Goal: Task Accomplishment & Management: Use online tool/utility

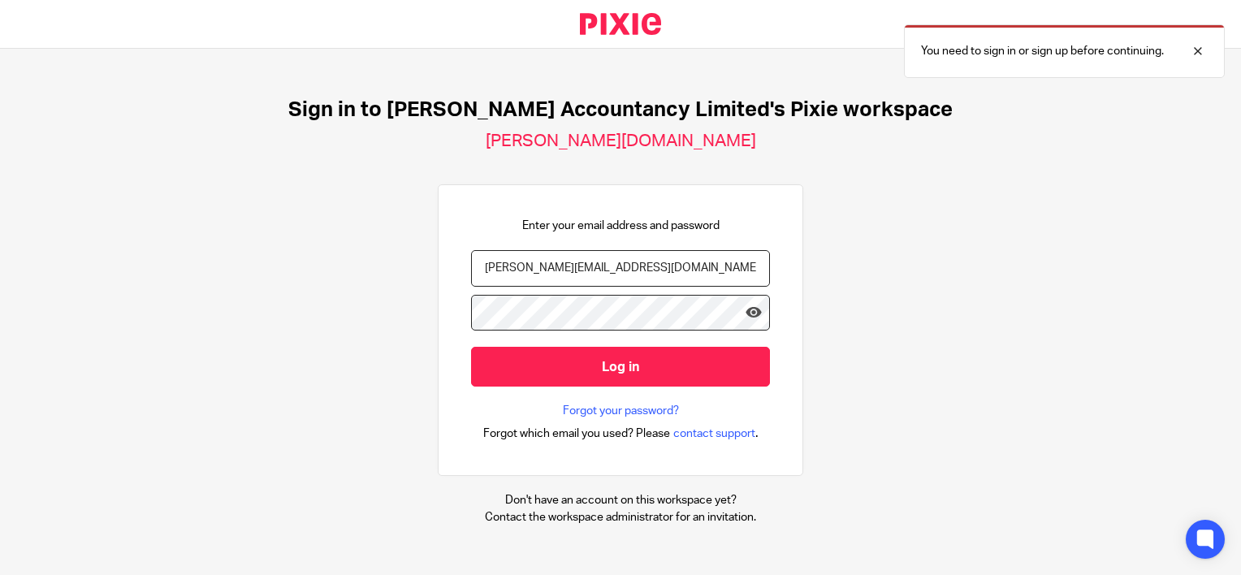
type input "[PERSON_NAME][EMAIL_ADDRESS][DOMAIN_NAME]"
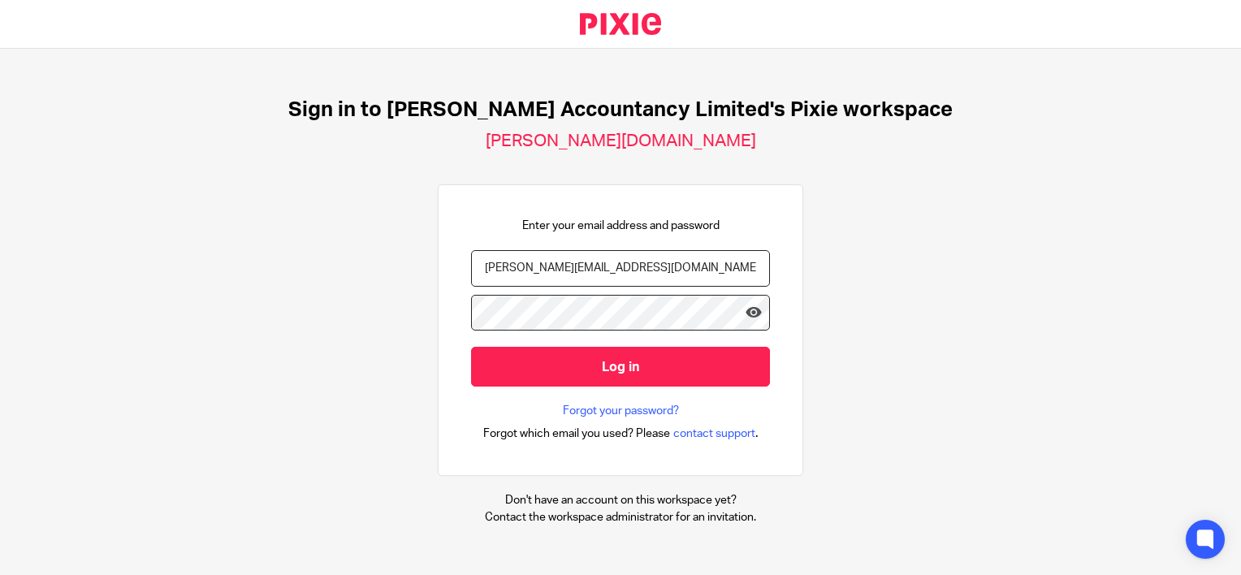
click at [471, 347] on input "Log in" at bounding box center [620, 367] width 299 height 40
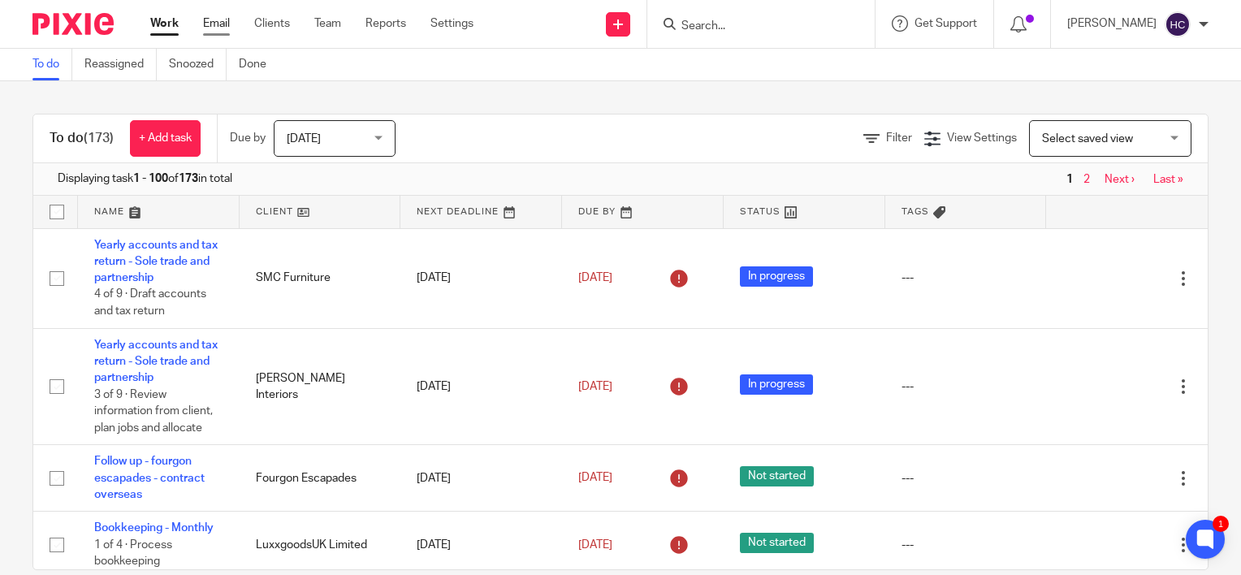
click at [211, 28] on link "Email" at bounding box center [216, 23] width 27 height 16
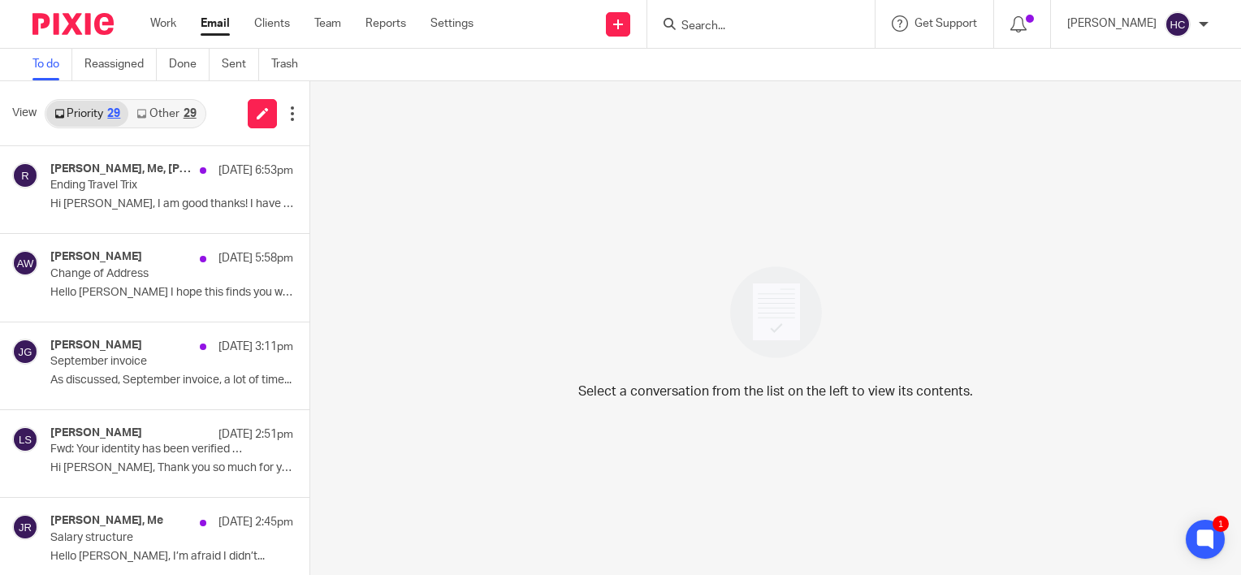
click at [181, 105] on link "Other 29" at bounding box center [166, 114] width 76 height 26
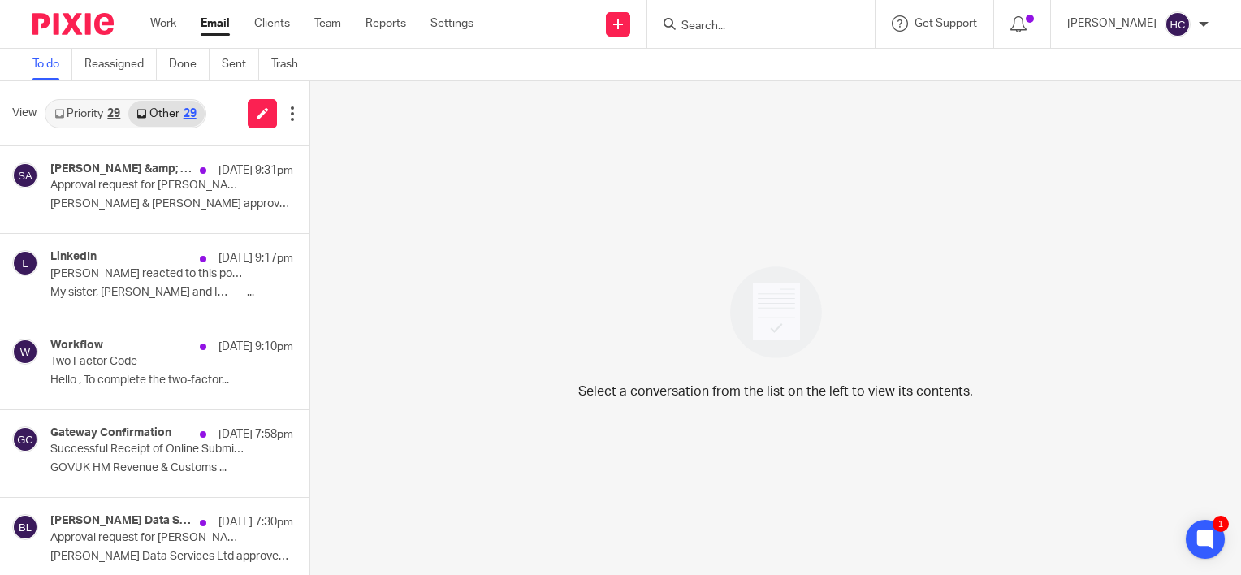
click at [701, 27] on input "Search" at bounding box center [753, 26] width 146 height 15
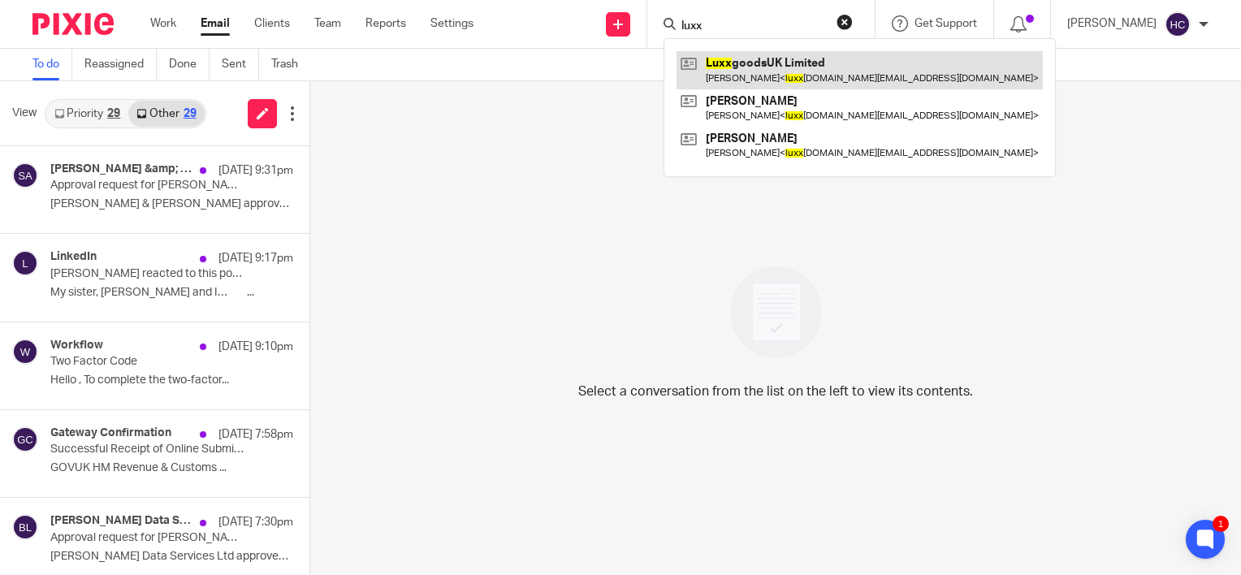
type input "luxx"
click at [835, 69] on link at bounding box center [859, 69] width 366 height 37
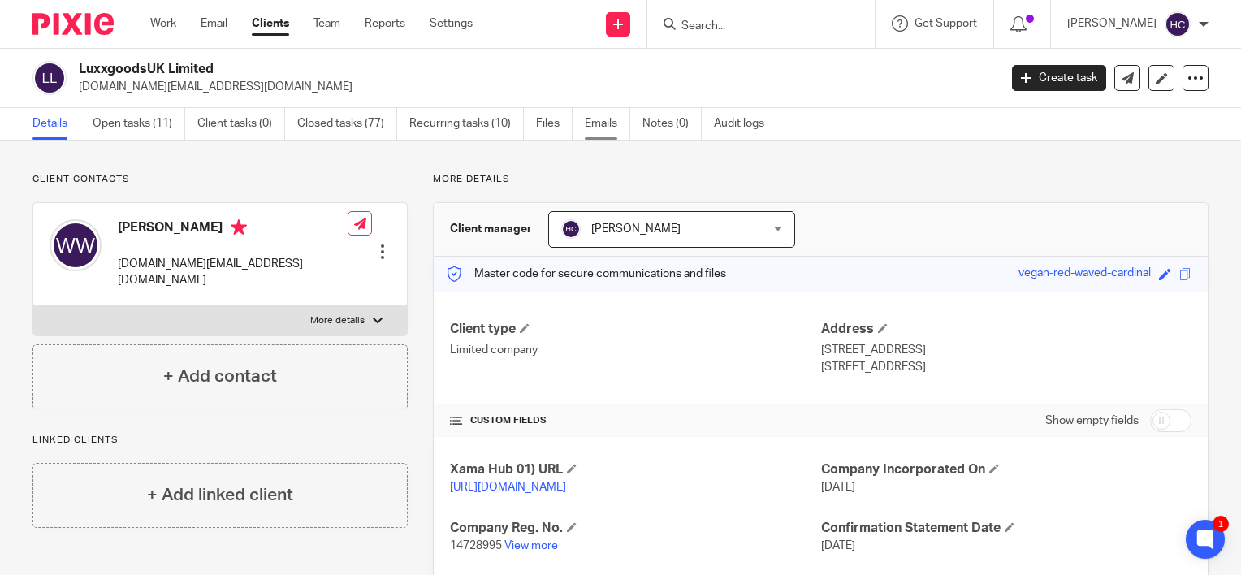
click at [607, 123] on link "Emails" at bounding box center [607, 124] width 45 height 32
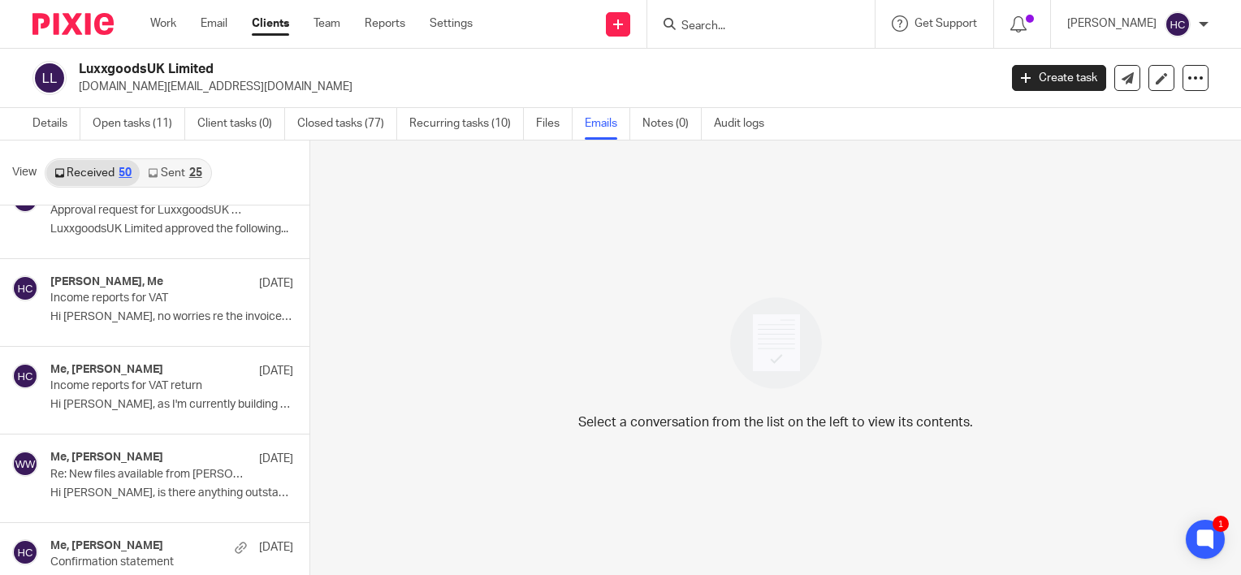
scroll to position [1341, 0]
click at [1120, 91] on div "LuxxgoodsUK Limited luxxguk.business@gmail.com Create task Update from Companie…" at bounding box center [620, 78] width 1176 height 34
click at [1119, 88] on link at bounding box center [1127, 78] width 26 height 26
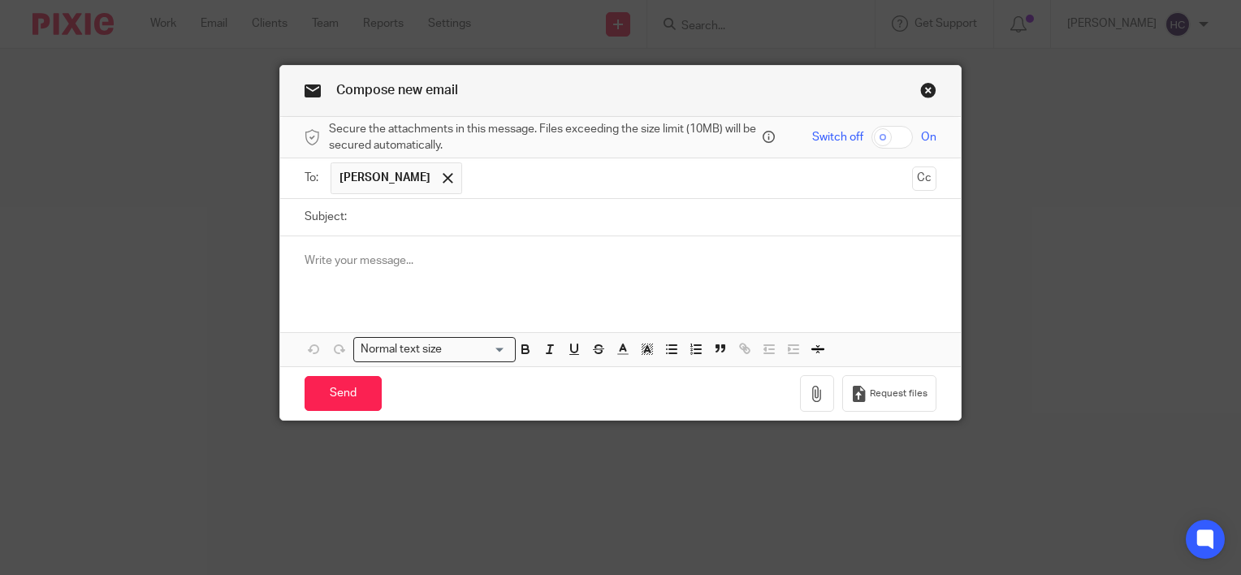
click at [378, 227] on input "Subject:" at bounding box center [645, 217] width 581 height 37
type input "Year end accounts"
click at [920, 97] on link "Close this dialog window" at bounding box center [928, 93] width 16 height 22
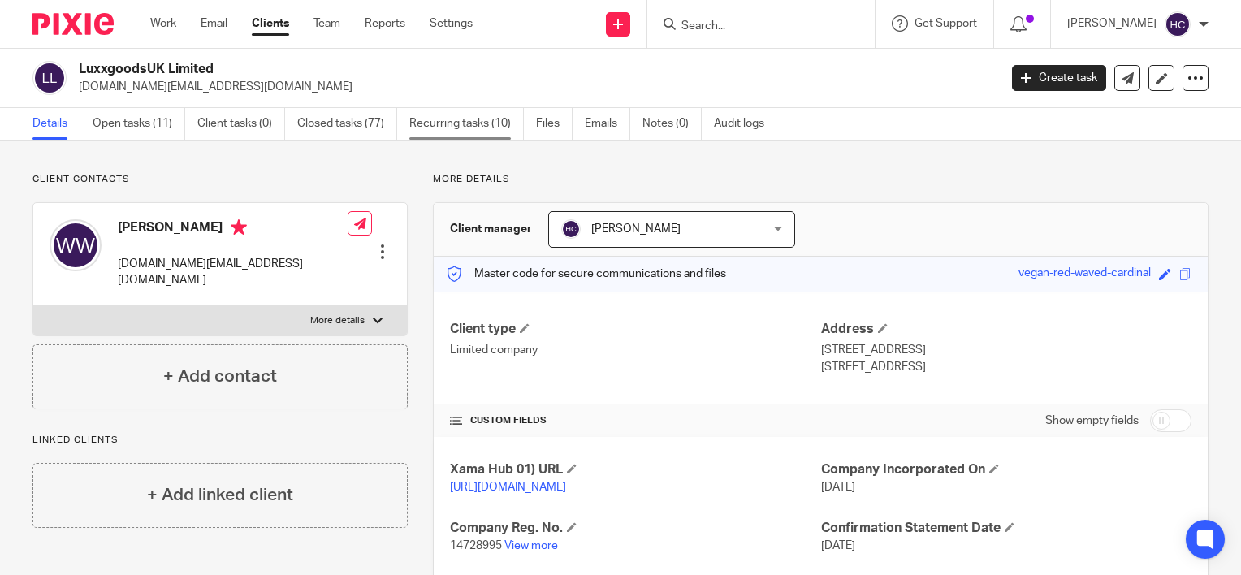
click at [454, 123] on link "Recurring tasks (10)" at bounding box center [466, 124] width 114 height 32
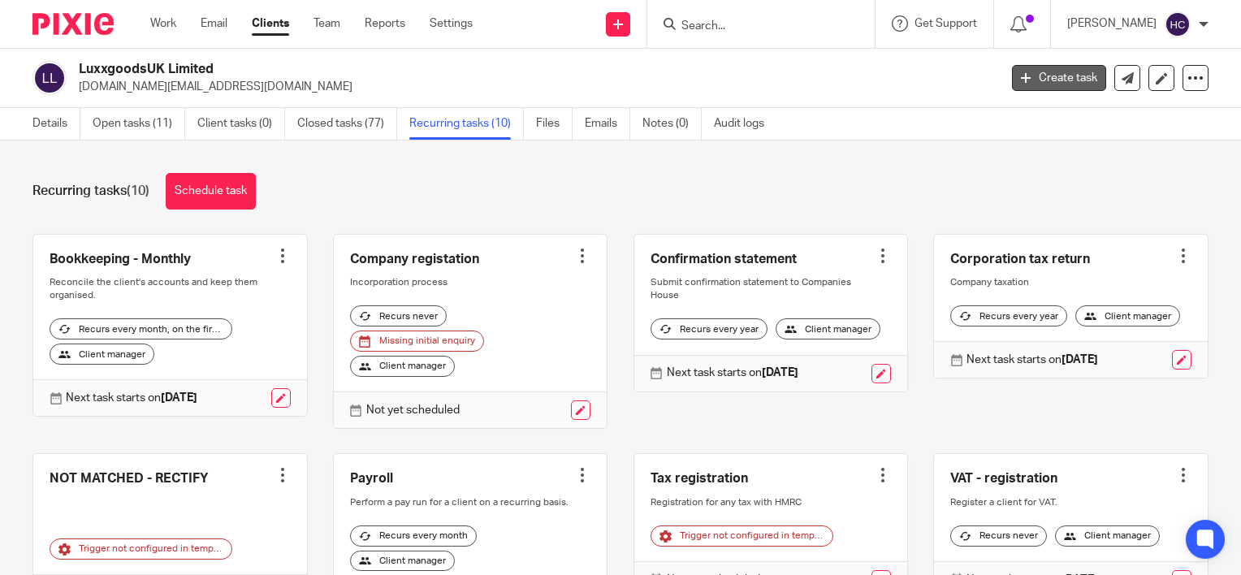
click at [1034, 81] on link "Create task" at bounding box center [1059, 78] width 94 height 26
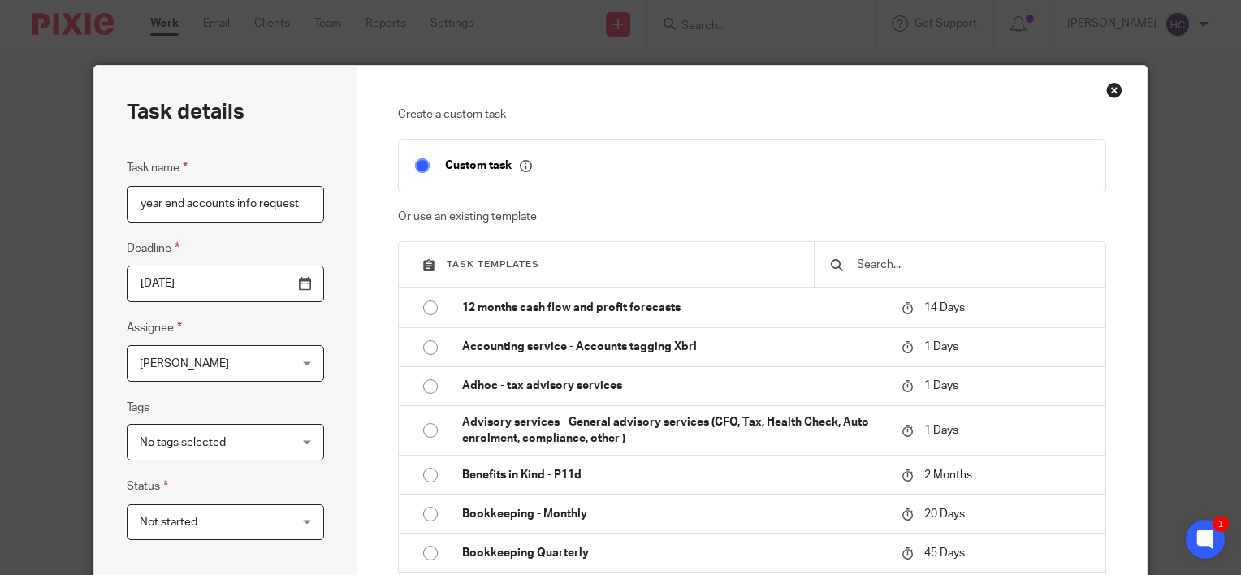
scroll to position [330, 0]
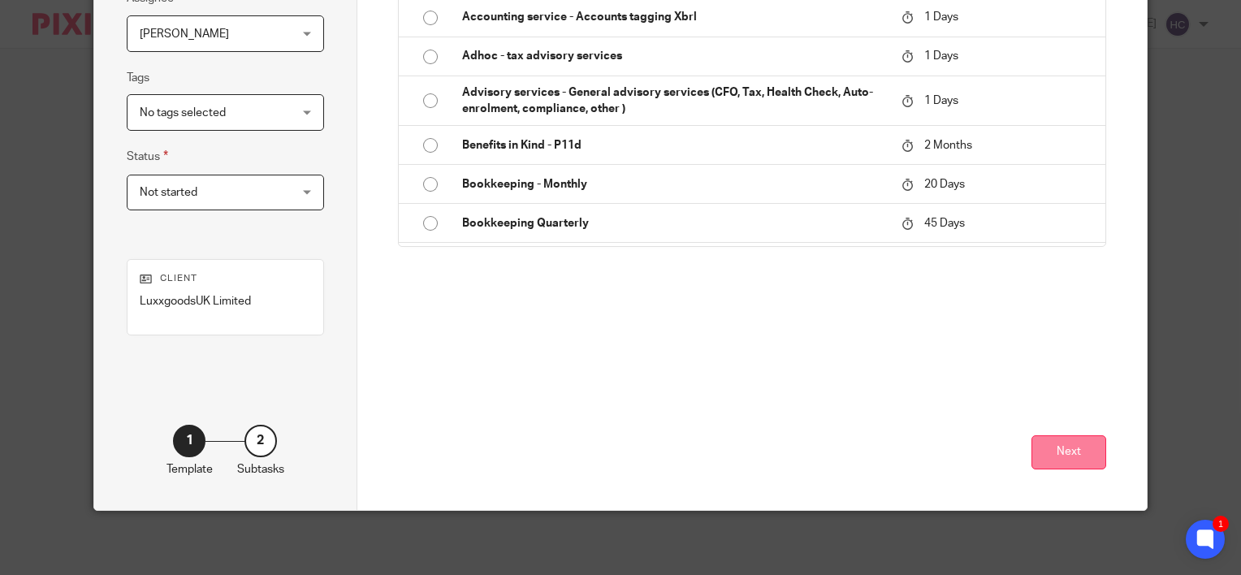
type input "year end accounts info request"
click at [1047, 437] on button "Next" at bounding box center [1068, 452] width 75 height 35
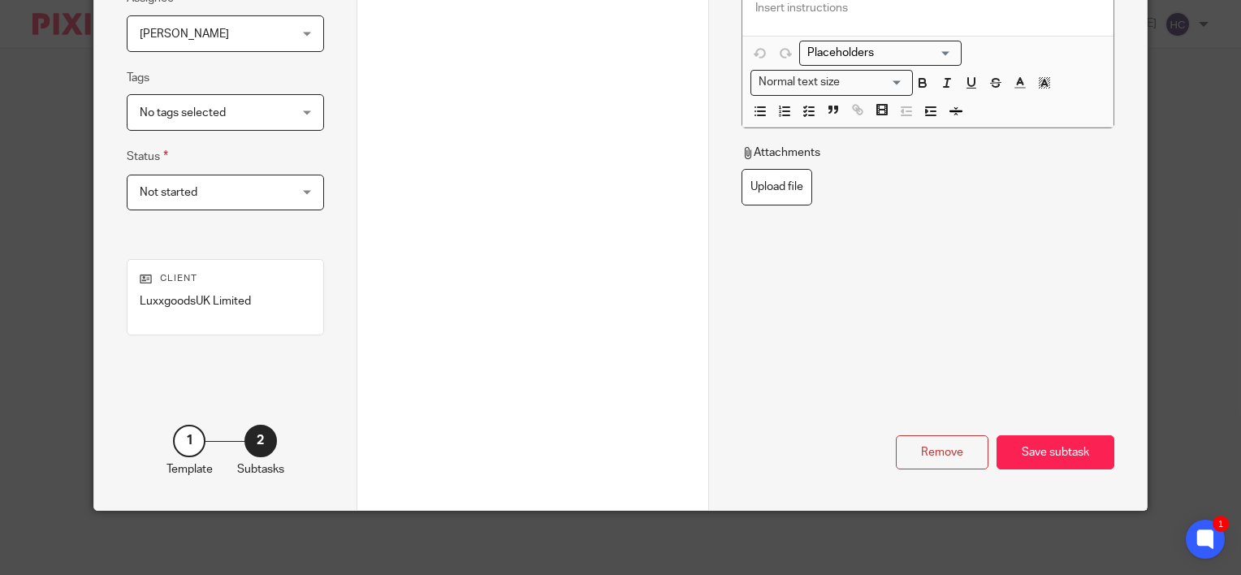
scroll to position [0, 0]
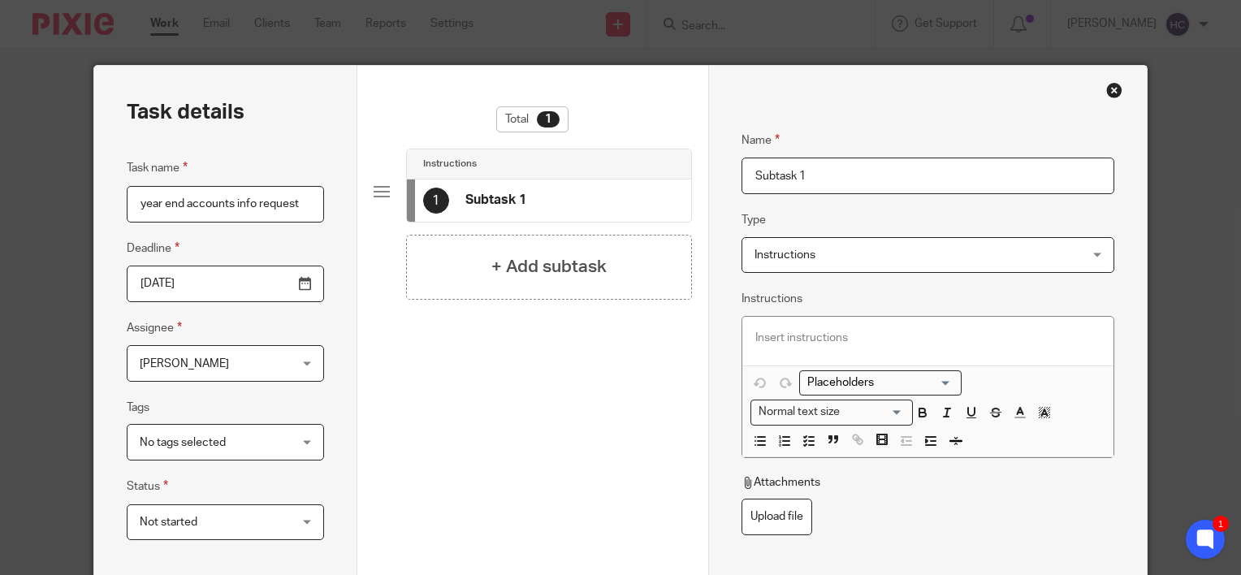
click at [809, 185] on input "Subtask 1" at bounding box center [927, 176] width 373 height 37
type input "Year end accounts info request"
click at [805, 252] on span "Instructions" at bounding box center [784, 254] width 61 height 11
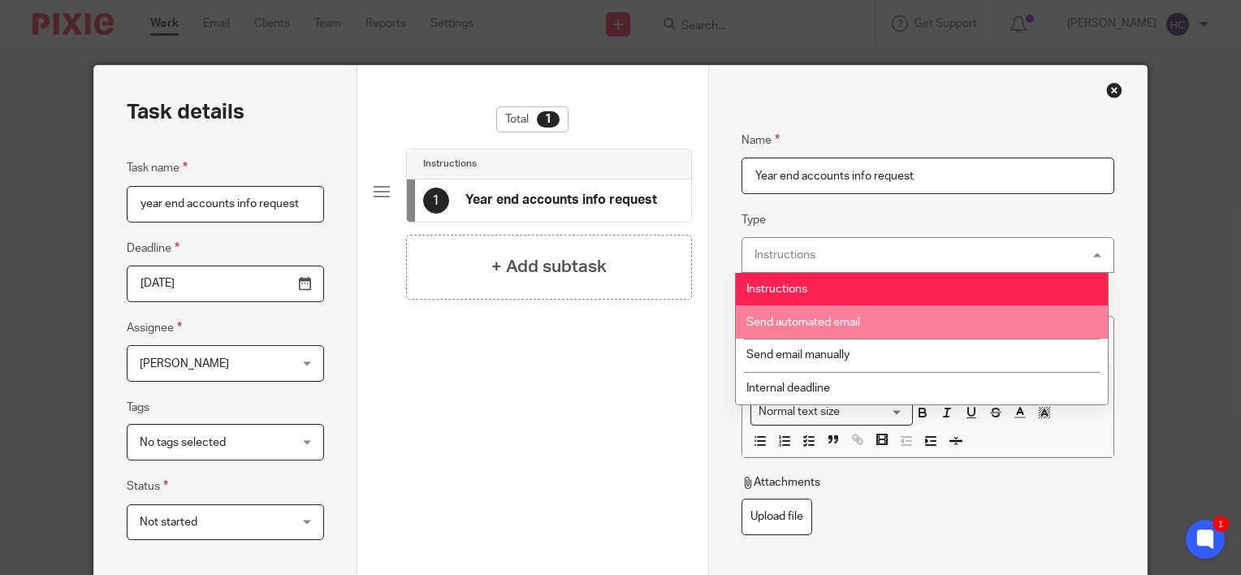
click at [801, 313] on li "Send automated email" at bounding box center [922, 321] width 372 height 33
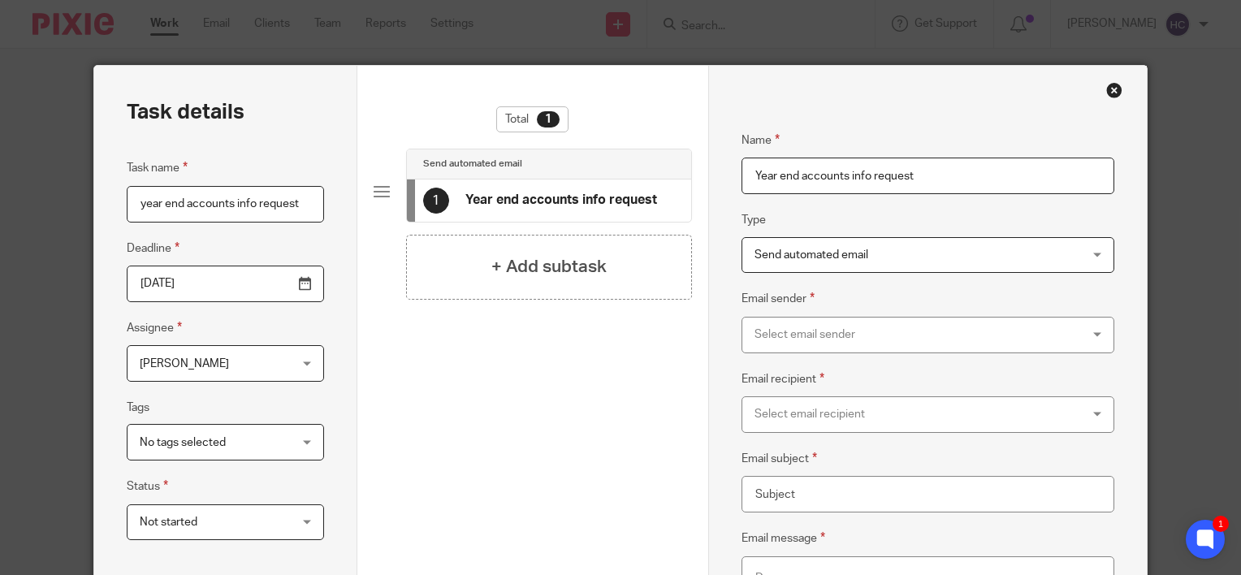
click at [786, 338] on div "Select email sender" at bounding box center [897, 334] width 287 height 34
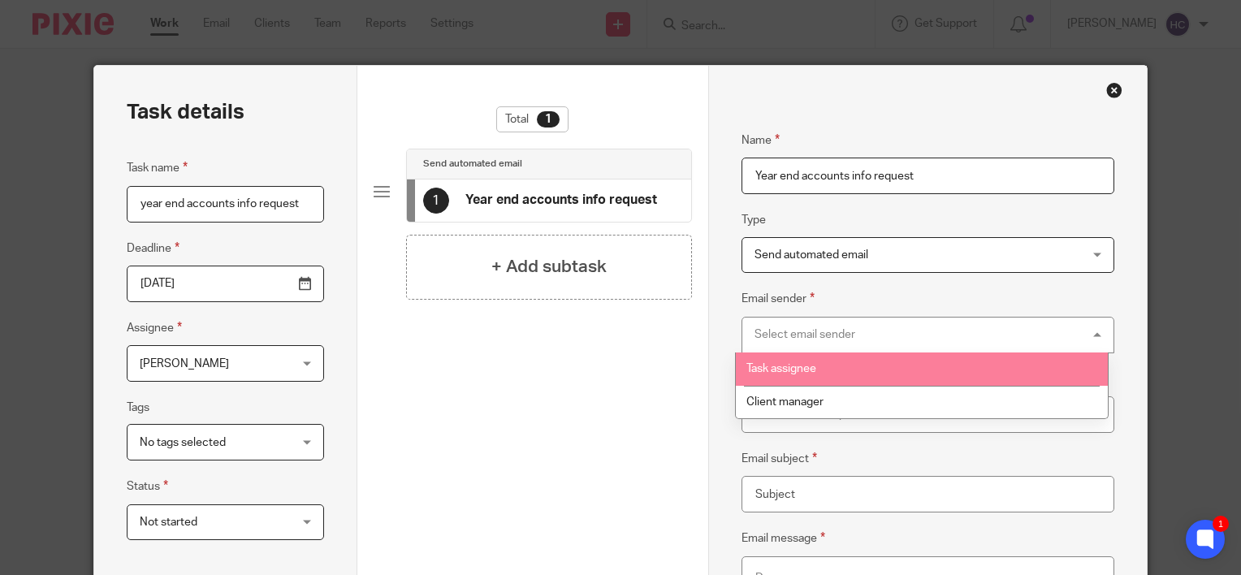
click at [786, 366] on span "Task assignee" at bounding box center [781, 368] width 70 height 11
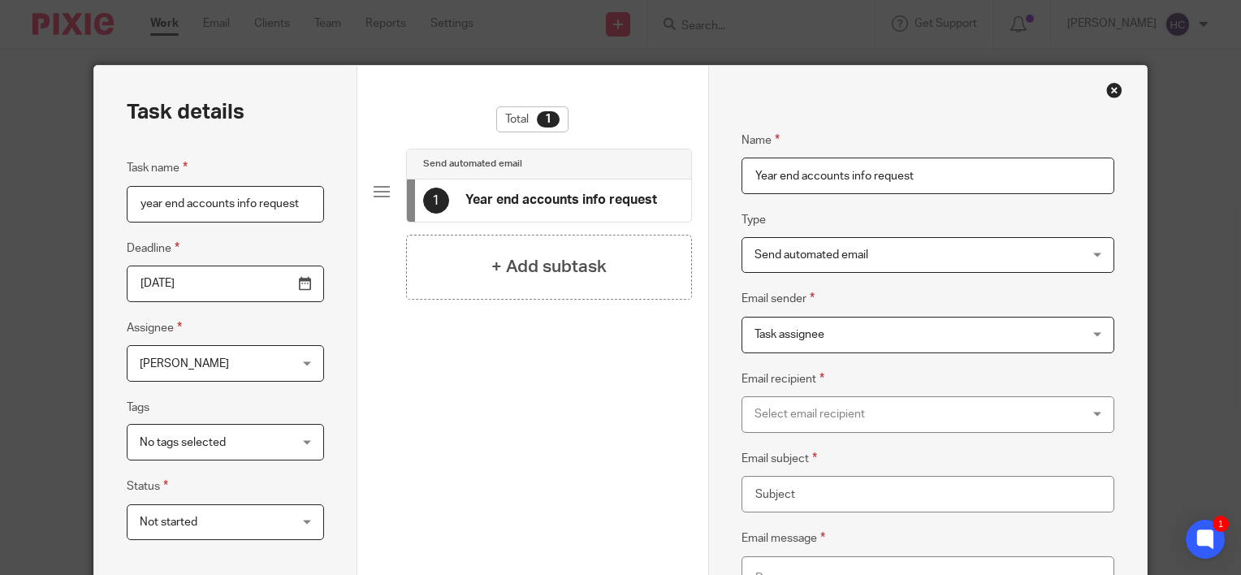
click at [785, 403] on div "Select email recipient" at bounding box center [897, 414] width 287 height 34
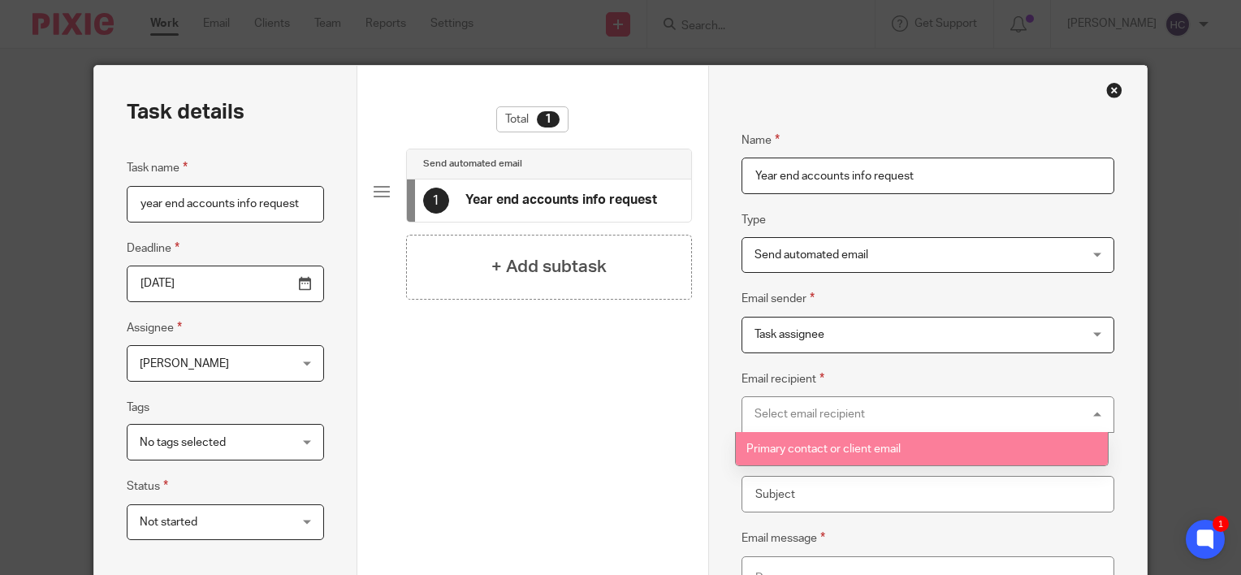
click at [785, 444] on span "Primary contact or client email" at bounding box center [823, 448] width 154 height 11
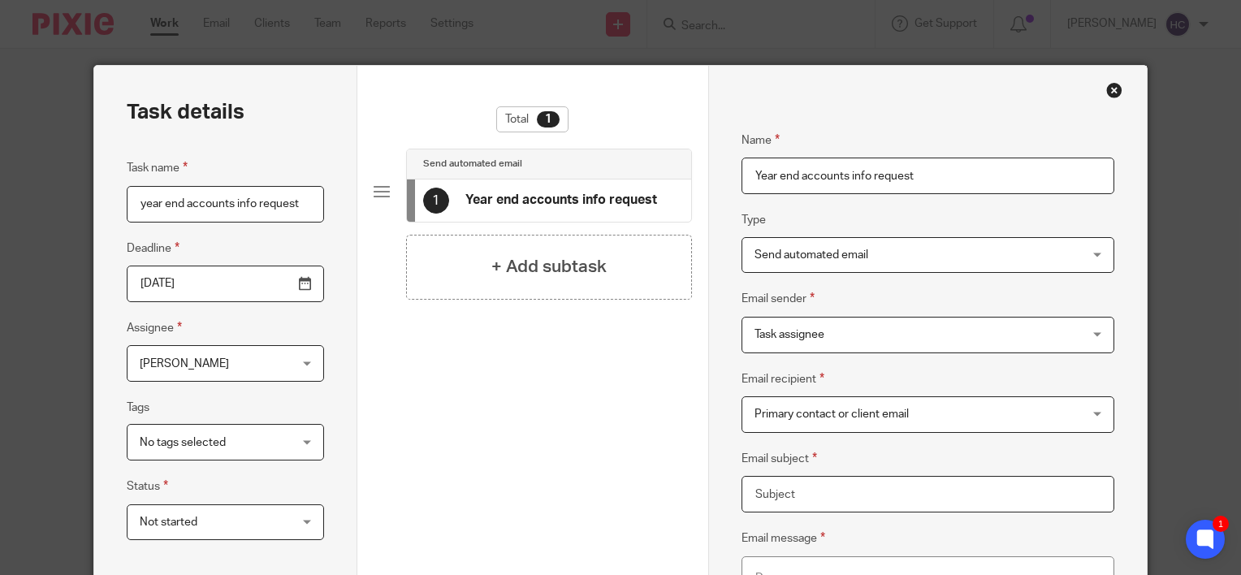
click at [752, 506] on input "Email subject" at bounding box center [927, 494] width 373 height 37
type input "Information required for year end accounts"
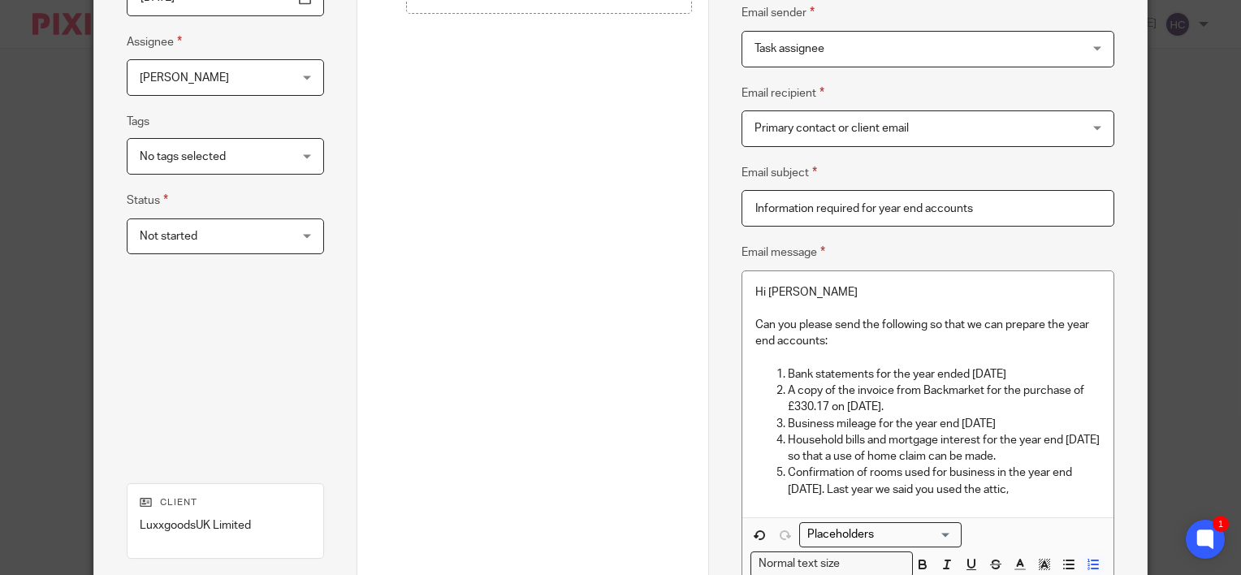
scroll to position [299, 0]
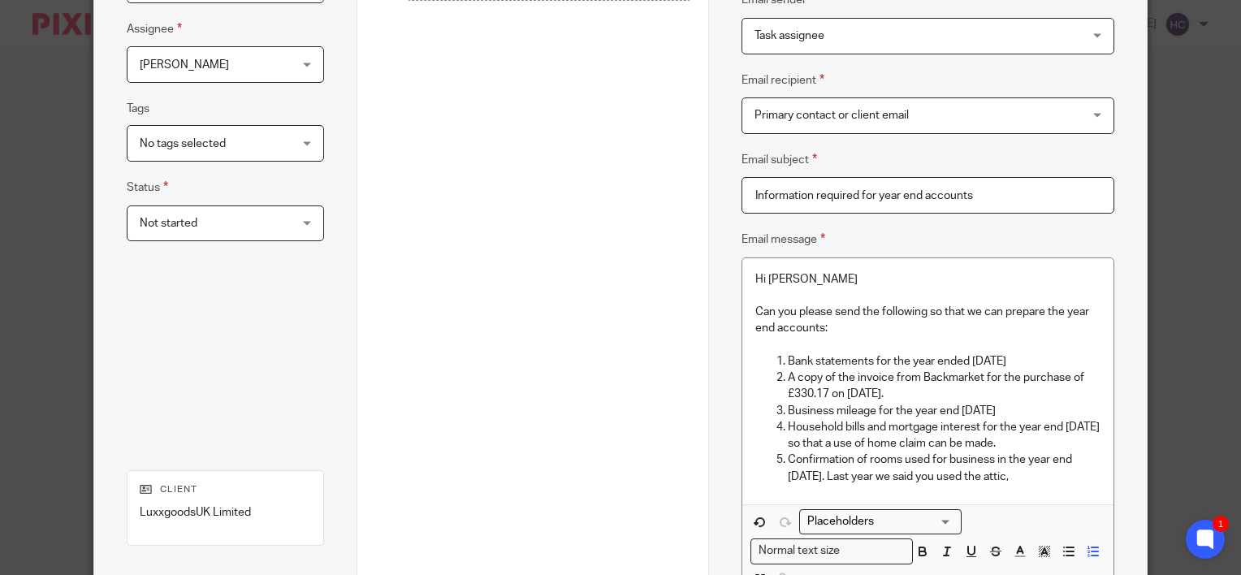
click at [1042, 476] on p "Confirmation of rooms used for business in the year end 31 March 2025. Last yea…" at bounding box center [944, 467] width 313 height 33
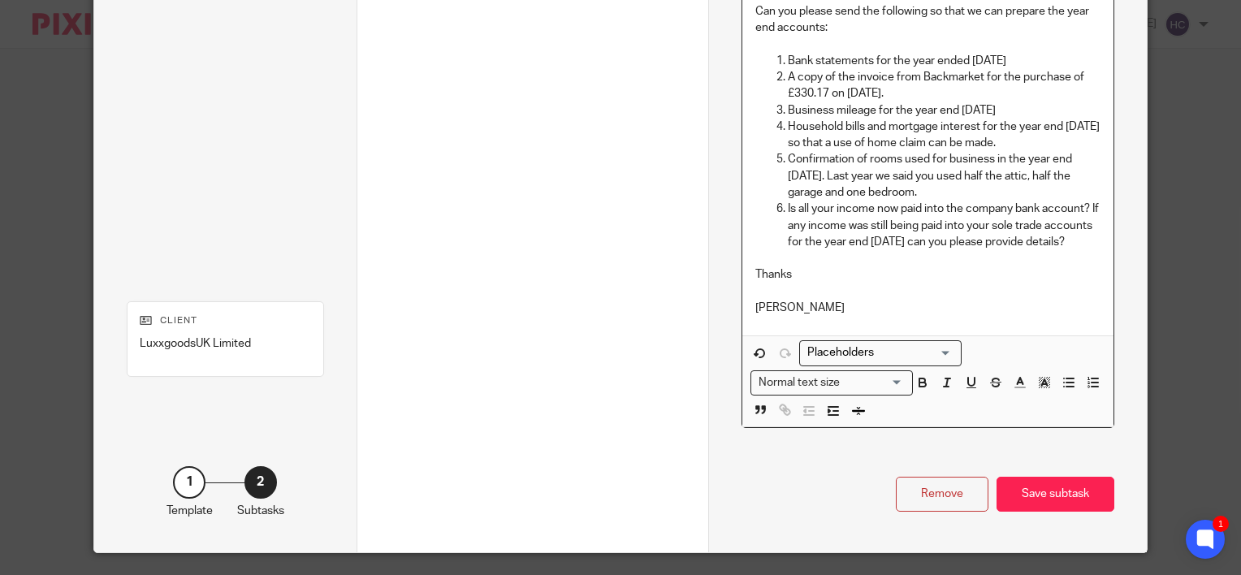
scroll to position [602, 0]
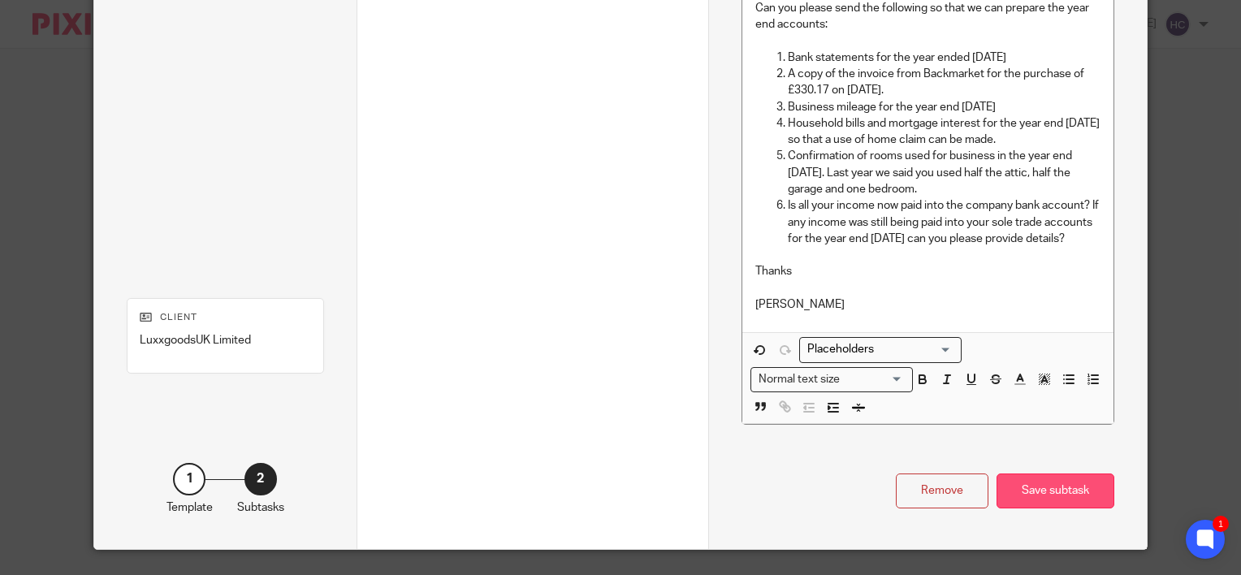
click at [1040, 502] on div "Save subtask" at bounding box center [1055, 490] width 118 height 35
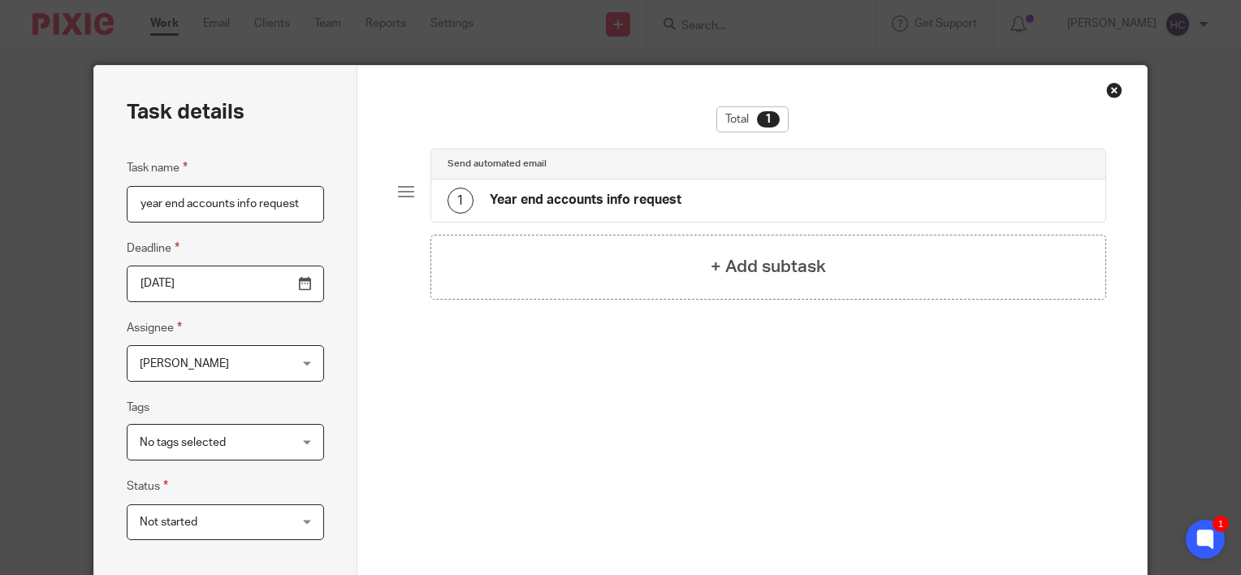
scroll to position [330, 0]
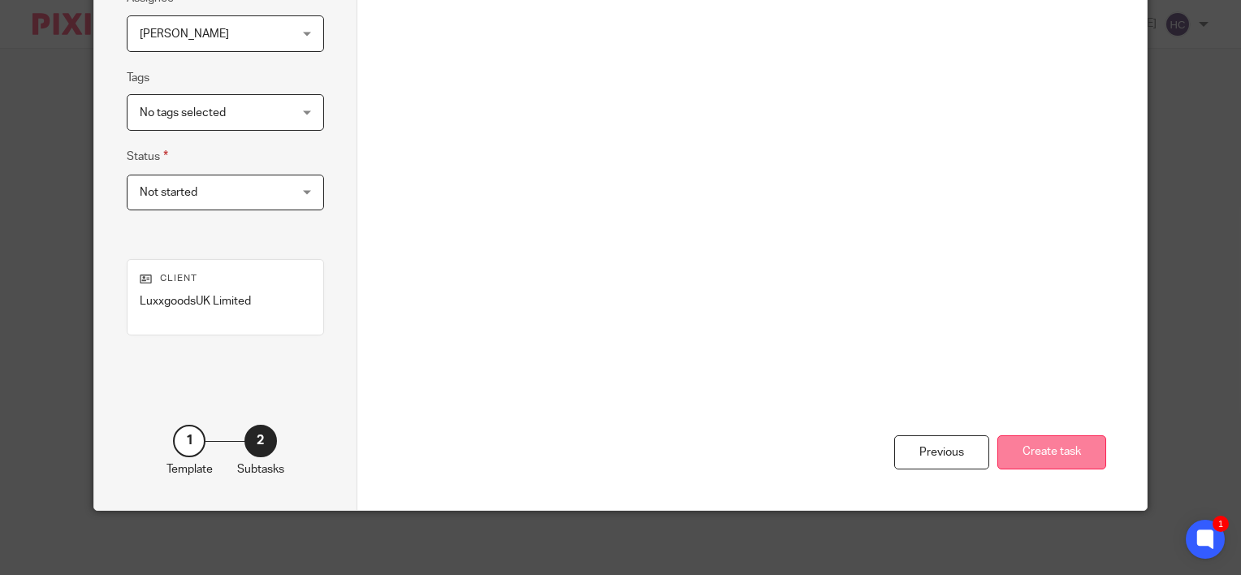
click at [1035, 464] on button "Create task" at bounding box center [1051, 452] width 109 height 35
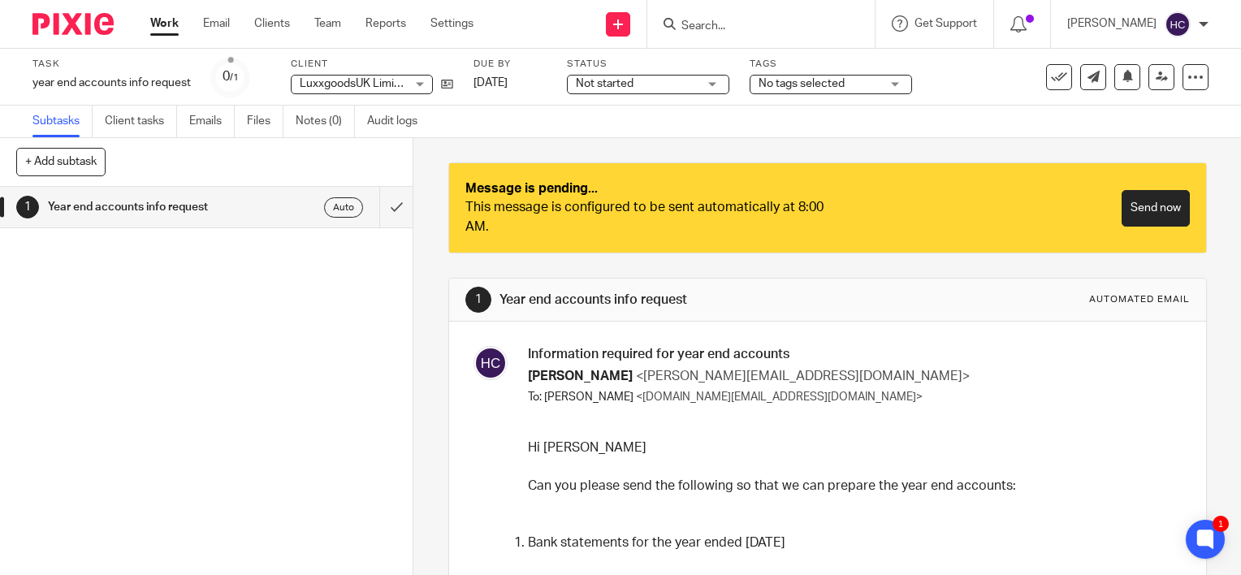
click at [698, 15] on form at bounding box center [766, 24] width 173 height 20
click at [695, 25] on input "Search" at bounding box center [753, 26] width 146 height 15
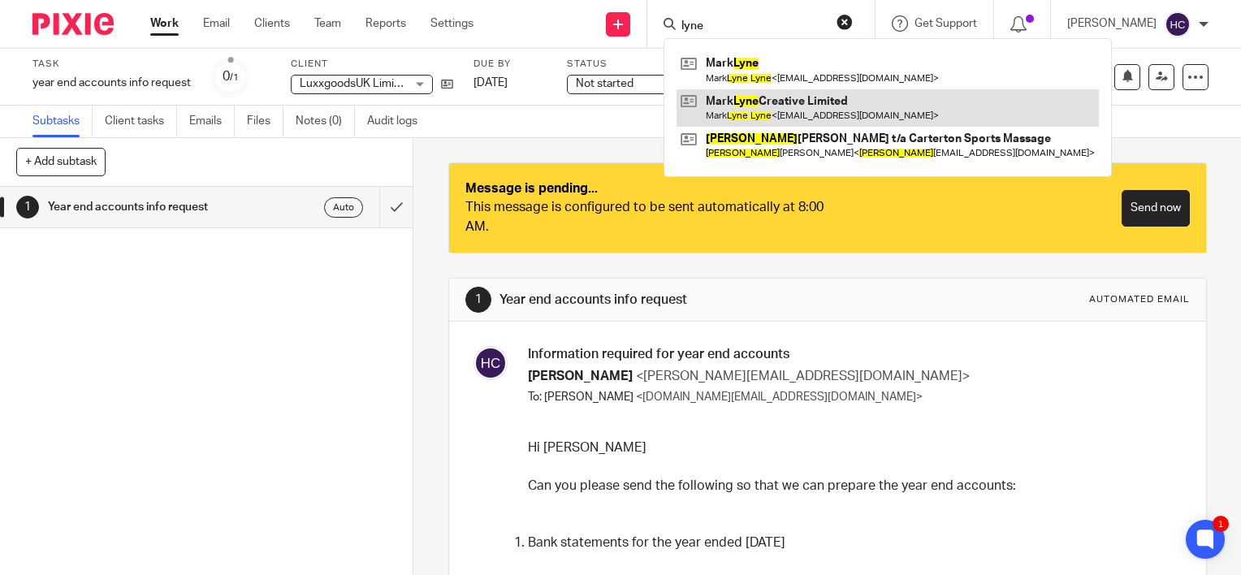
type input "lyne"
click at [730, 100] on link at bounding box center [887, 107] width 422 height 37
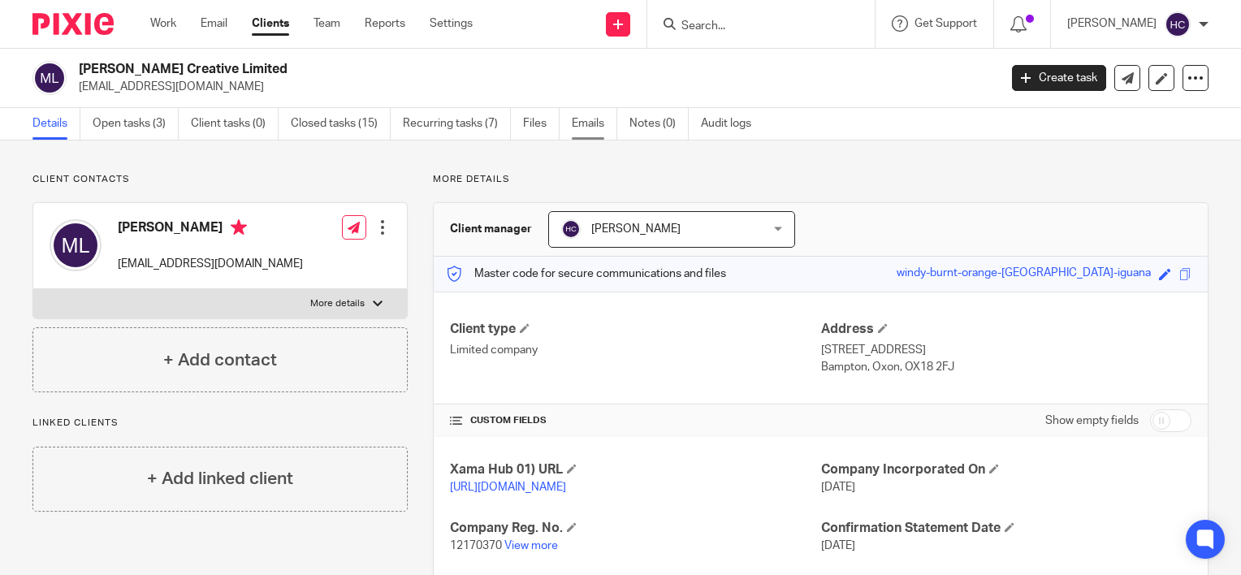
click at [604, 127] on link "Emails" at bounding box center [594, 124] width 45 height 32
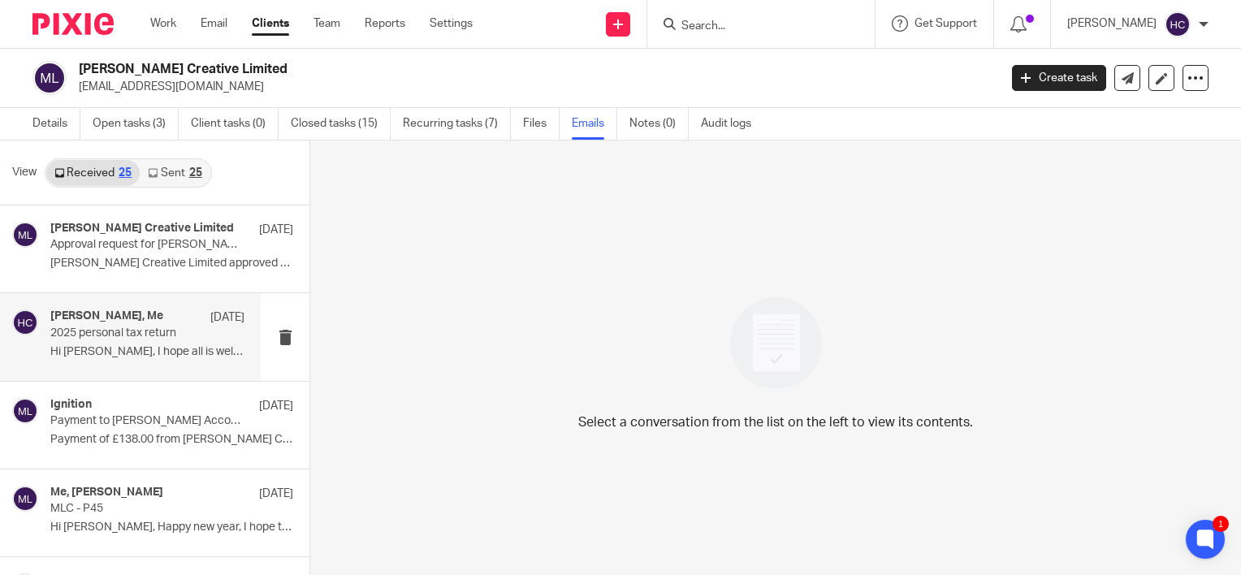
click at [150, 341] on div "[PERSON_NAME], Me [DATE] personal tax return Hi [PERSON_NAME], I hope all is we…" at bounding box center [147, 336] width 194 height 54
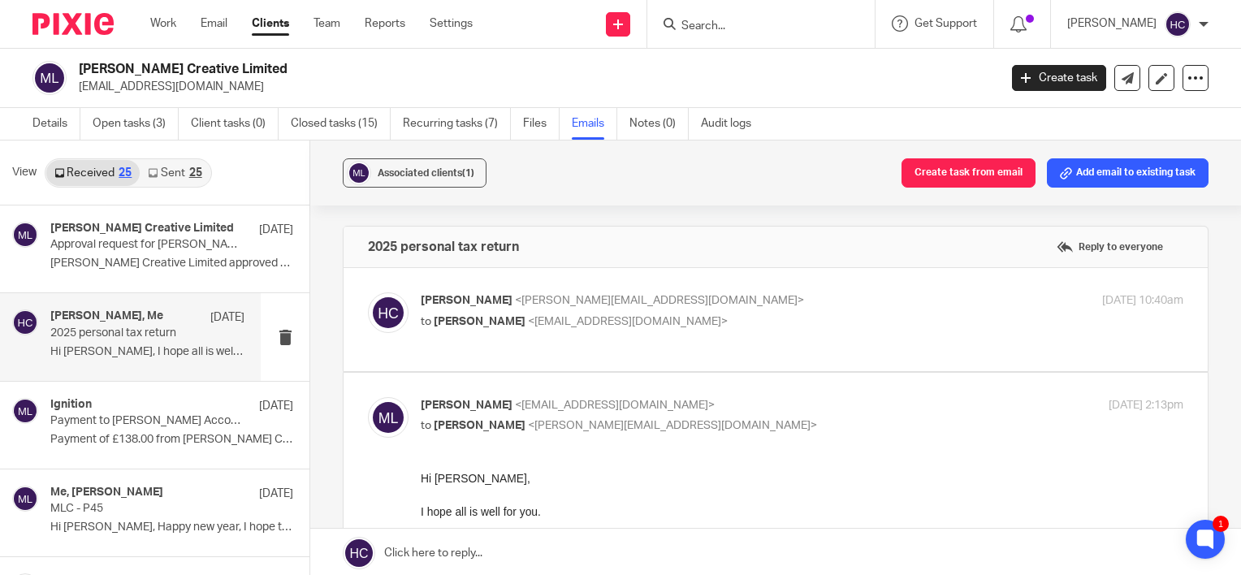
click at [625, 308] on p "[PERSON_NAME] <[PERSON_NAME][EMAIL_ADDRESS][DOMAIN_NAME]>" at bounding box center [675, 300] width 508 height 17
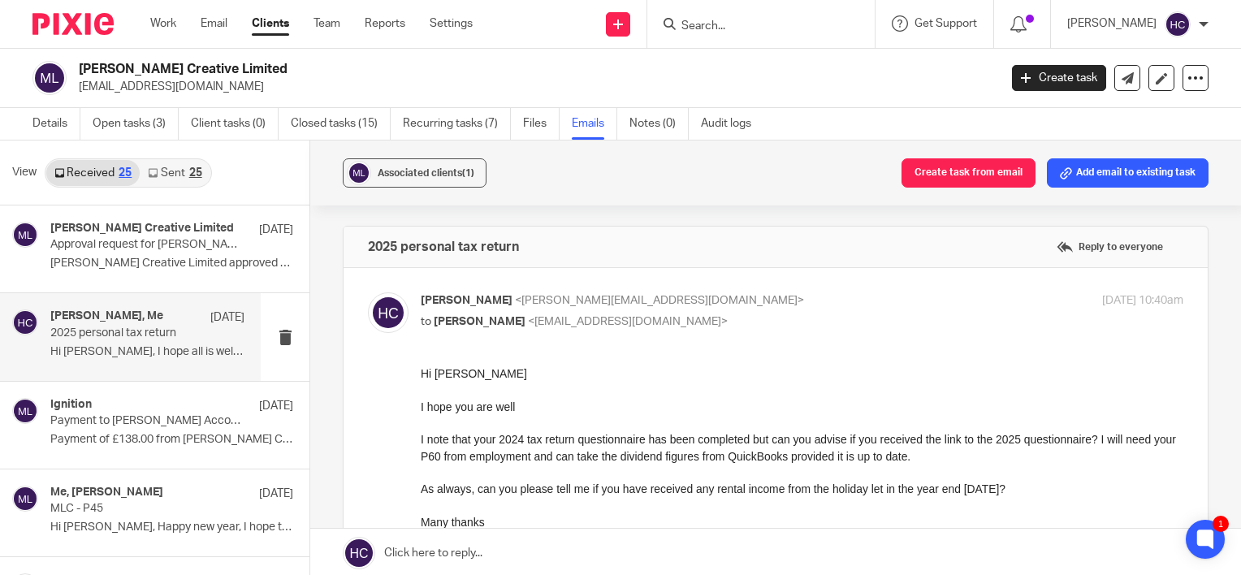
click at [625, 308] on p "[PERSON_NAME] <[PERSON_NAME][EMAIL_ADDRESS][DOMAIN_NAME]>" at bounding box center [675, 300] width 508 height 17
checkbox input "false"
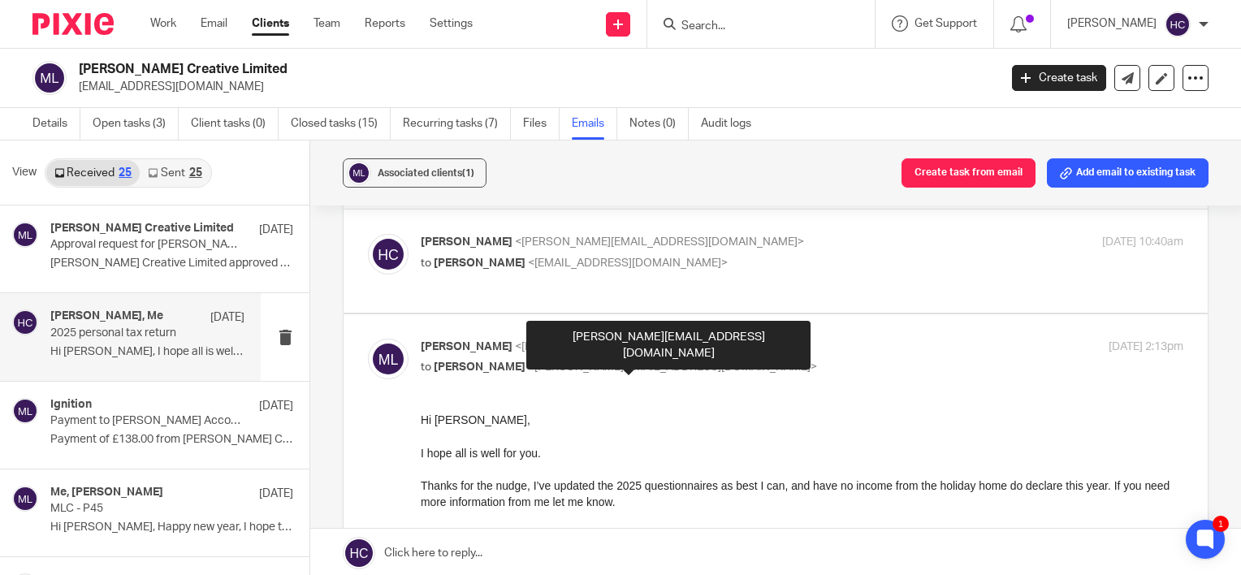
scroll to position [49, 0]
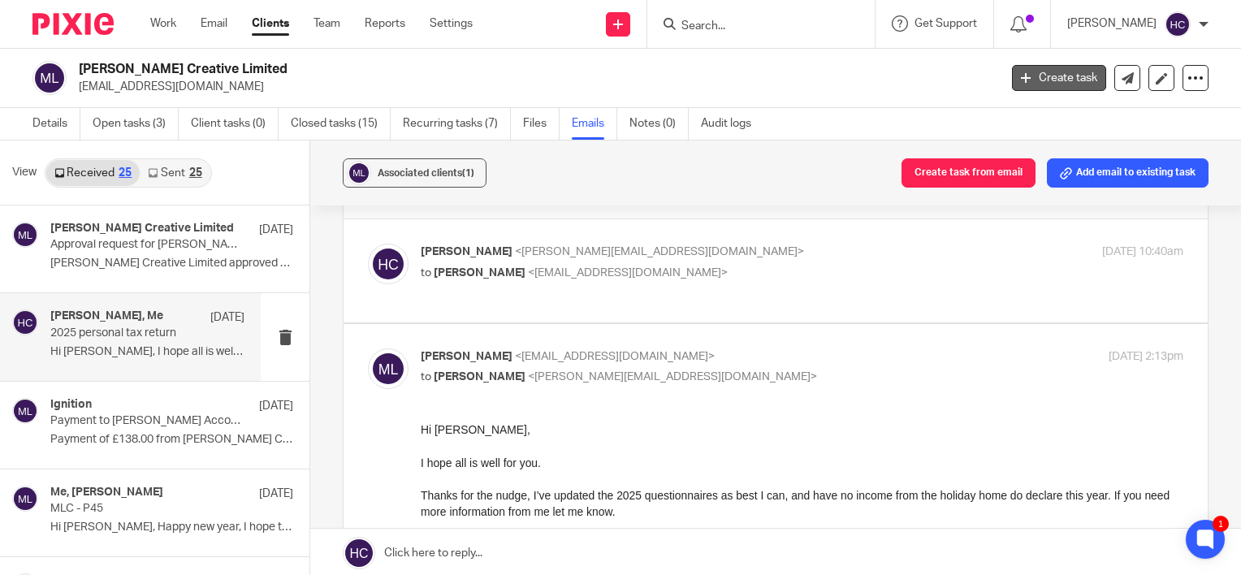
click at [1056, 79] on link "Create task" at bounding box center [1059, 78] width 94 height 26
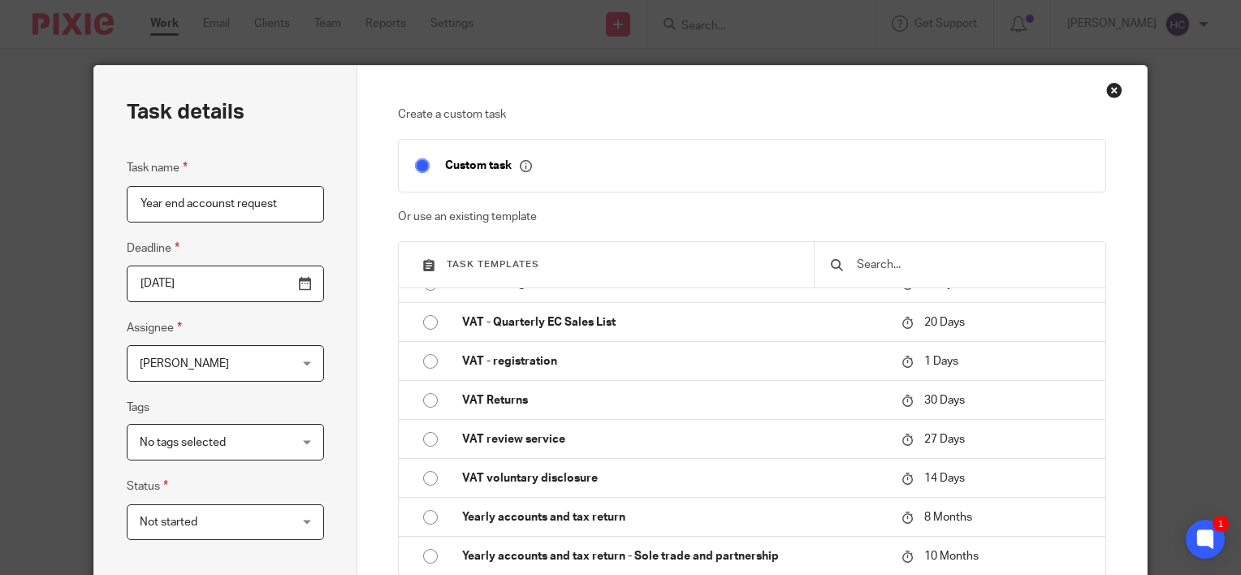
scroll to position [330, 0]
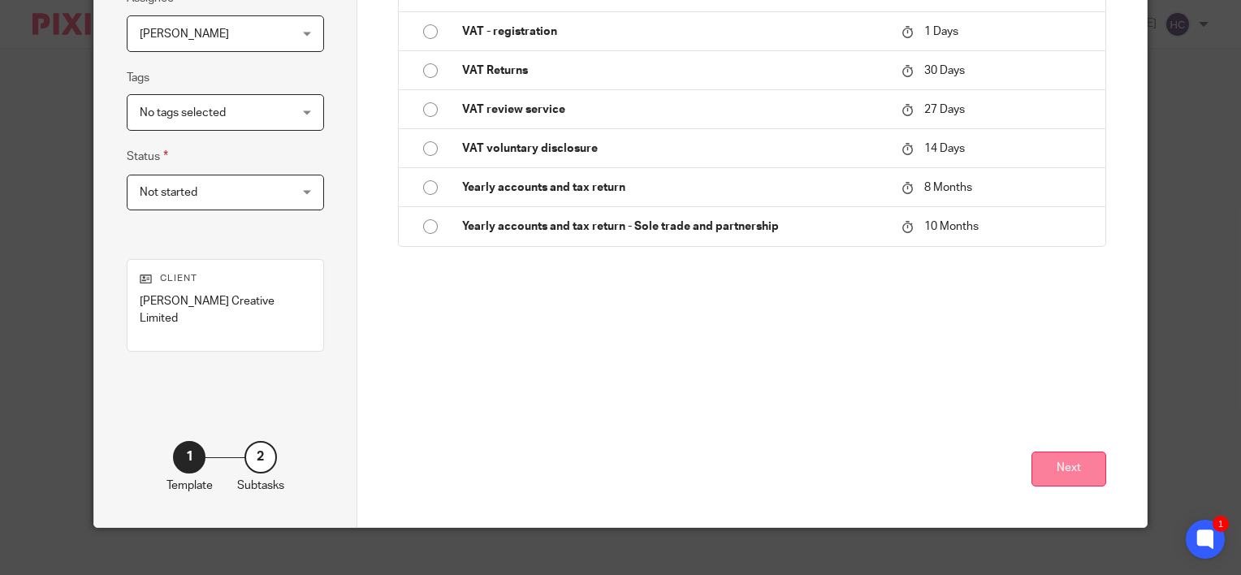
type input "Year end accounst request"
click at [1079, 454] on button "Next" at bounding box center [1068, 468] width 75 height 35
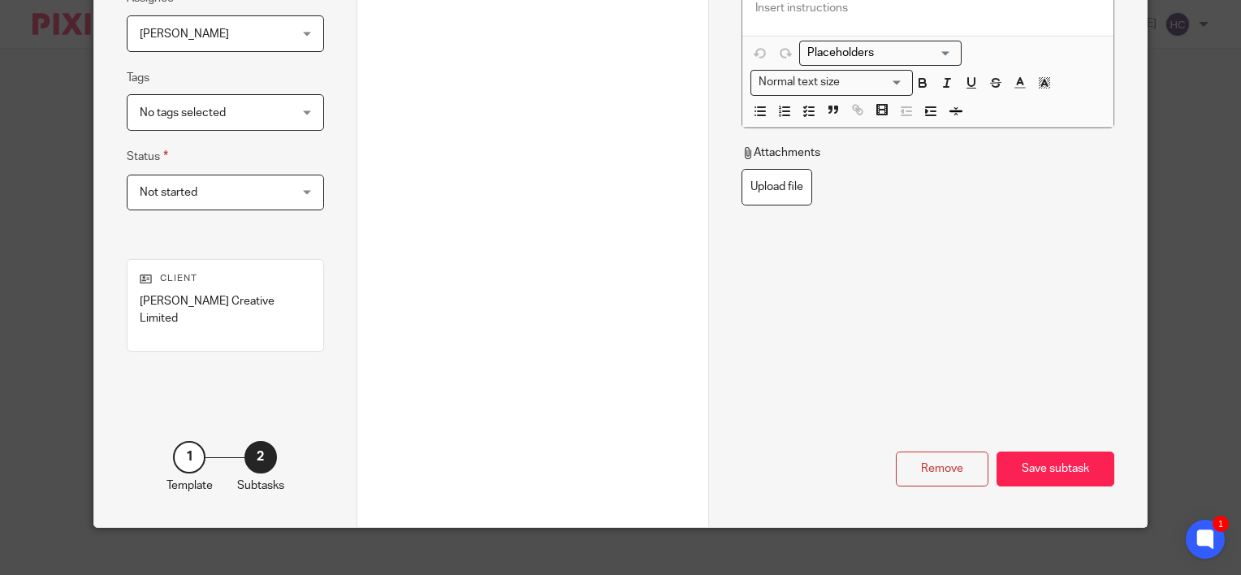
scroll to position [0, 0]
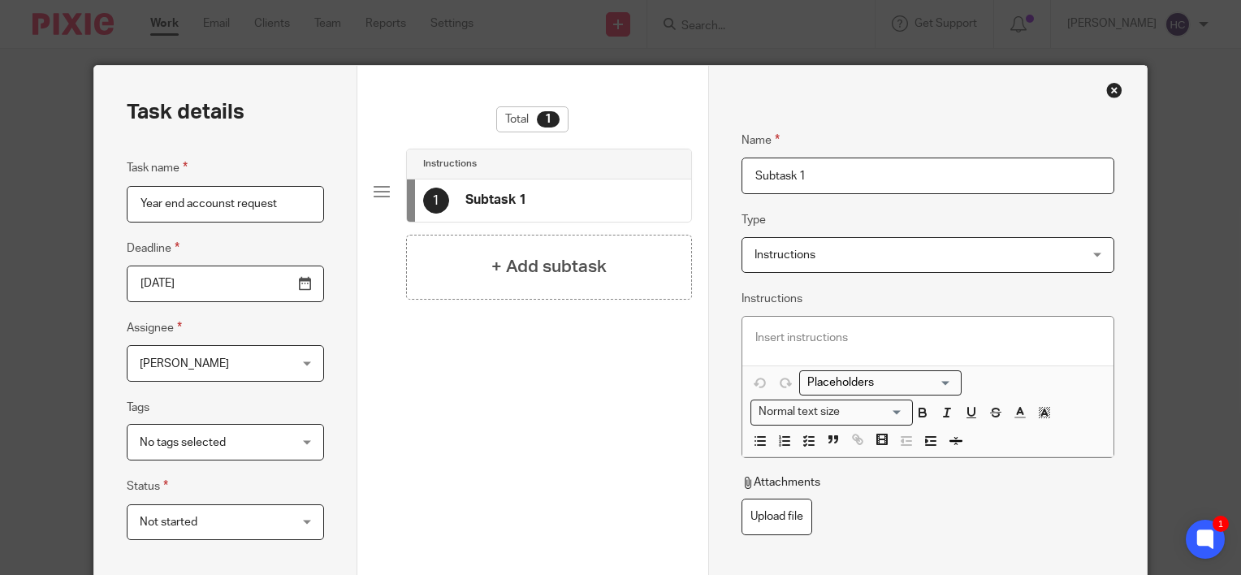
click at [762, 172] on input "Subtask 1" at bounding box center [927, 176] width 373 height 37
type input "1"
type input "Year end accounts request"
click at [774, 252] on span "Instructions" at bounding box center [784, 254] width 61 height 11
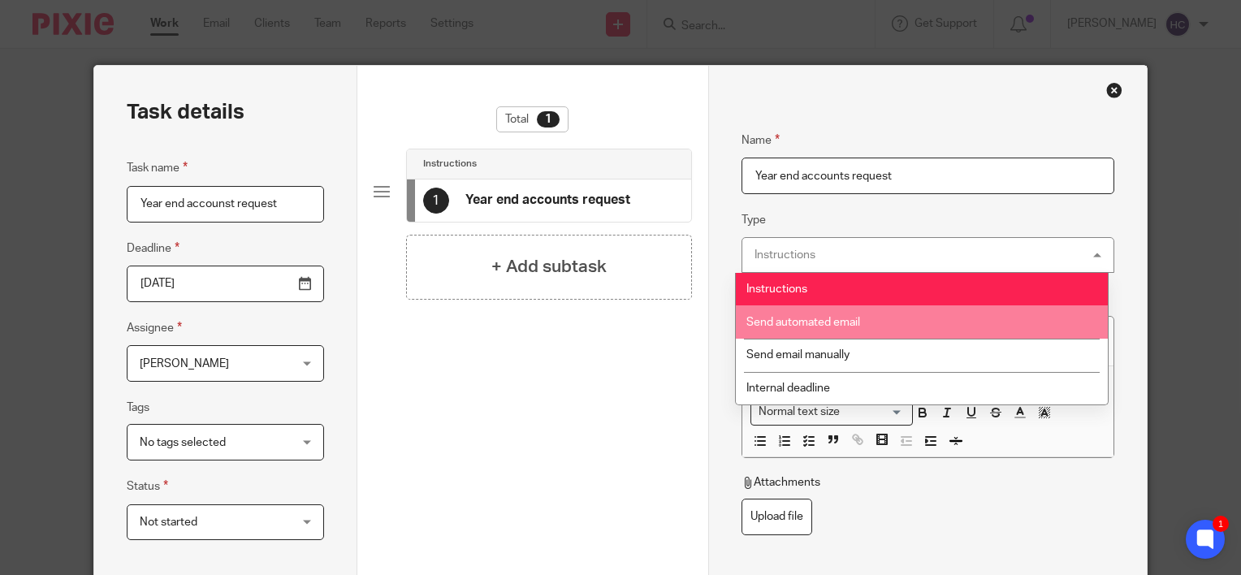
click at [778, 317] on span "Send automated email" at bounding box center [803, 322] width 114 height 11
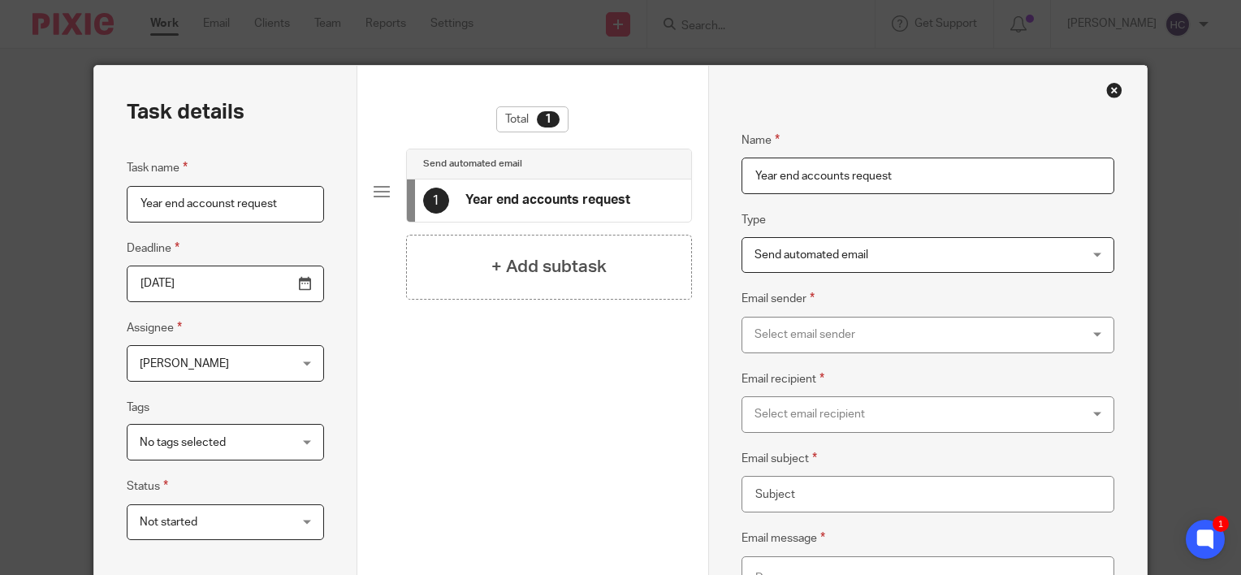
click at [777, 337] on div "Select email sender" at bounding box center [897, 334] width 287 height 34
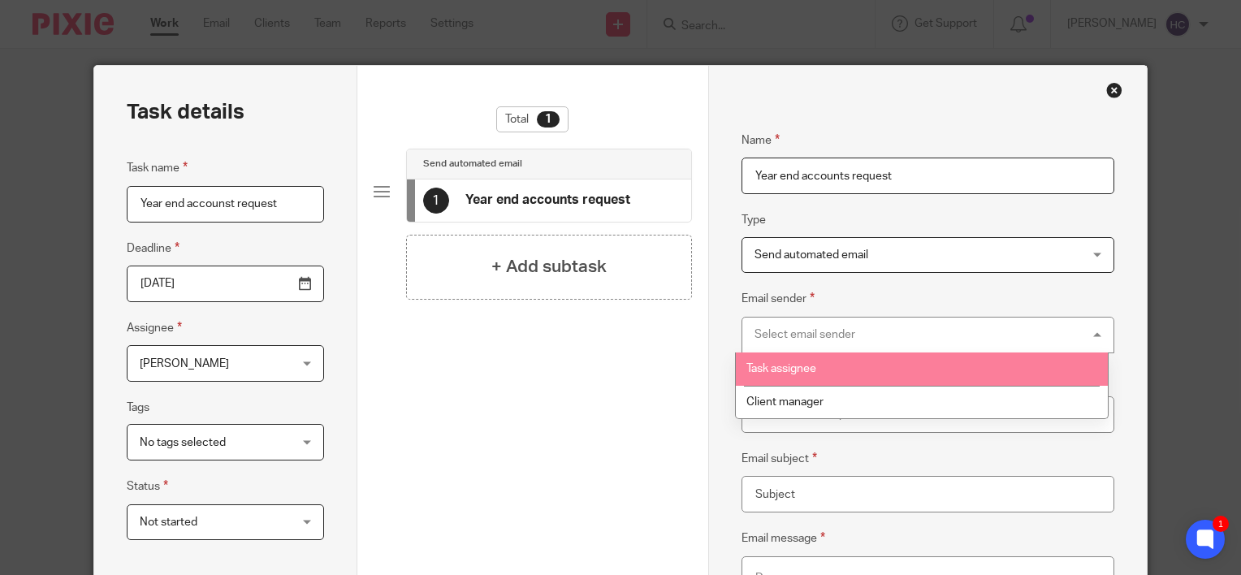
click at [777, 360] on li "Task assignee" at bounding box center [922, 368] width 372 height 33
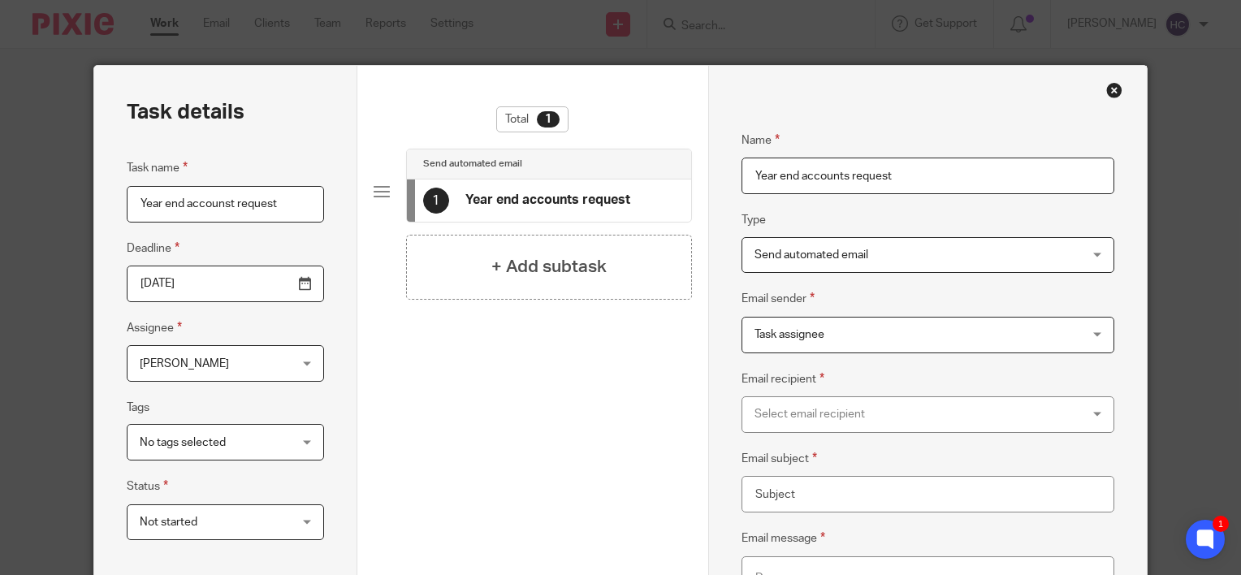
click at [777, 402] on div "Select email recipient" at bounding box center [897, 414] width 287 height 34
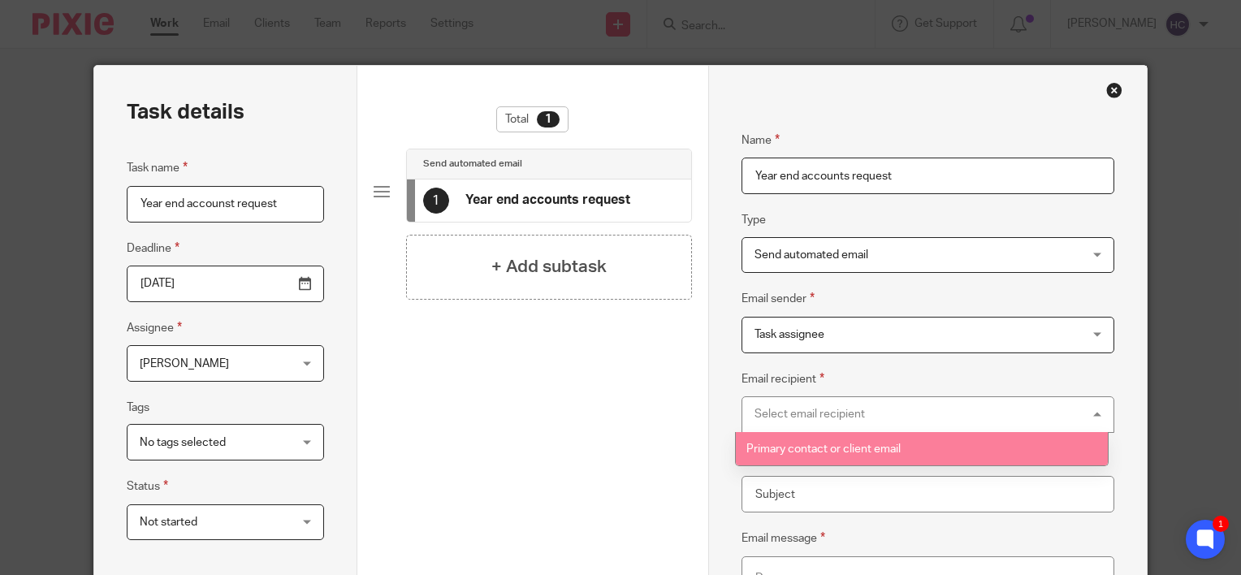
click at [779, 438] on li "Primary contact or client email" at bounding box center [922, 448] width 372 height 33
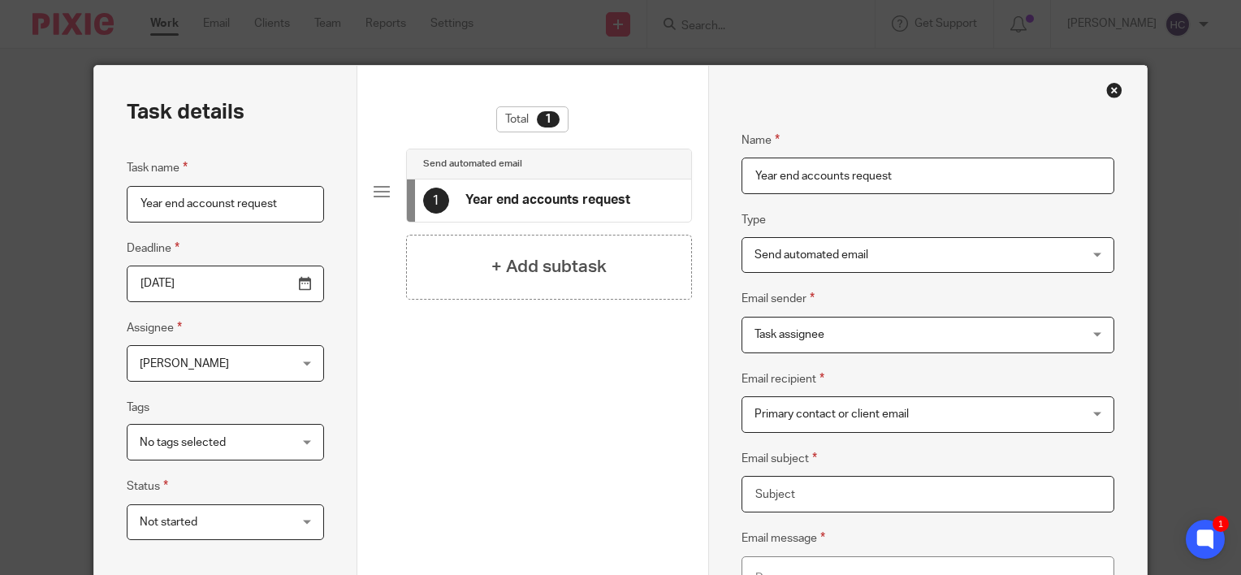
click at [779, 490] on input "Email subject" at bounding box center [927, 494] width 373 height 37
type input "Information required for year end accounts"
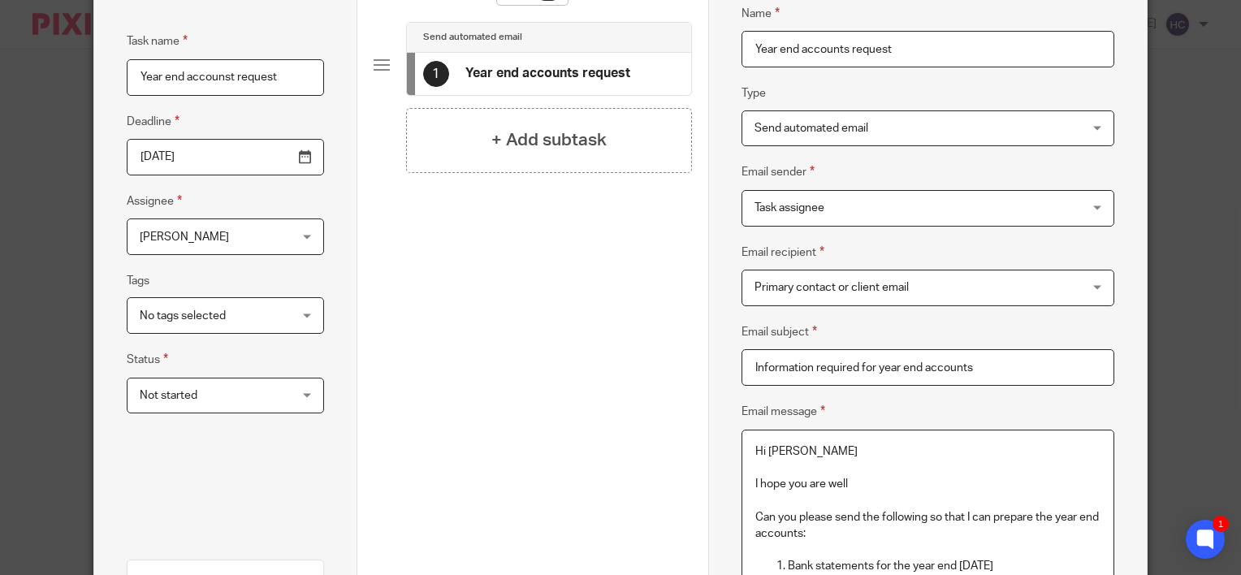
scroll to position [143, 0]
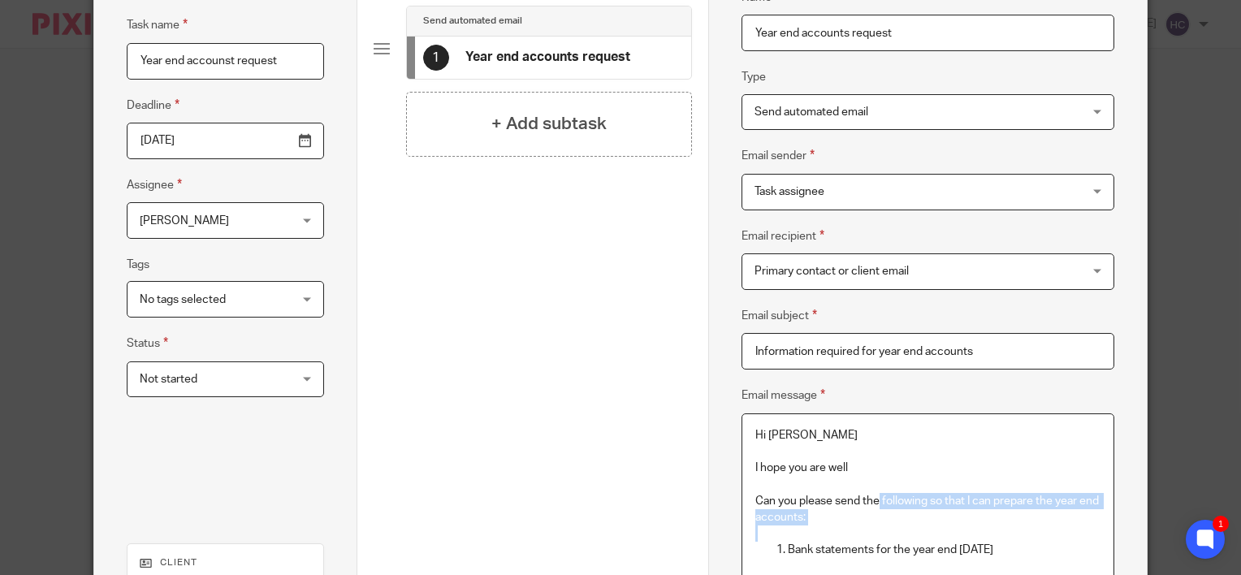
drag, startPoint x: 874, startPoint y: 496, endPoint x: 901, endPoint y: 529, distance: 43.2
click at [901, 529] on div "Hi Mark I hope you are well Can you please send the following so that I can pre…" at bounding box center [927, 504] width 371 height 180
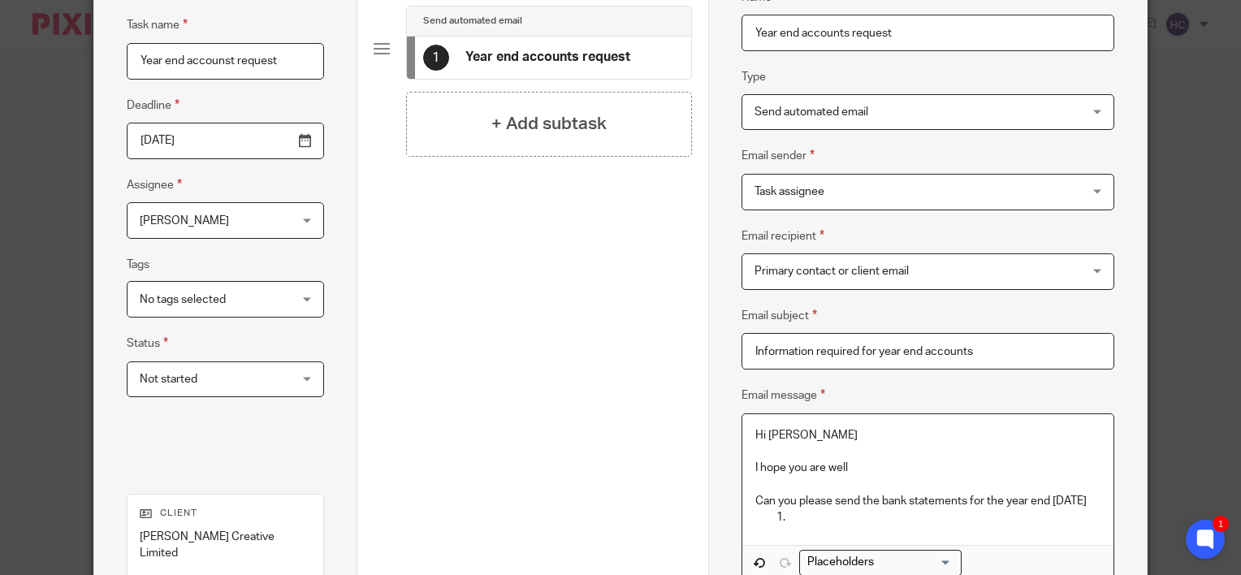
click at [789, 525] on p at bounding box center [944, 517] width 313 height 16
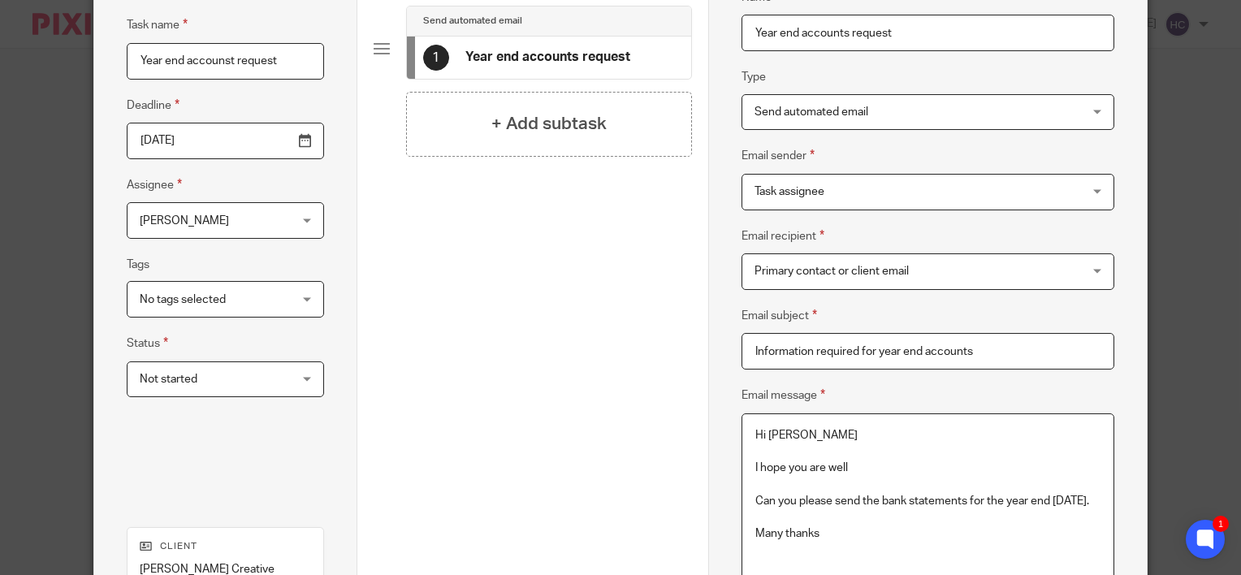
scroll to position [159, 0]
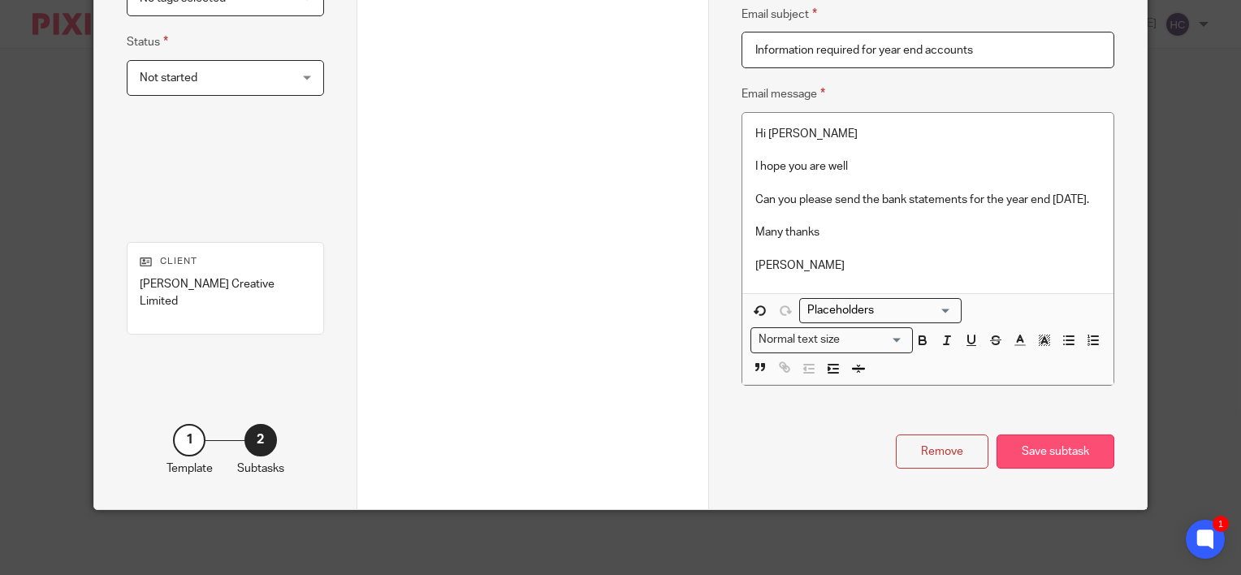
click at [1058, 464] on div "Save subtask" at bounding box center [1055, 451] width 118 height 35
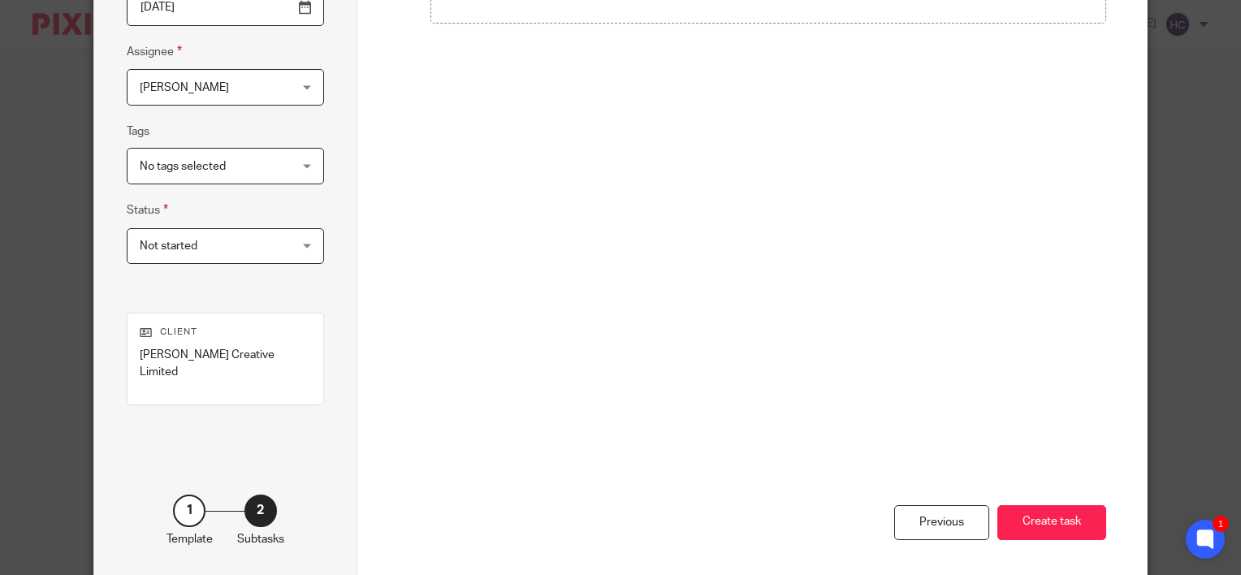
scroll to position [292, 0]
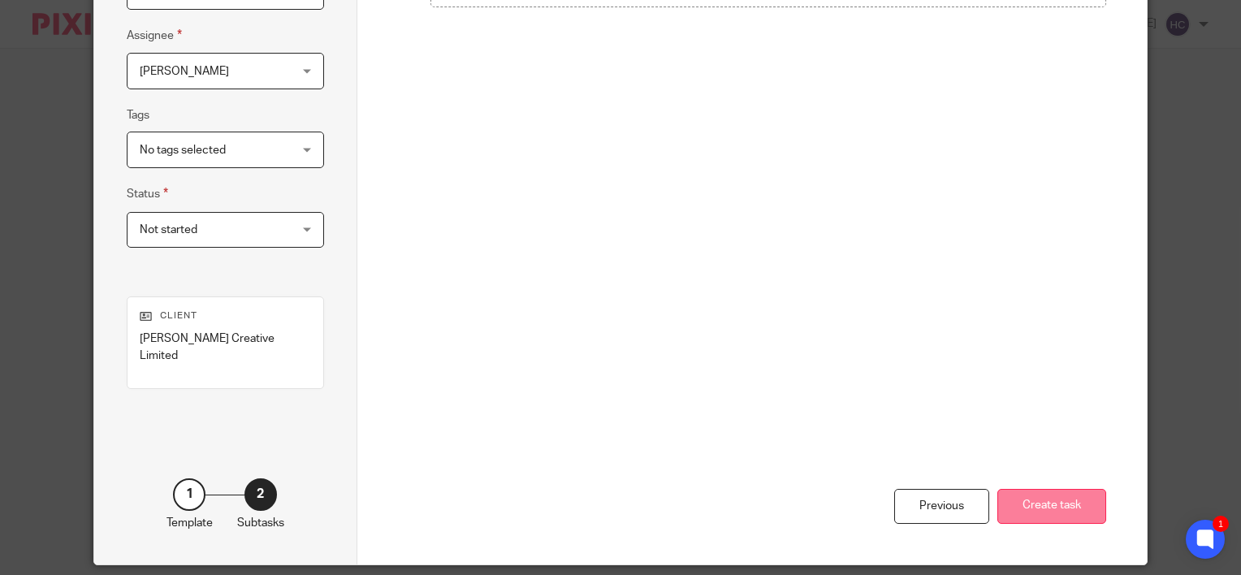
click at [1036, 493] on button "Create task" at bounding box center [1051, 506] width 109 height 35
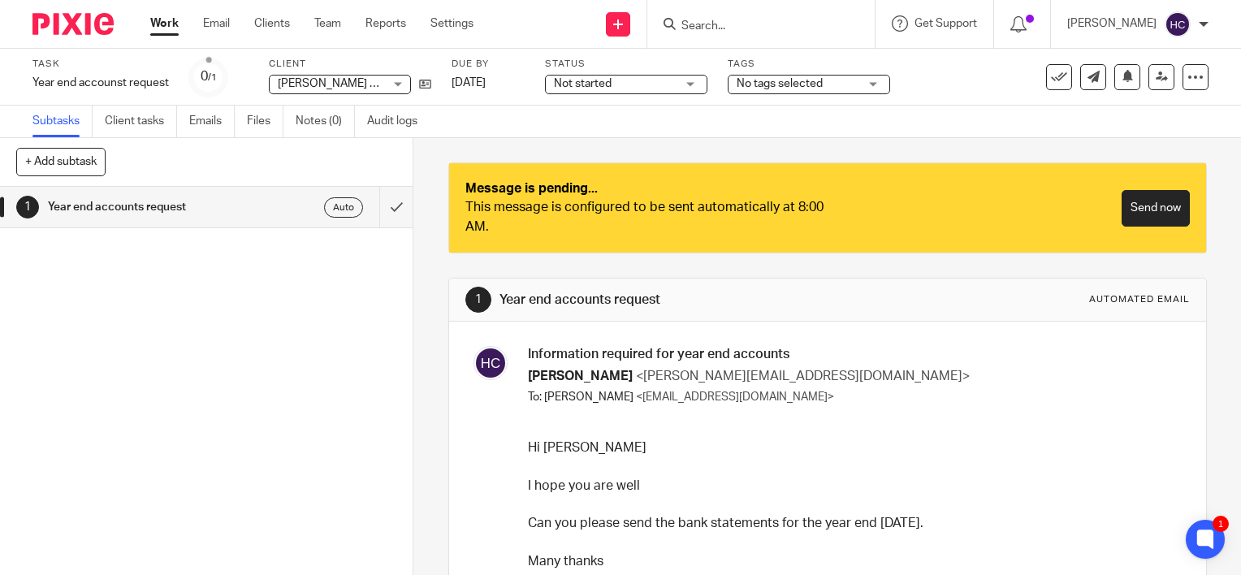
click at [726, 29] on input "Search" at bounding box center [753, 26] width 146 height 15
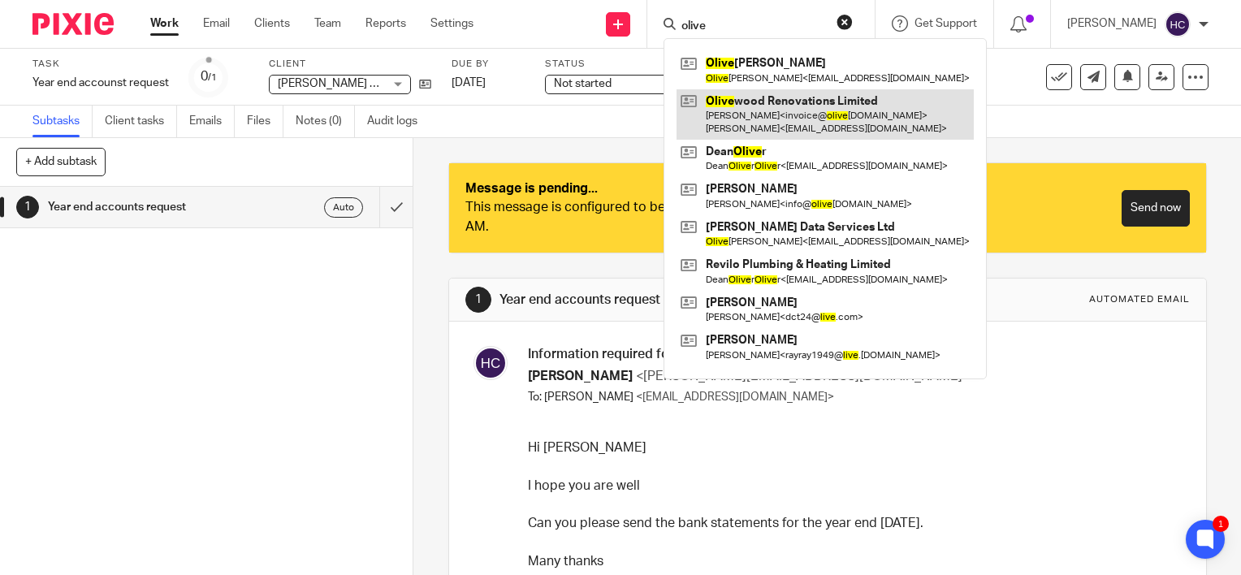
type input "olive"
click at [755, 104] on link at bounding box center [824, 114] width 297 height 50
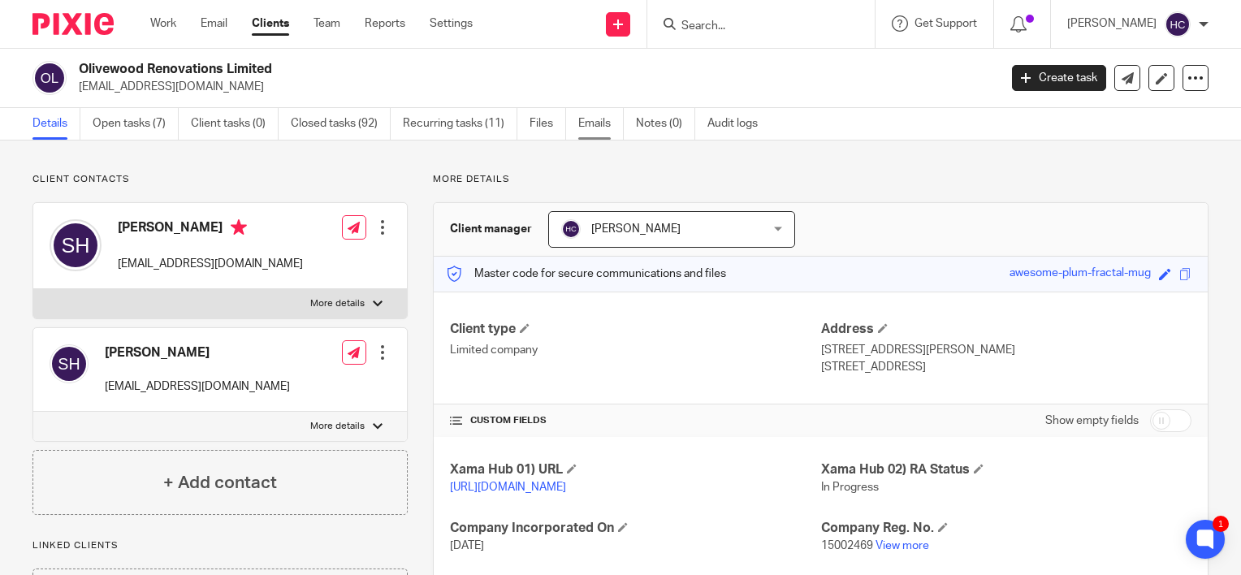
click at [611, 123] on link "Emails" at bounding box center [600, 124] width 45 height 32
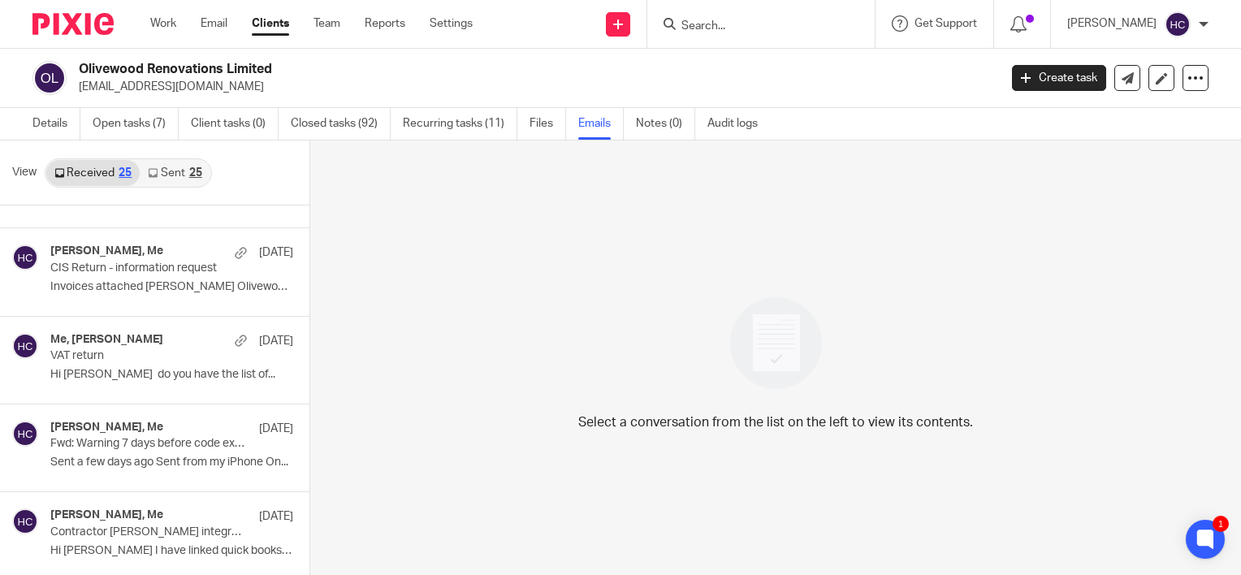
scroll to position [503, 0]
click at [1063, 71] on link "Create task" at bounding box center [1059, 78] width 94 height 26
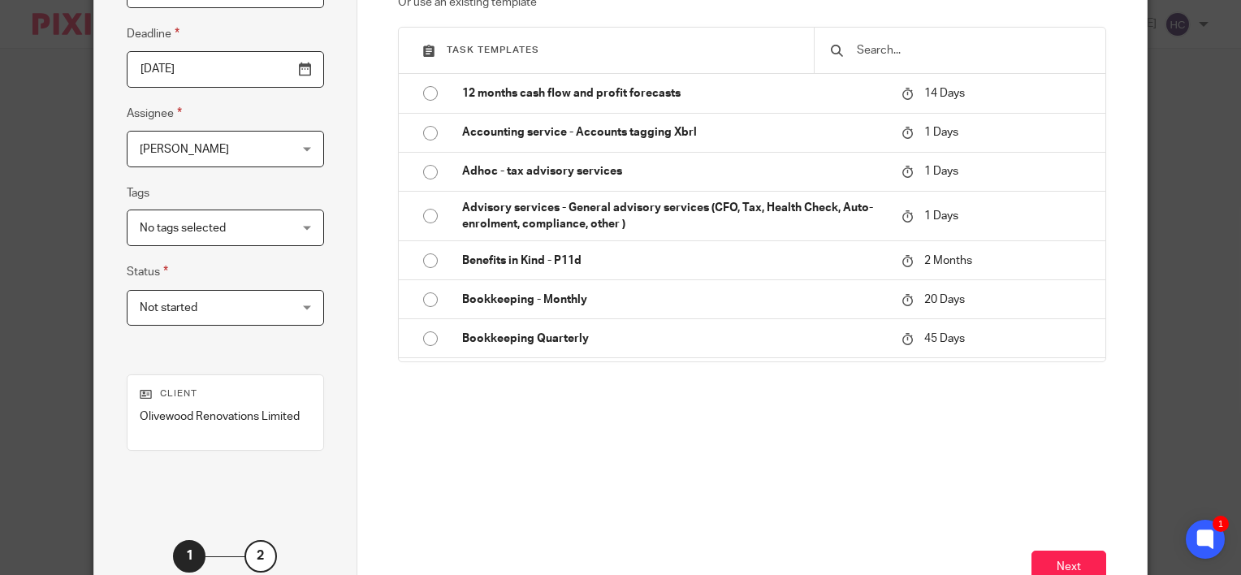
scroll to position [330, 0]
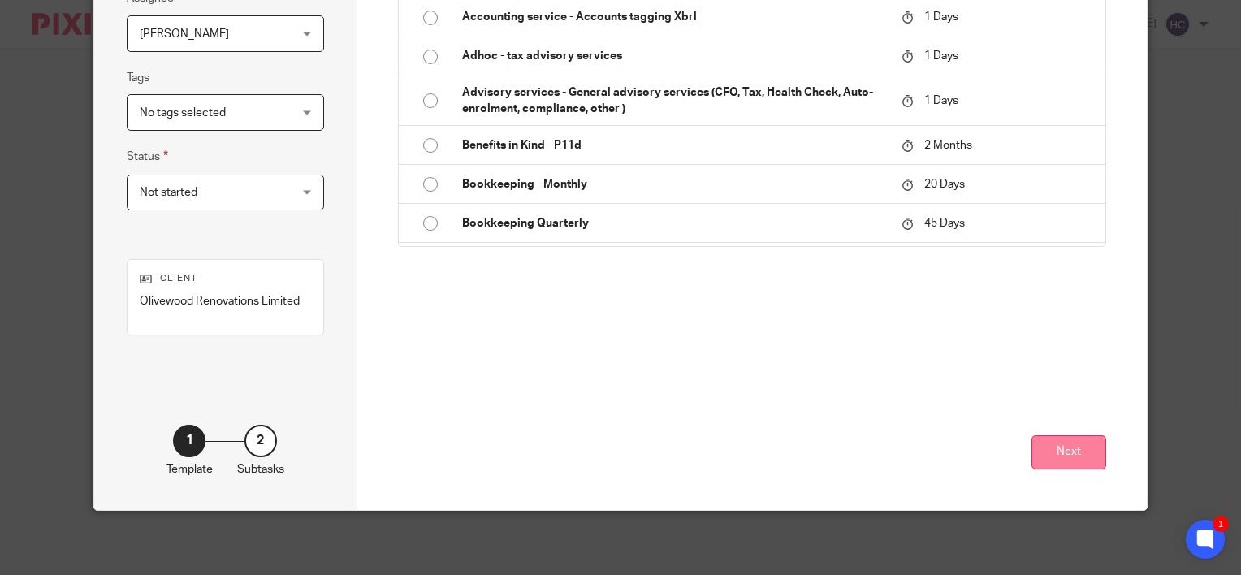
type input "Year end accounts info request"
click at [1067, 440] on button "Next" at bounding box center [1068, 452] width 75 height 35
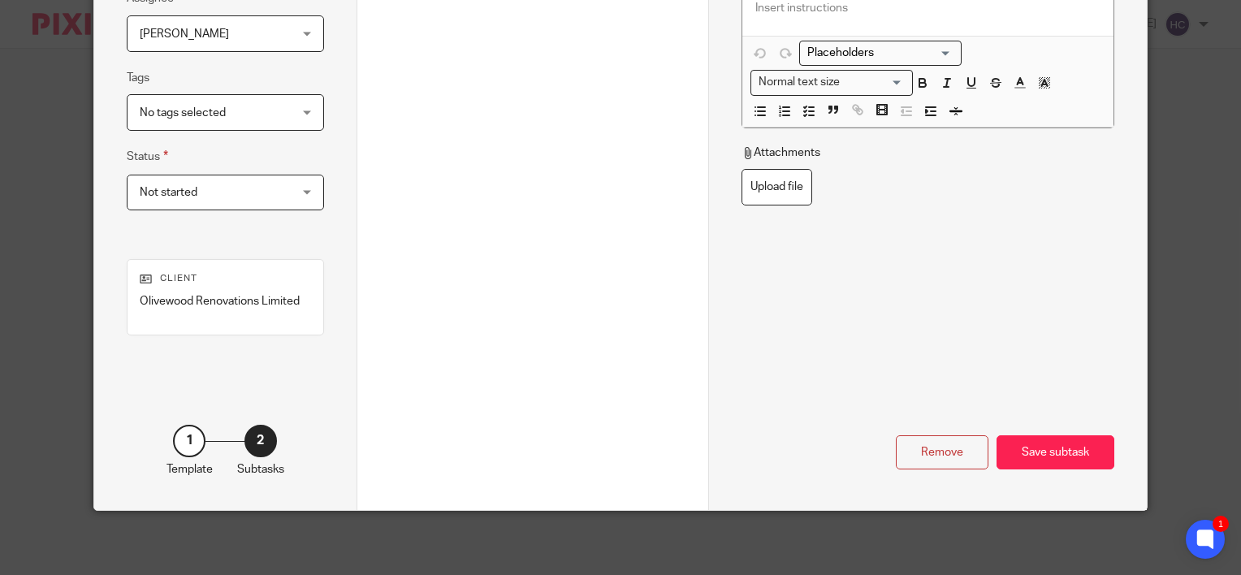
scroll to position [0, 0]
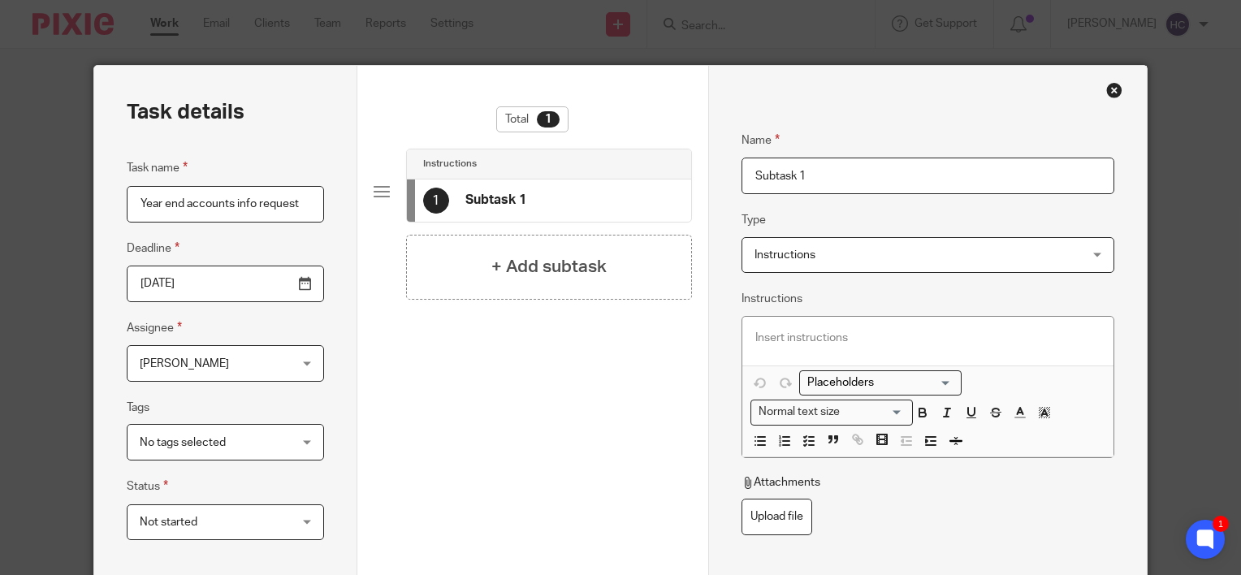
click at [745, 182] on input "Subtask 1" at bounding box center [927, 176] width 373 height 37
type input "Year end accouonts info request"
click at [790, 256] on span "Instructions" at bounding box center [784, 254] width 61 height 11
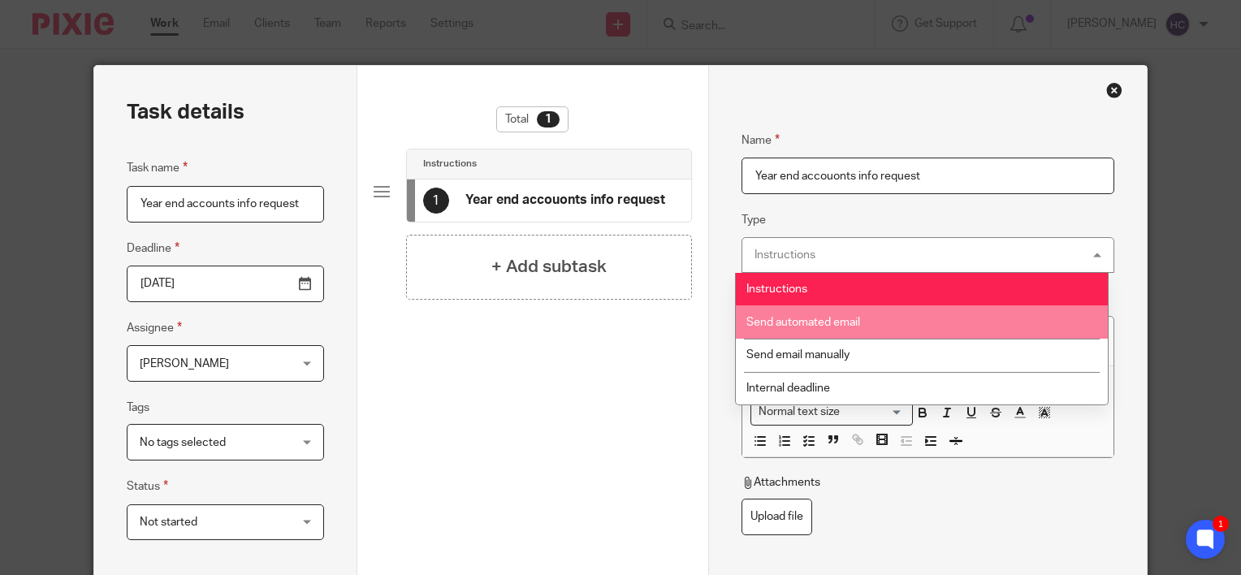
click at [793, 309] on li "Send automated email" at bounding box center [922, 321] width 372 height 33
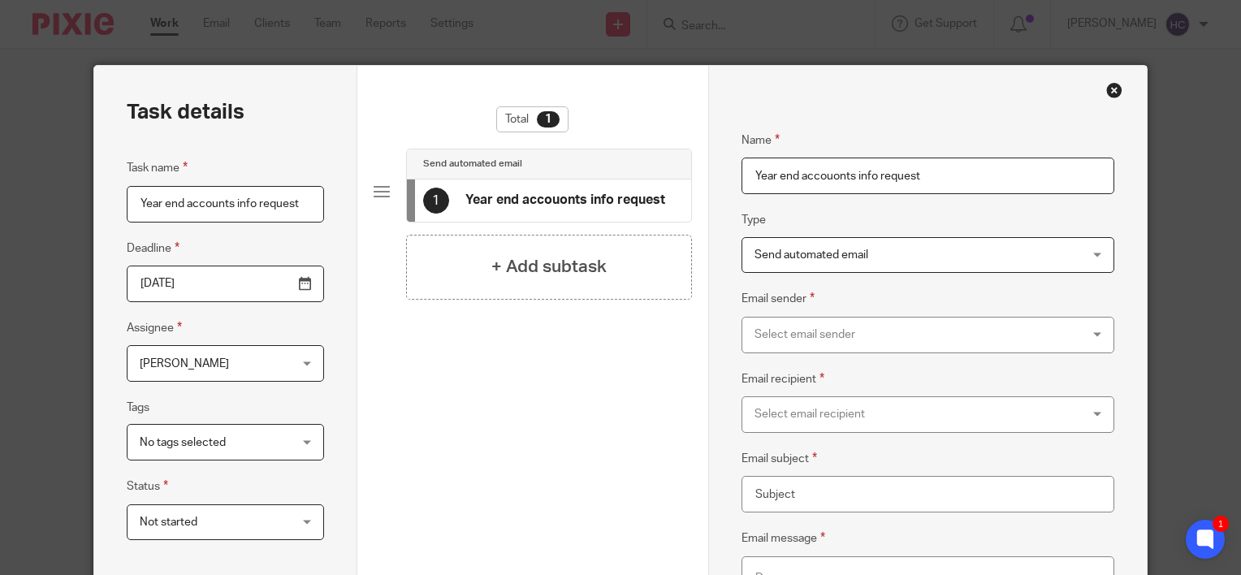
click at [786, 332] on div "Select email sender" at bounding box center [897, 334] width 287 height 34
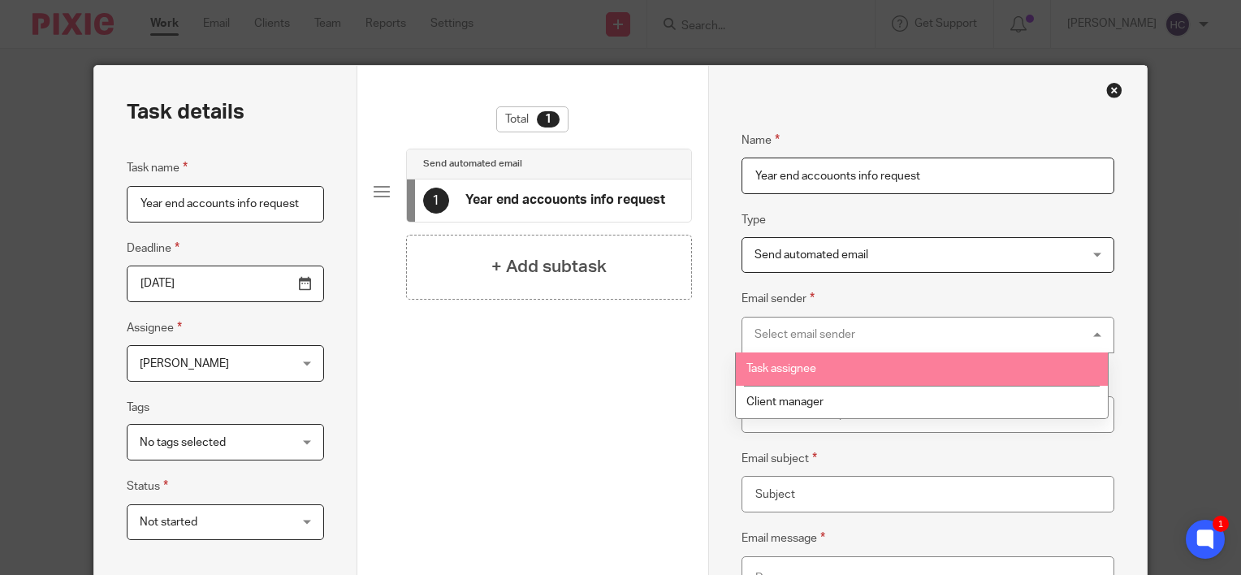
click at [784, 359] on li "Task assignee" at bounding box center [922, 368] width 372 height 33
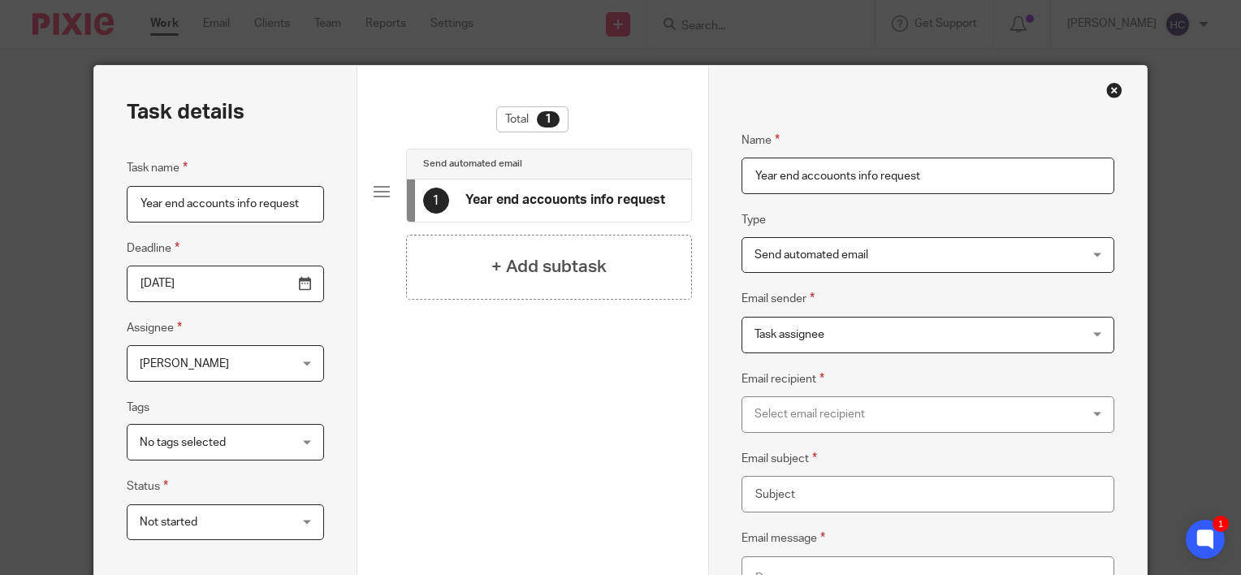
click at [788, 406] on div "Select email recipient" at bounding box center [897, 414] width 287 height 34
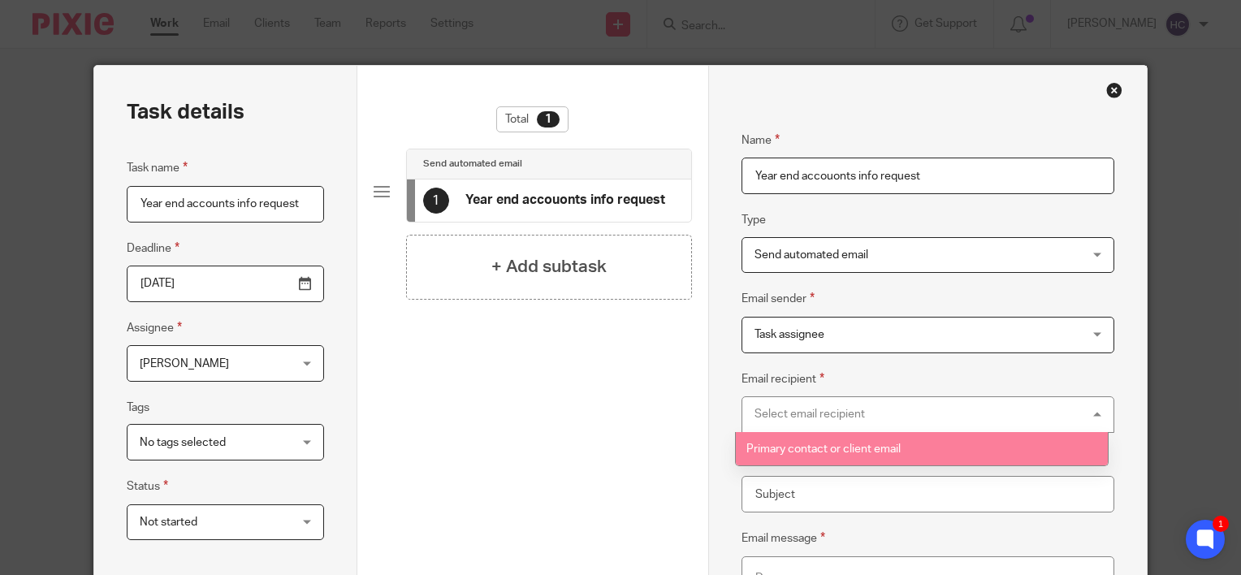
click at [791, 445] on span "Primary contact or client email" at bounding box center [823, 448] width 154 height 11
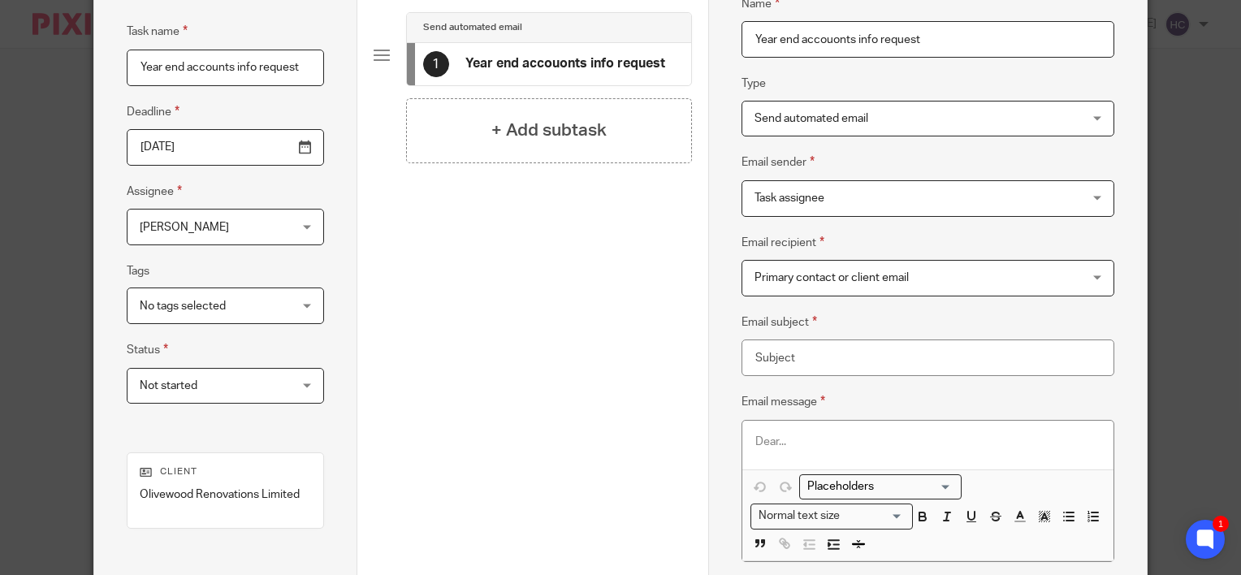
scroll to position [140, 0]
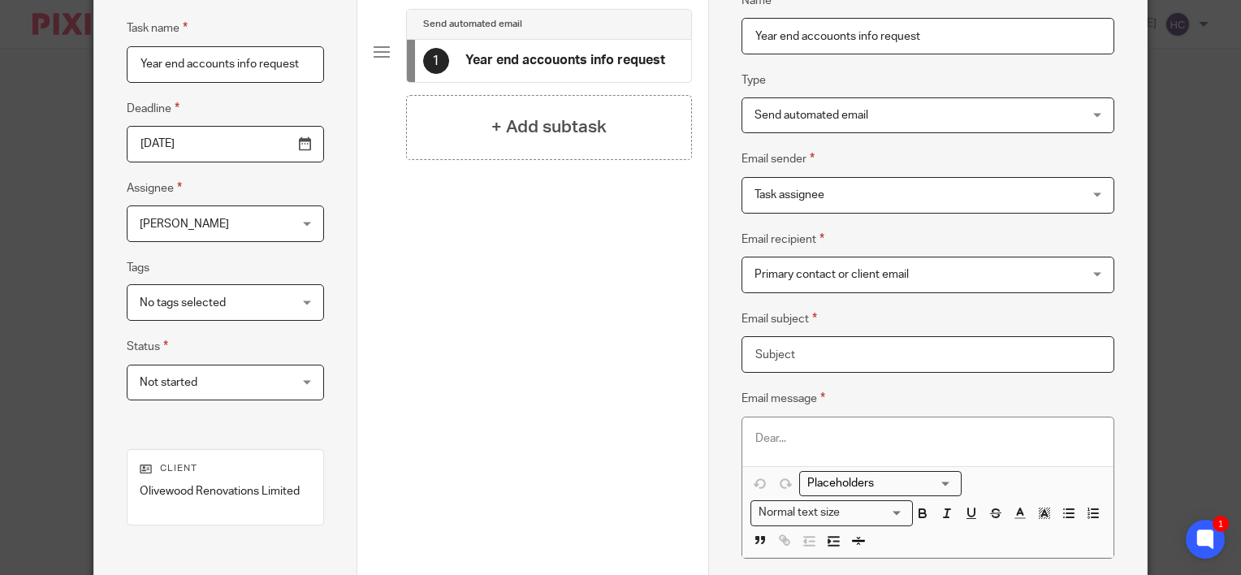
click at [781, 356] on input "Email subject" at bounding box center [927, 354] width 373 height 37
type input "Information needed for year end accounts"
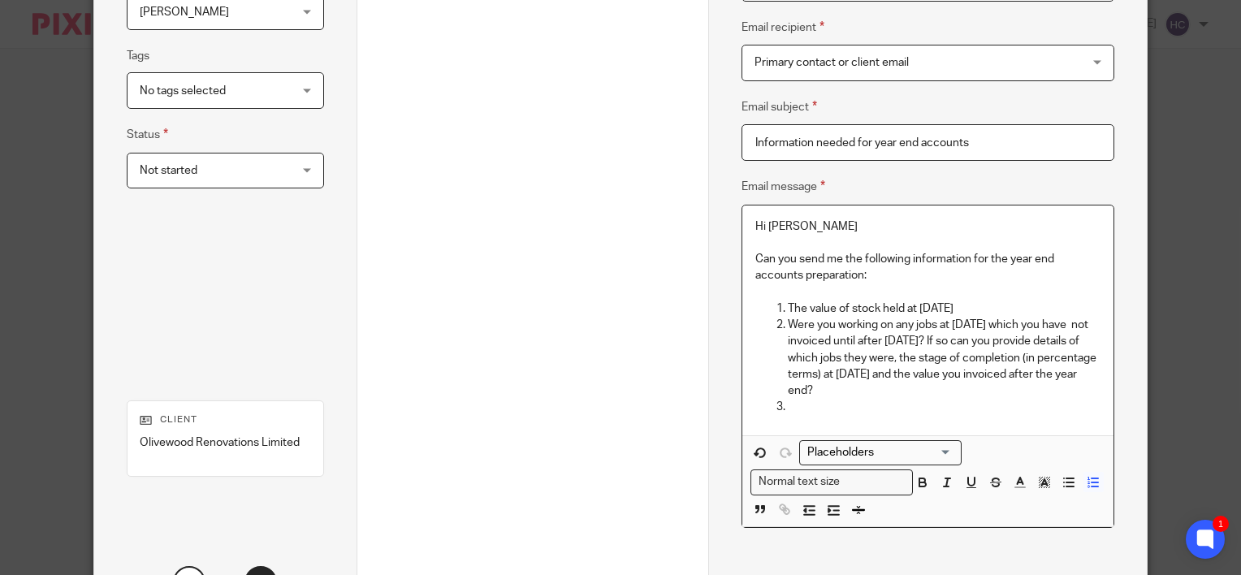
scroll to position [365, 0]
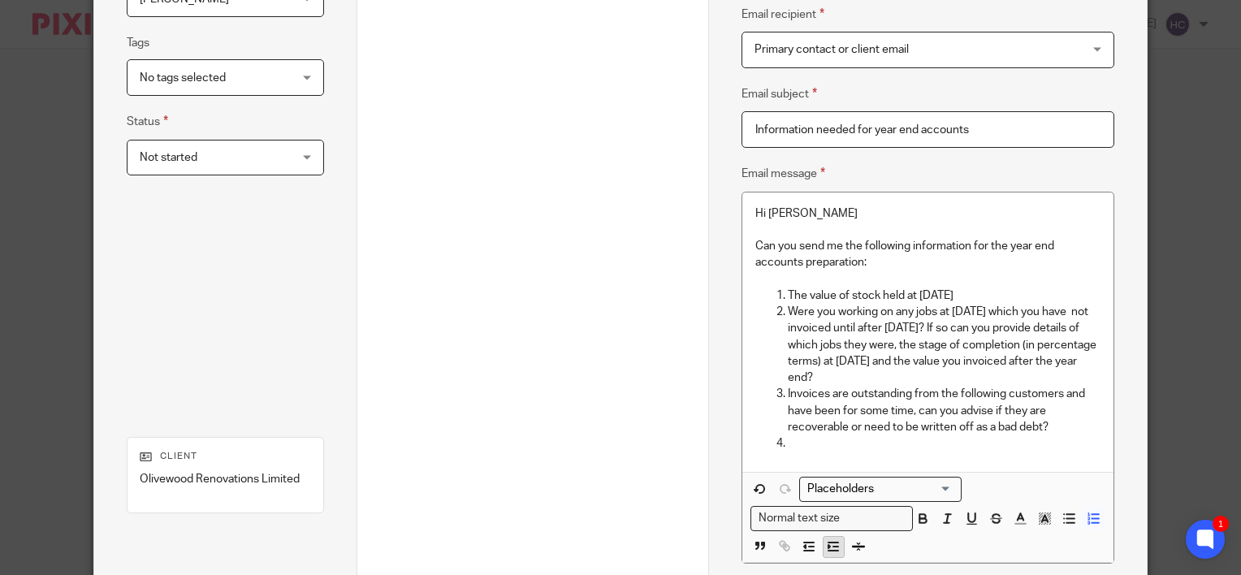
click at [828, 545] on polyline "button" at bounding box center [829, 546] width 2 height 3
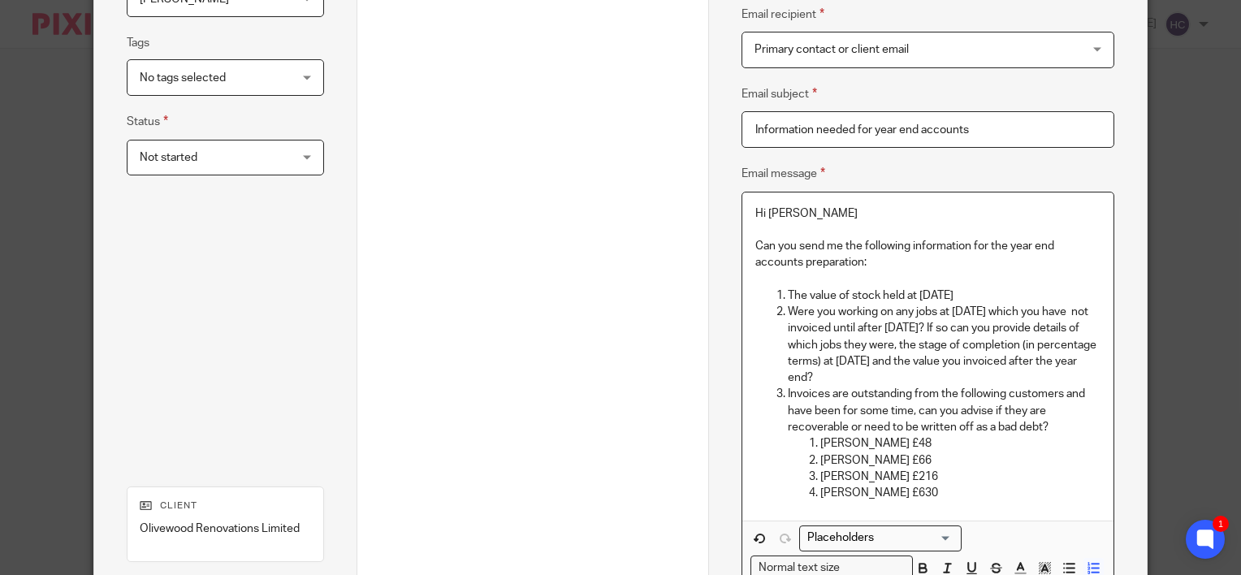
click at [862, 490] on p "Clive Clakrk £630" at bounding box center [960, 493] width 280 height 16
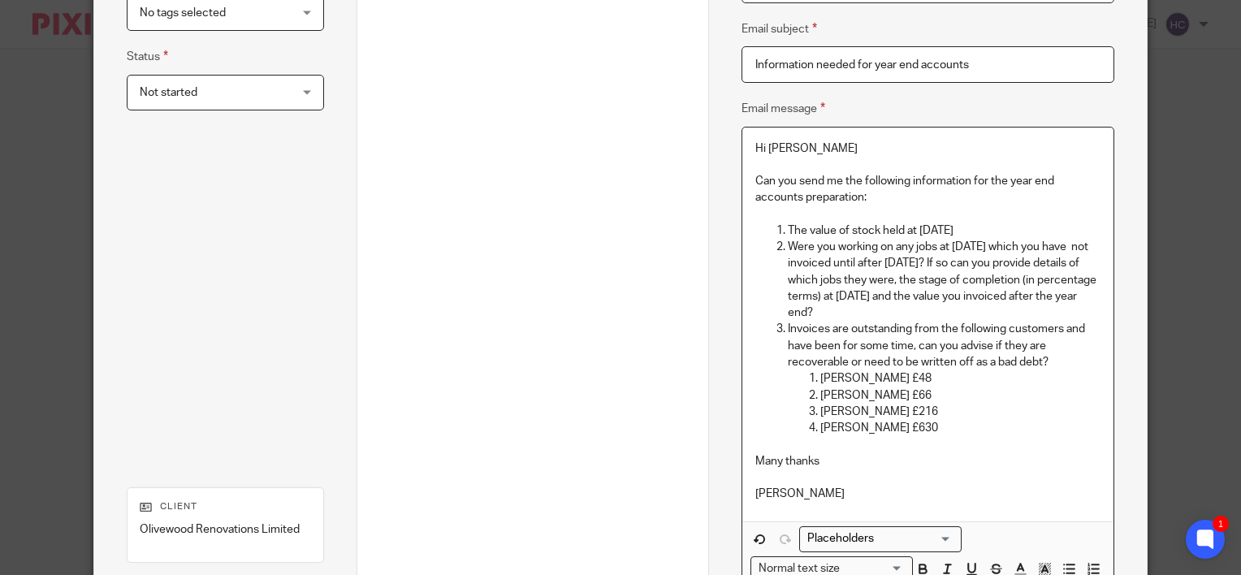
scroll to position [433, 0]
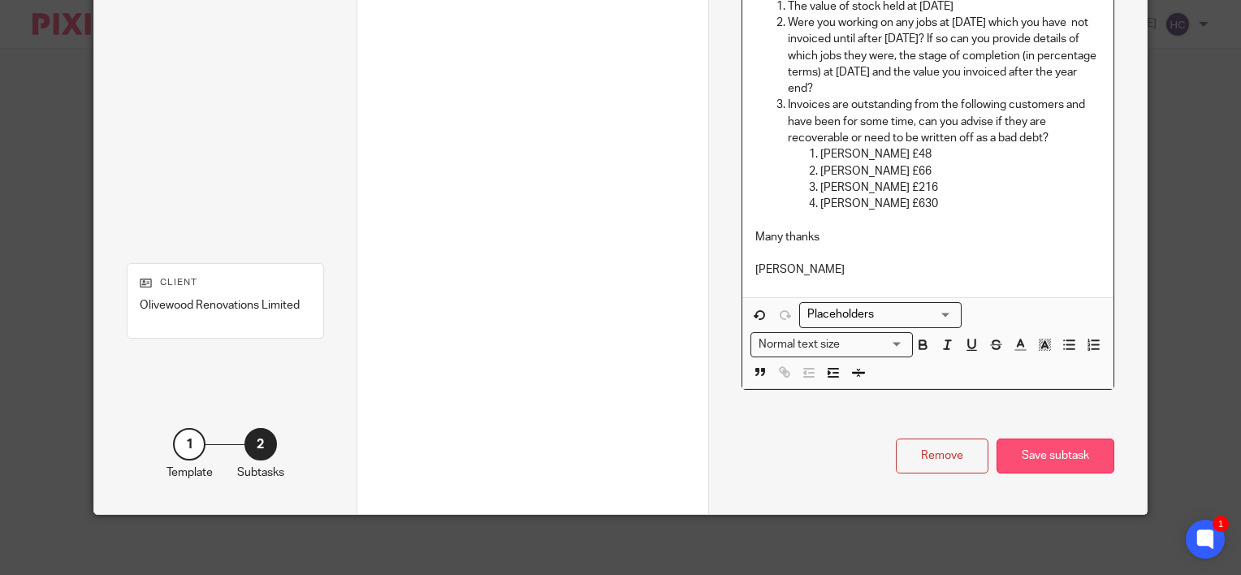
click at [1068, 467] on div "Save subtask" at bounding box center [1055, 455] width 118 height 35
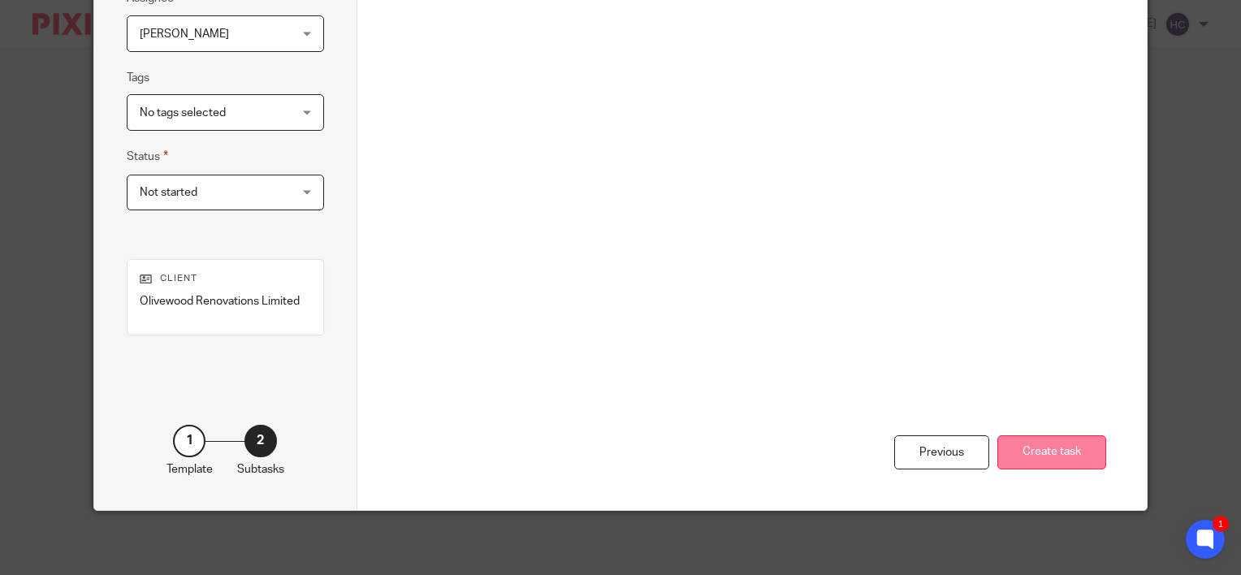
click at [1042, 456] on button "Create task" at bounding box center [1051, 452] width 109 height 35
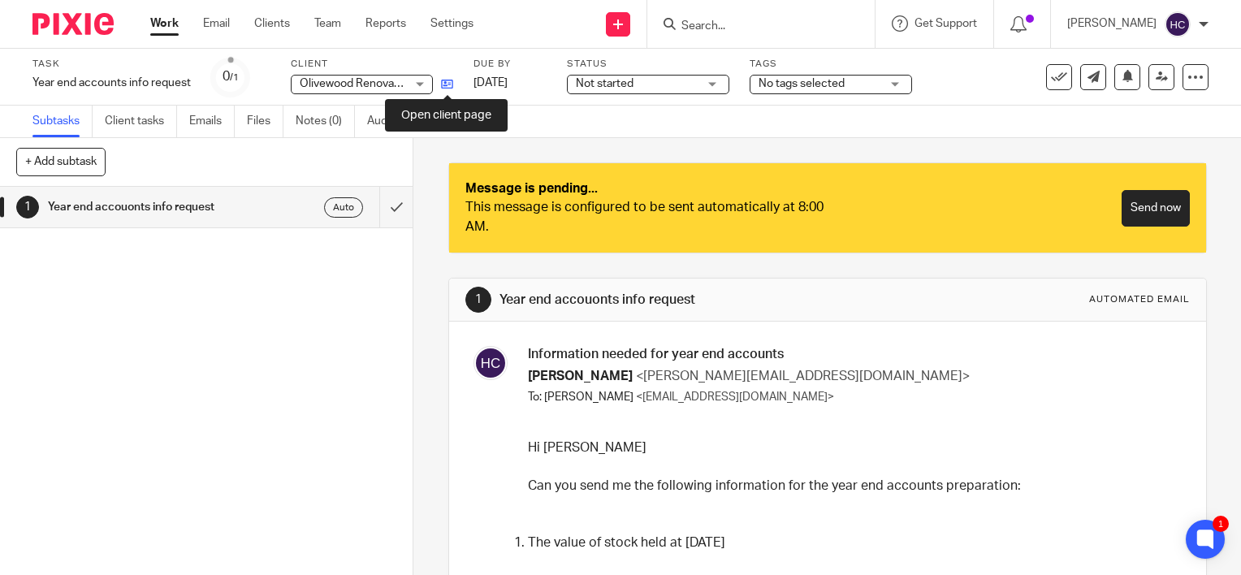
click at [450, 83] on icon at bounding box center [447, 84] width 12 height 12
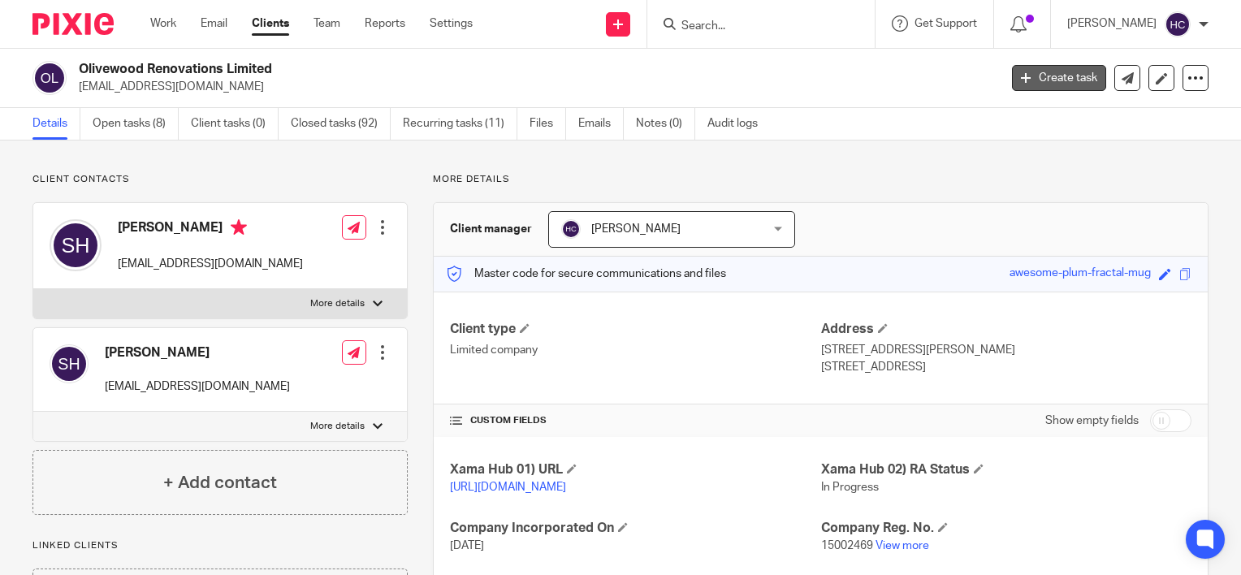
click at [1020, 71] on link "Create task" at bounding box center [1059, 78] width 94 height 26
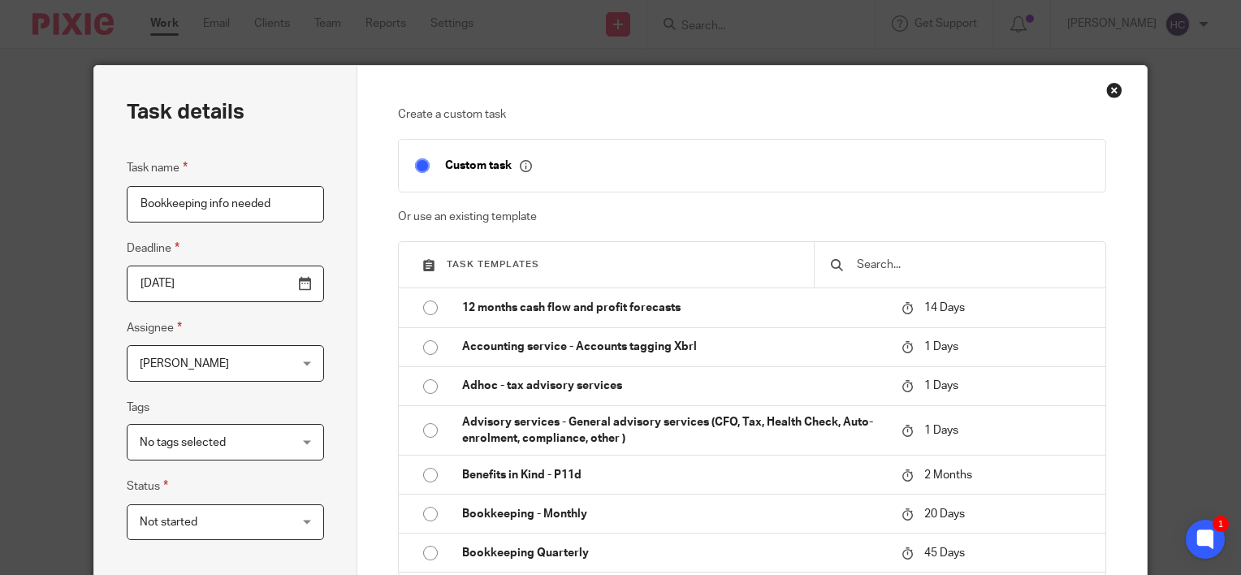
scroll to position [330, 0]
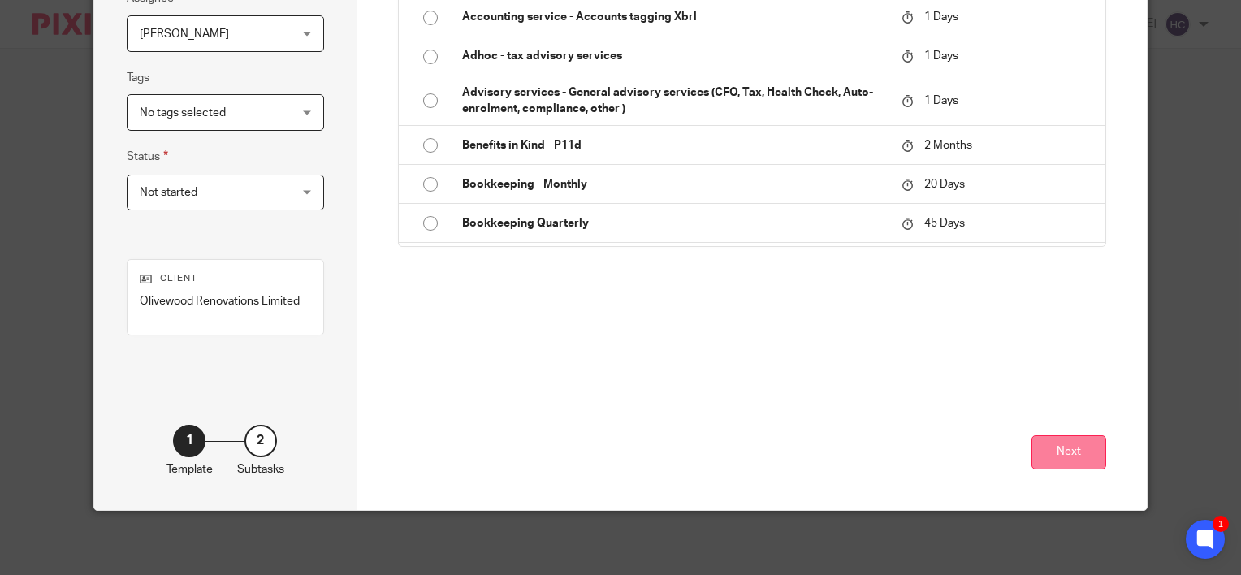
type input "Bookkeeping info needed"
click at [1071, 451] on button "Next" at bounding box center [1068, 452] width 75 height 35
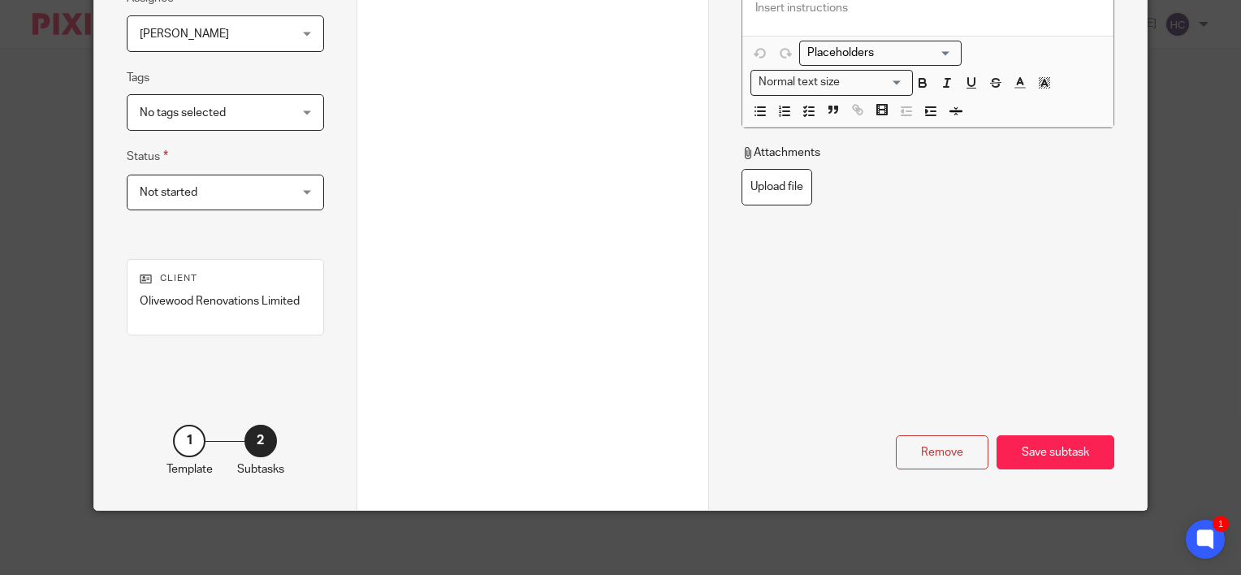
scroll to position [0, 0]
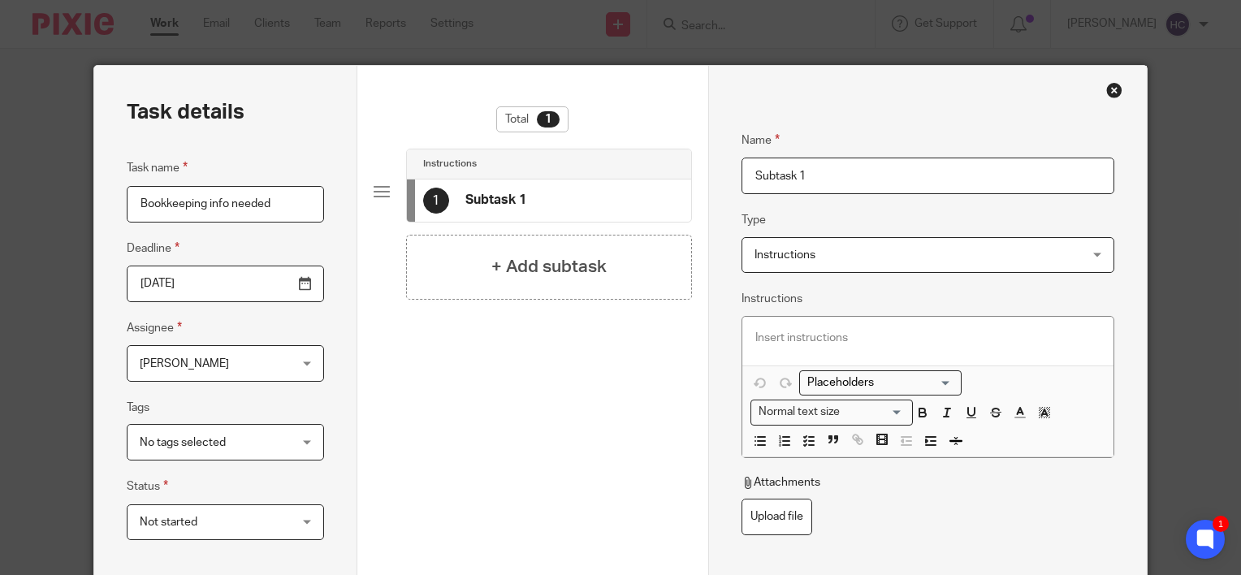
click at [762, 170] on input "Subtask 1" at bounding box center [927, 176] width 373 height 37
type input "Bookkeeping info request"
click at [775, 258] on span "Instructions" at bounding box center [784, 254] width 61 height 11
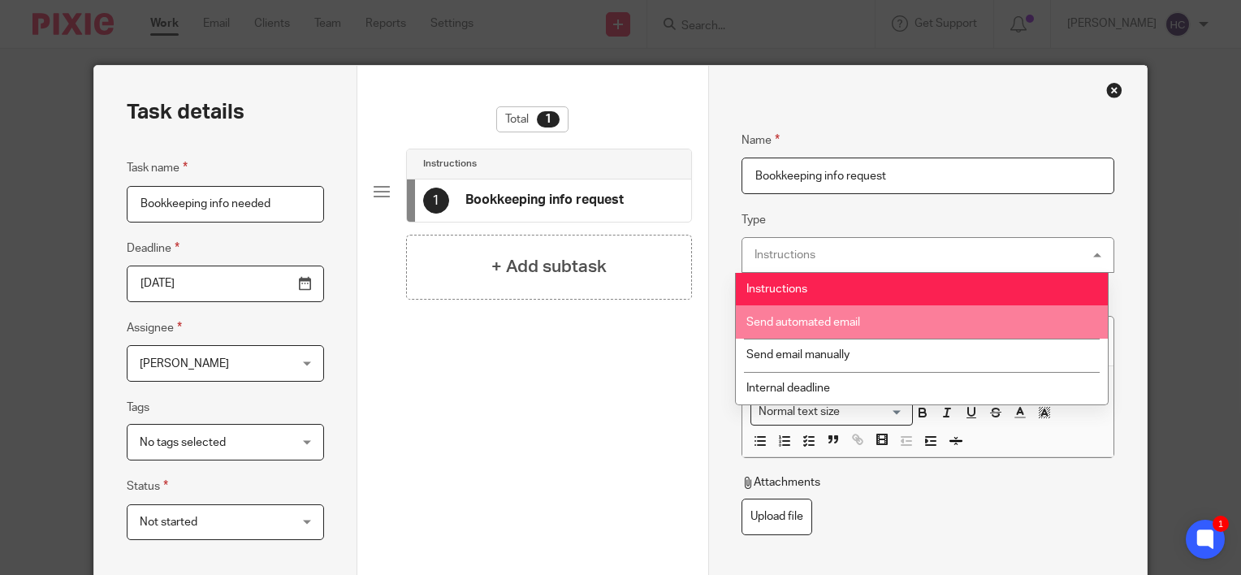
click at [779, 322] on span "Send automated email" at bounding box center [803, 322] width 114 height 11
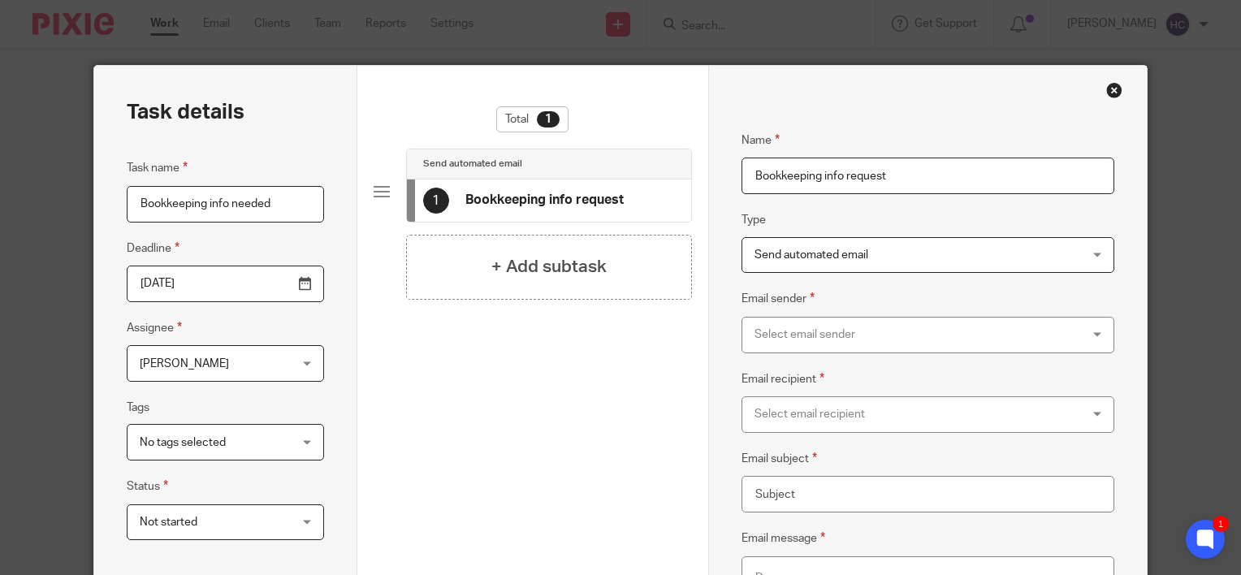
click at [779, 326] on div "Select email sender" at bounding box center [897, 334] width 287 height 34
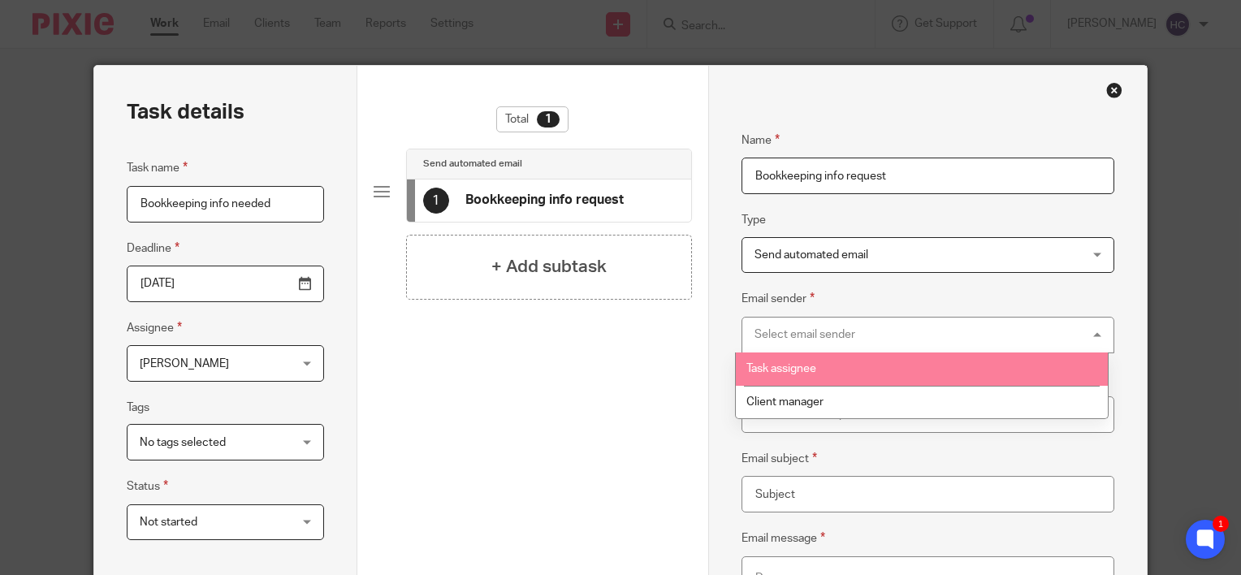
click at [779, 373] on span "Task assignee" at bounding box center [781, 368] width 70 height 11
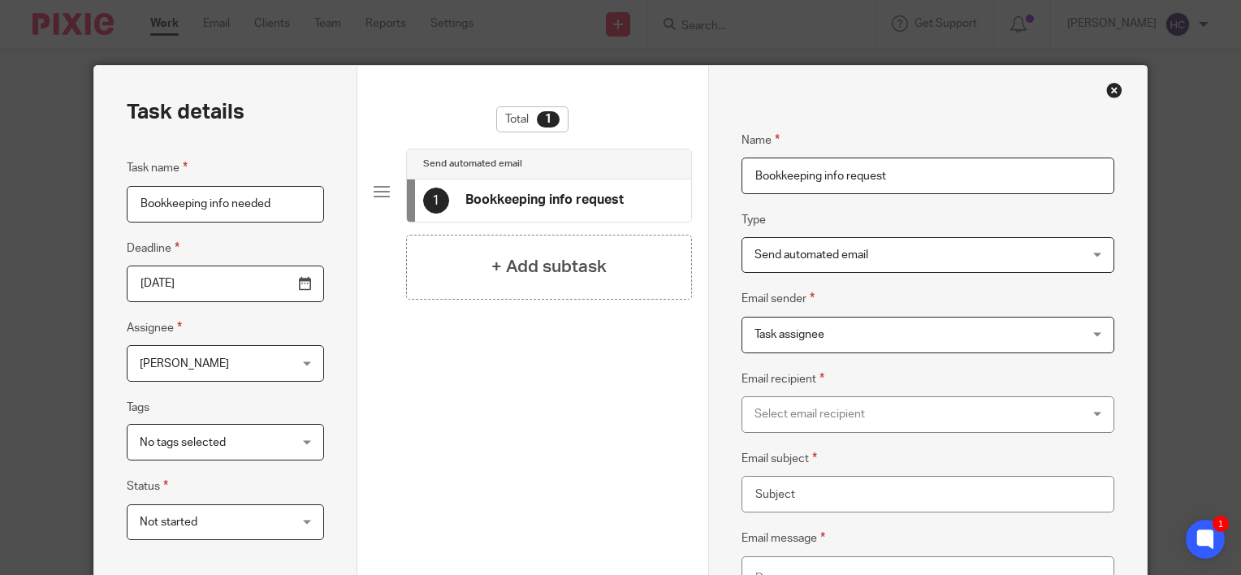
click at [776, 408] on div "Select email recipient" at bounding box center [897, 414] width 287 height 34
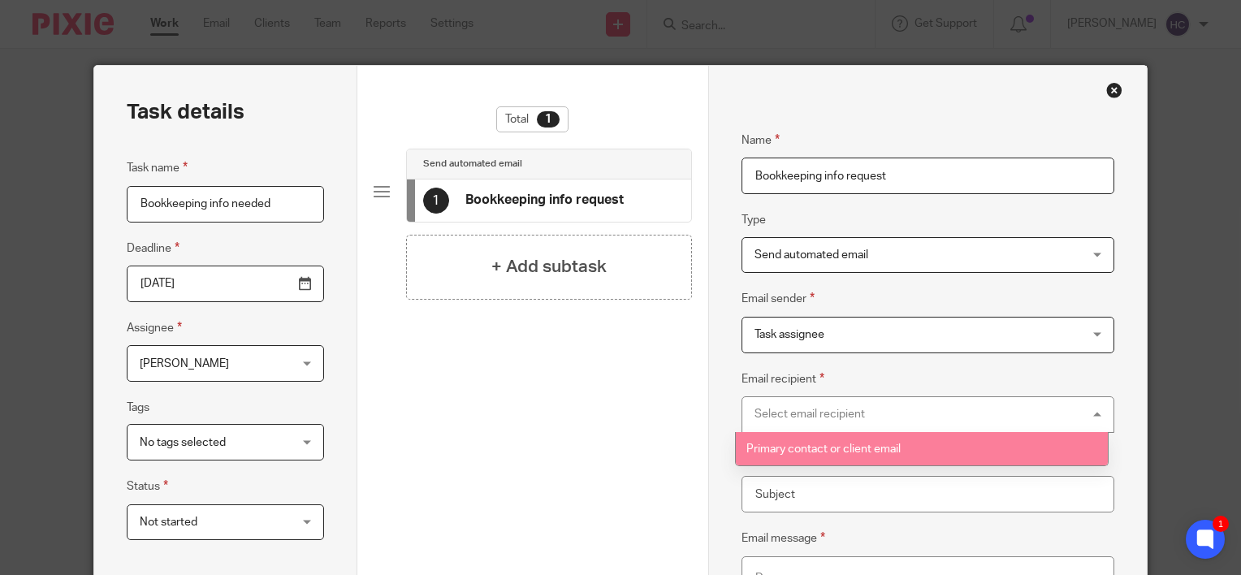
click at [775, 443] on span "Primary contact or client email" at bounding box center [823, 448] width 154 height 11
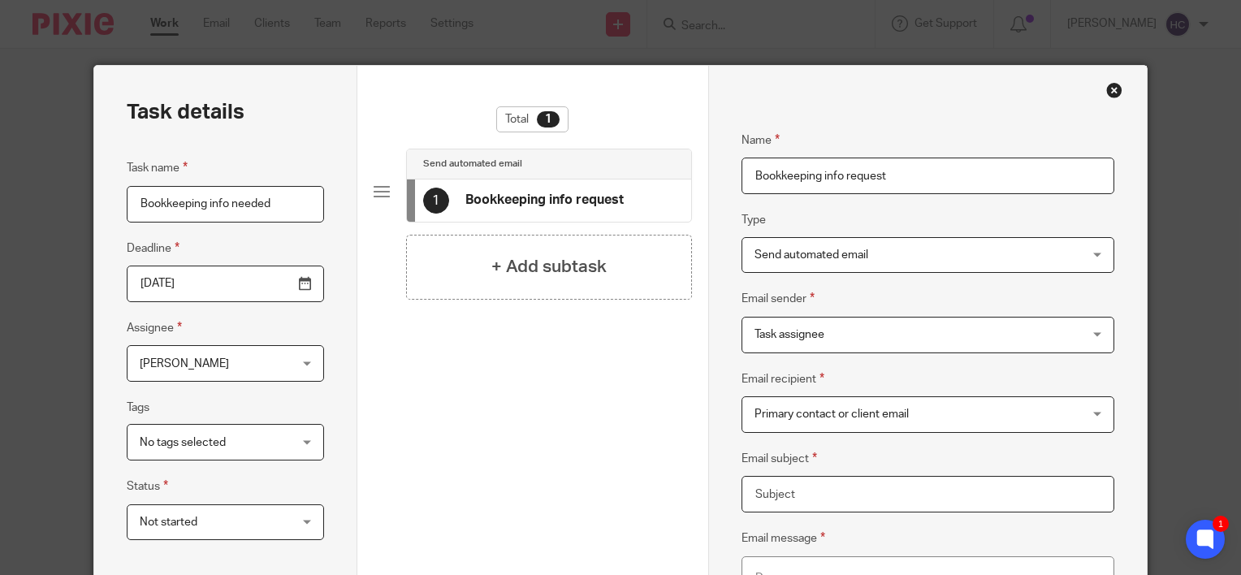
click at [774, 490] on input "Email subject" at bounding box center [927, 494] width 373 height 37
type input "Information needed for August and September bookkeeping"
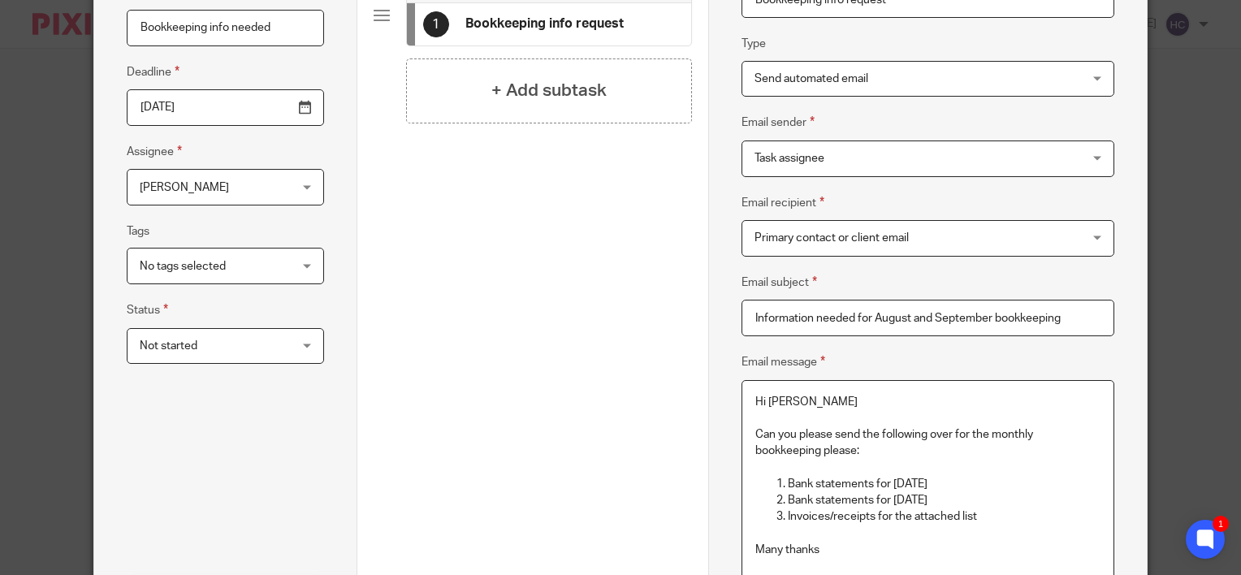
scroll to position [192, 0]
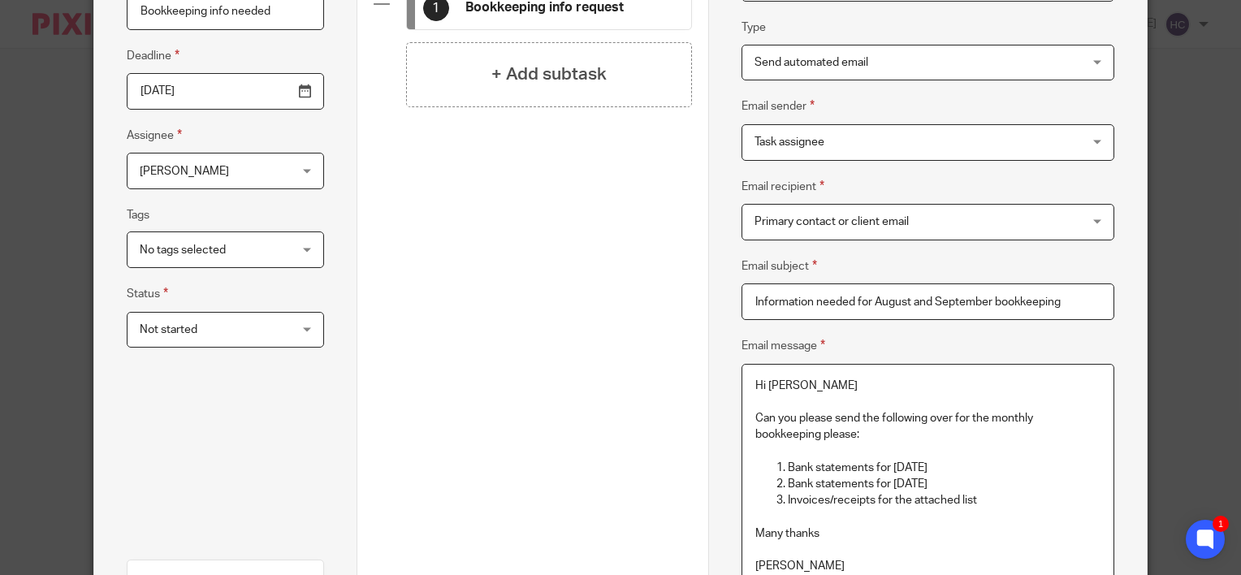
click at [742, 526] on div "Hi Stuart Can you please send the following over for the monthly bookkeeping pl…" at bounding box center [927, 480] width 371 height 230
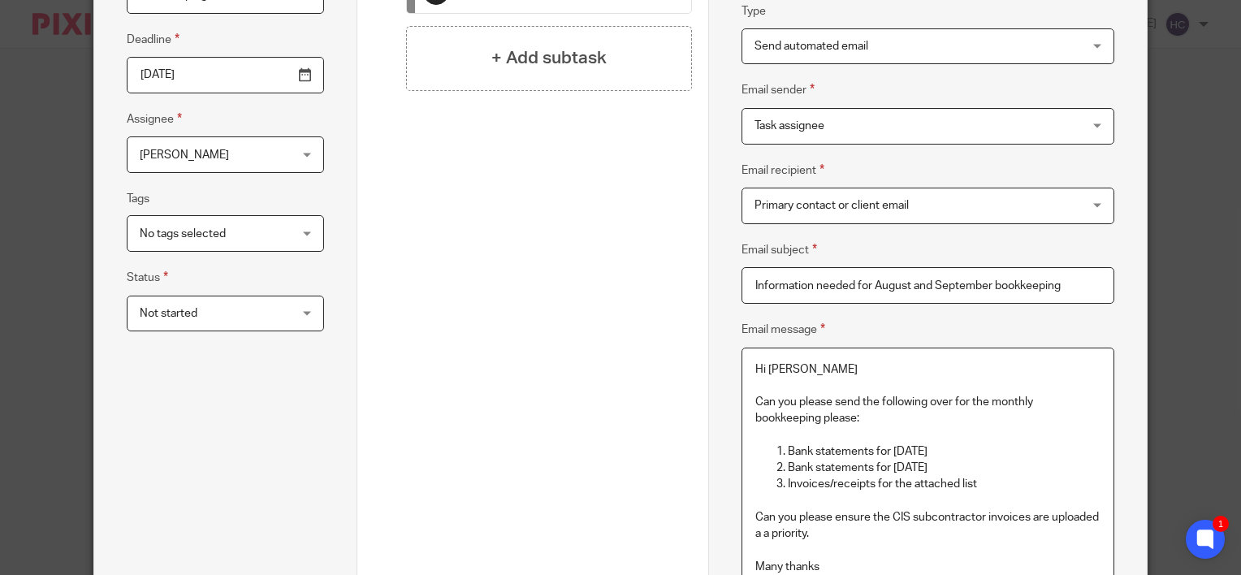
scroll to position [487, 0]
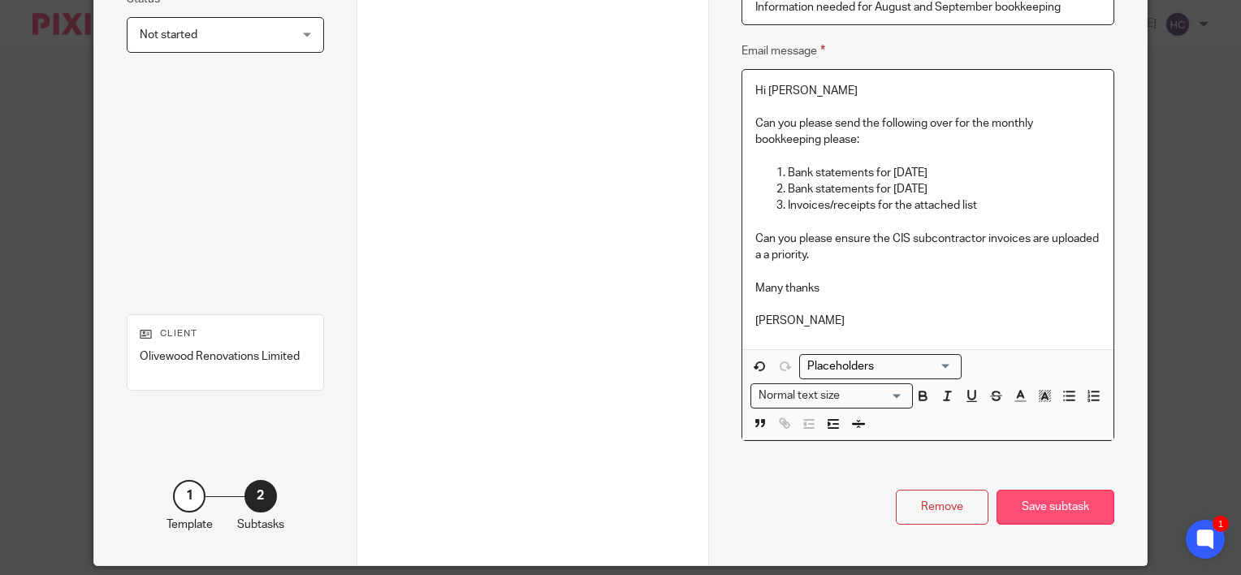
click at [1020, 503] on div "Save subtask" at bounding box center [1055, 507] width 118 height 35
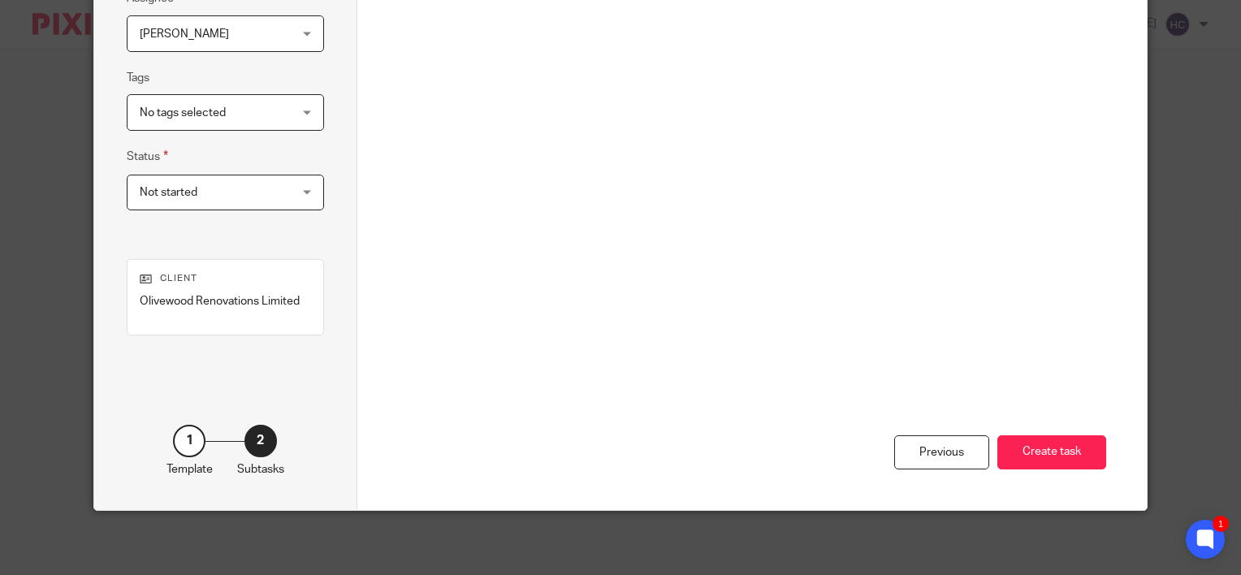
scroll to position [0, 0]
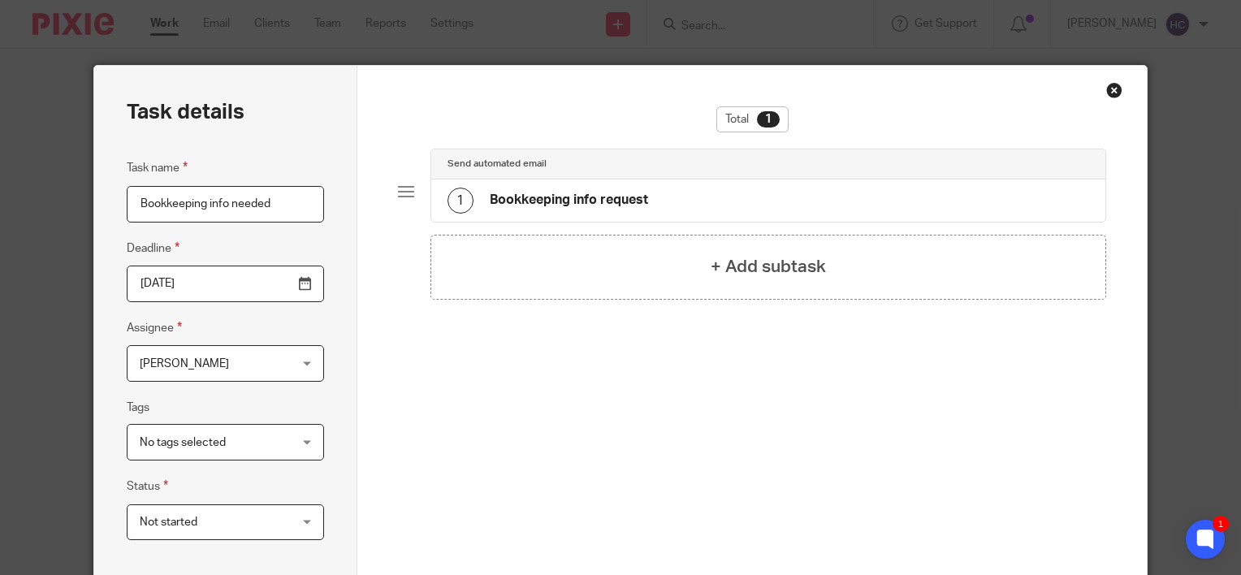
click at [700, 207] on div "1 Bookkeeping info request" at bounding box center [768, 200] width 675 height 42
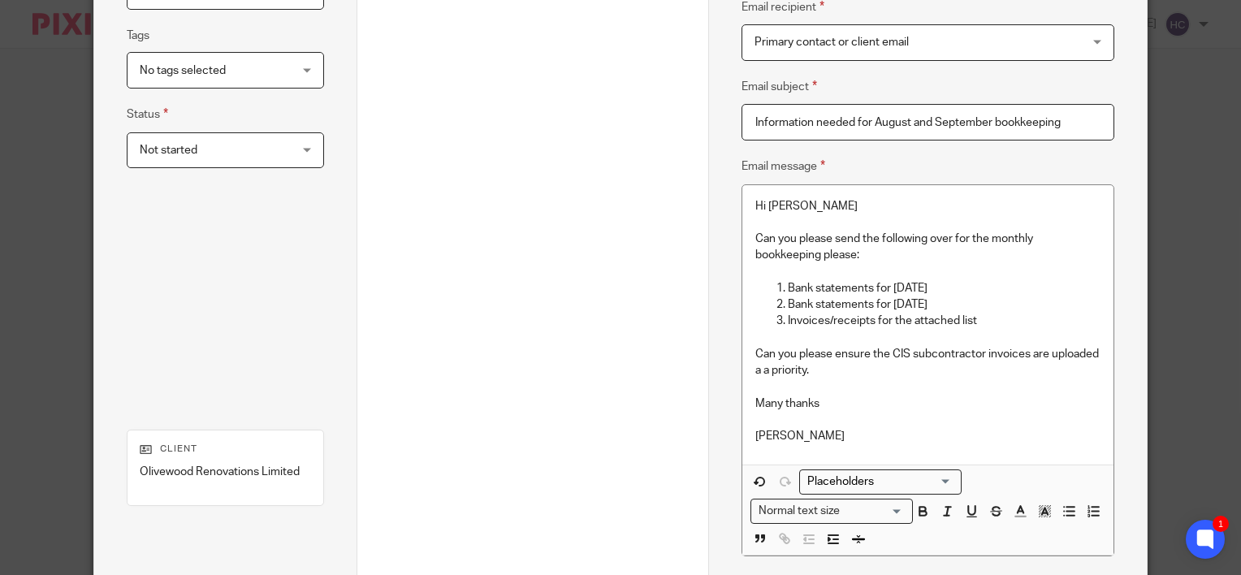
scroll to position [540, 0]
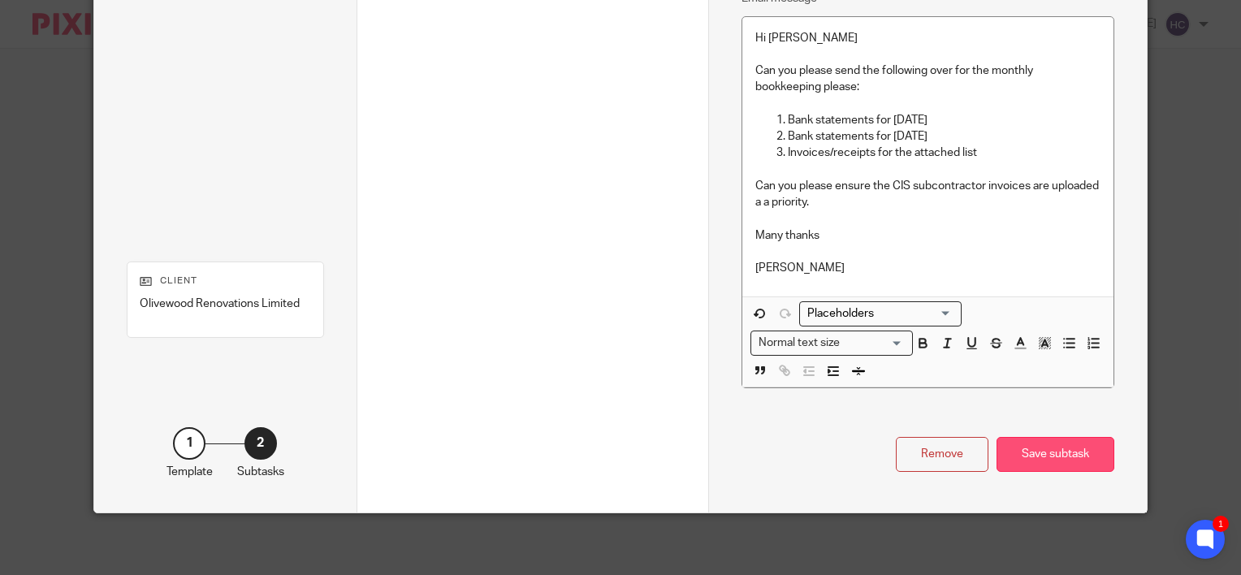
click at [1025, 447] on div "Save subtask" at bounding box center [1055, 454] width 118 height 35
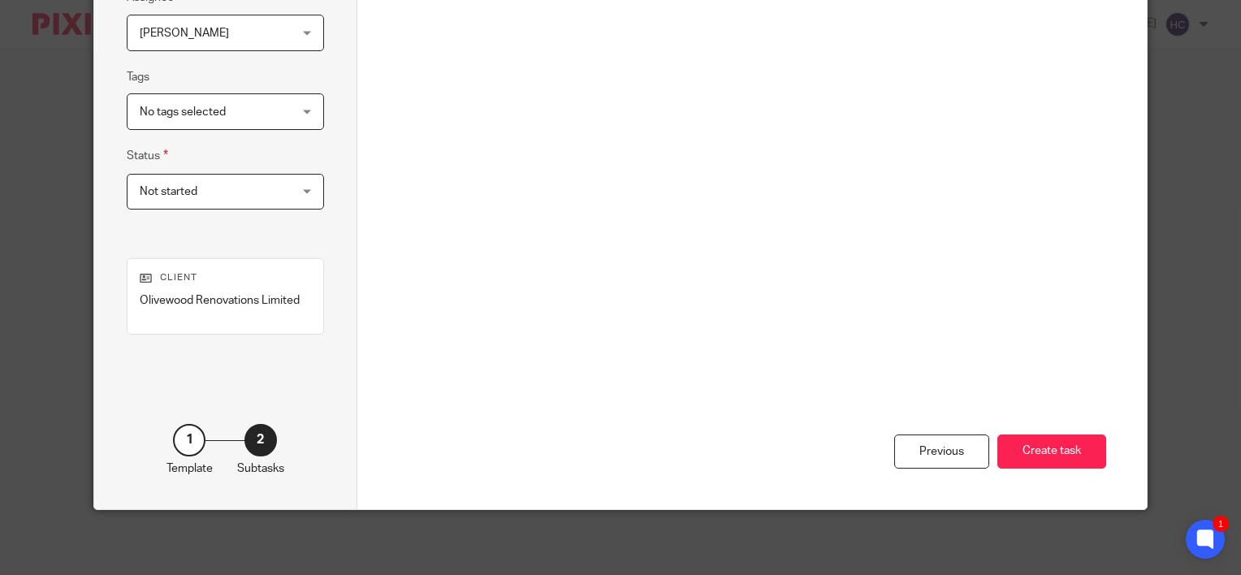
scroll to position [330, 0]
click at [1025, 447] on button "Create task" at bounding box center [1051, 452] width 109 height 35
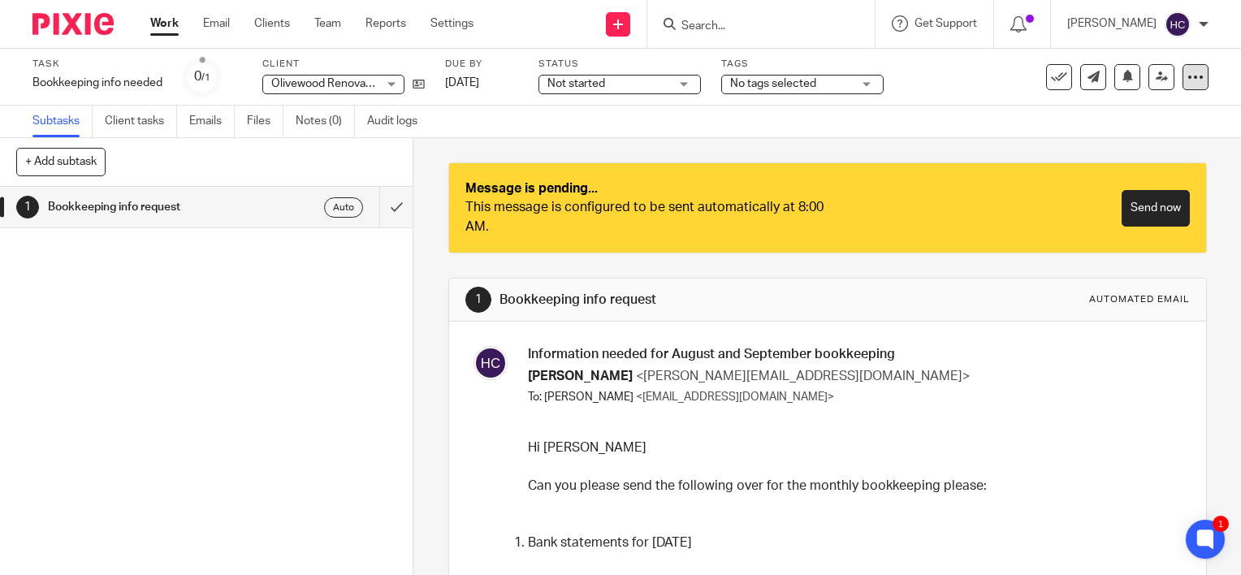
click at [1190, 75] on icon at bounding box center [1195, 77] width 16 height 16
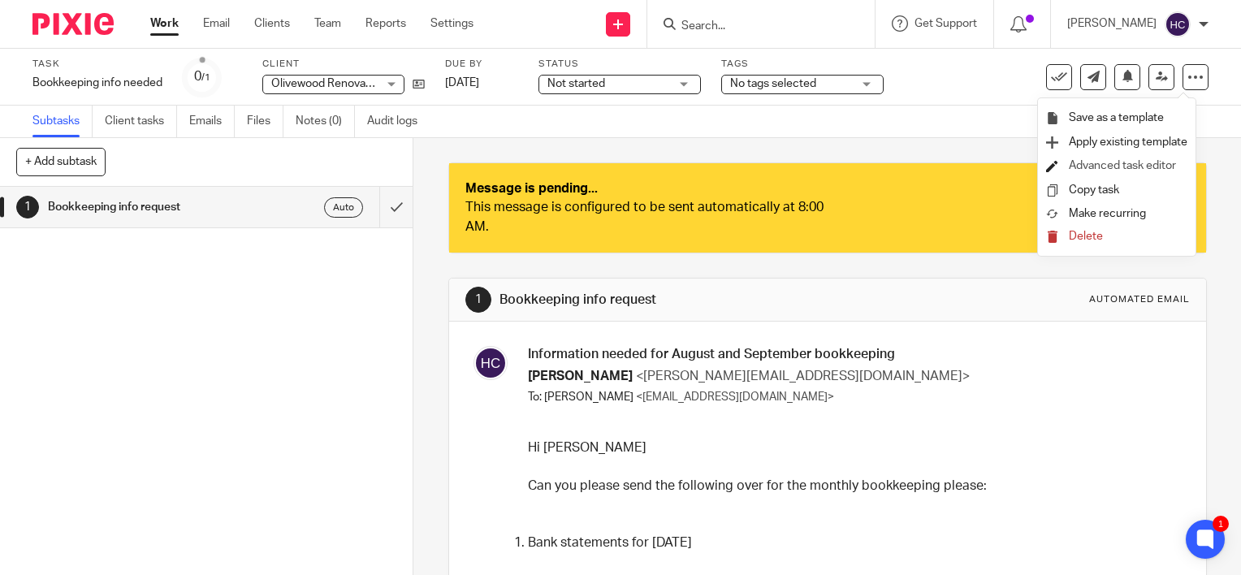
click at [1149, 165] on link "Advanced task editor" at bounding box center [1121, 165] width 107 height 11
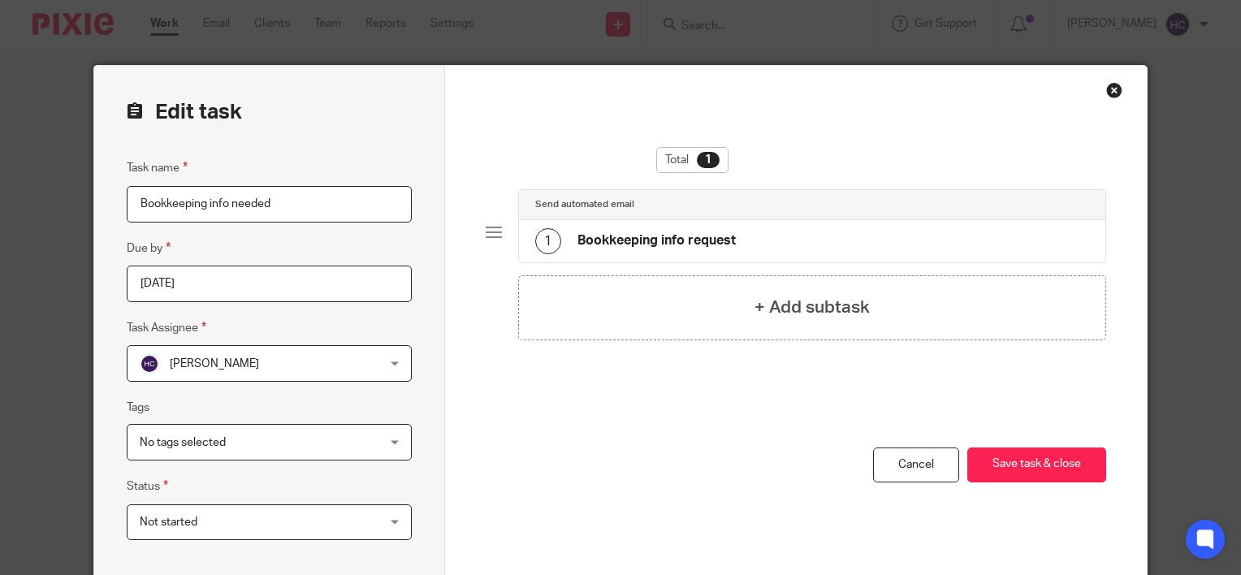
click at [864, 231] on div "1 Bookkeeping info request" at bounding box center [812, 241] width 587 height 42
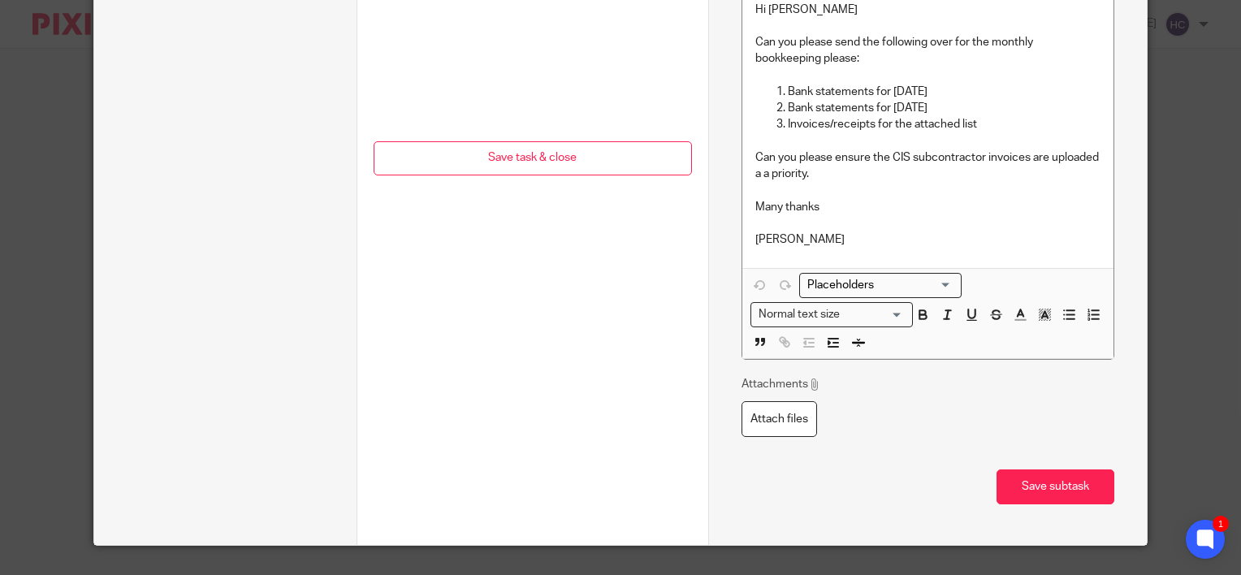
scroll to position [601, 0]
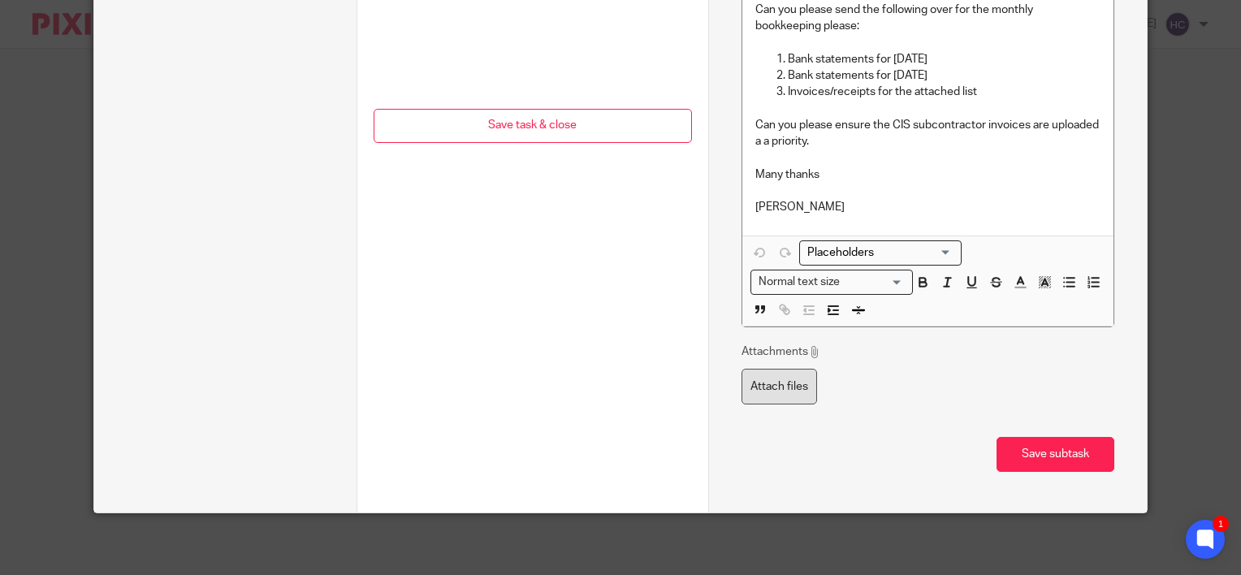
click at [781, 378] on label "Attach files" at bounding box center [779, 387] width 76 height 37
type input "C:\fakepath\Invoices and receipts needed [DATE] and [DATE].xlsx"
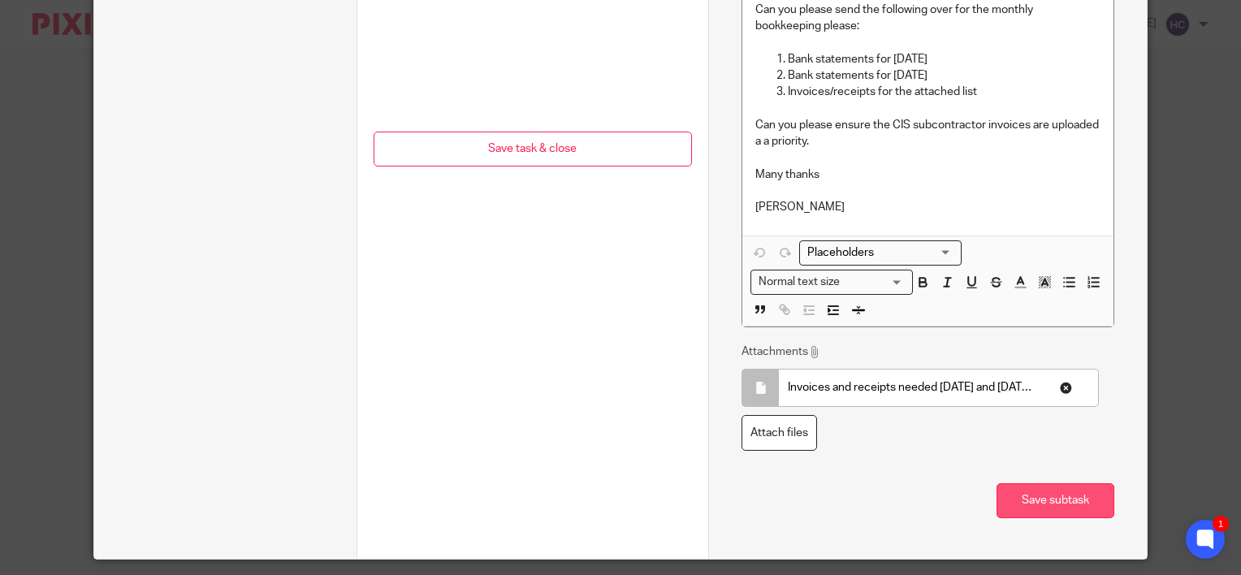
click at [1052, 498] on button "Save subtask" at bounding box center [1055, 500] width 118 height 35
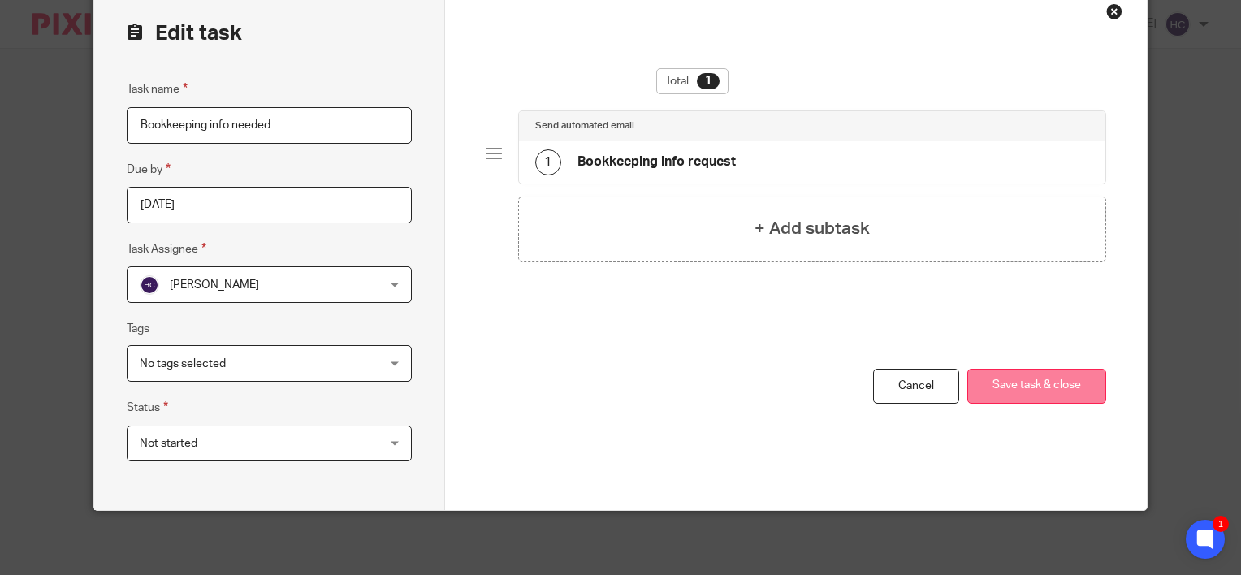
click at [1033, 370] on button "Save task & close" at bounding box center [1036, 386] width 139 height 35
